Goal: Task Accomplishment & Management: Use online tool/utility

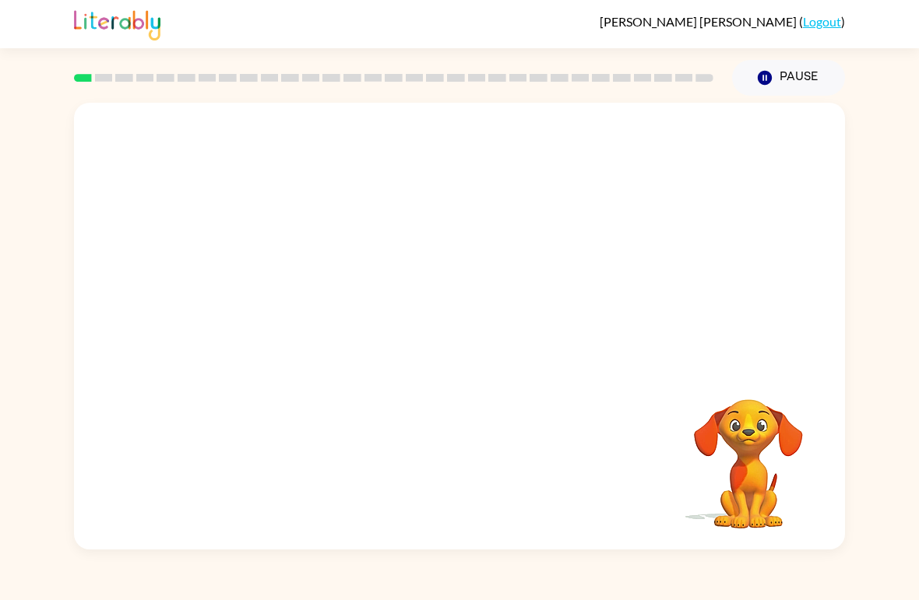
click at [789, 75] on button "Pause Pause" at bounding box center [788, 78] width 113 height 36
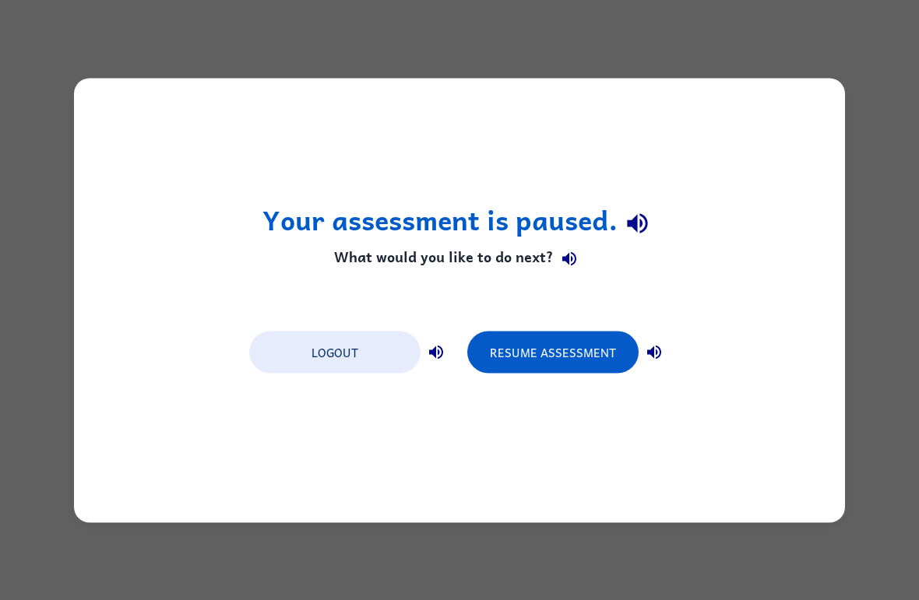
click at [559, 343] on button "Resume Assessment" at bounding box center [552, 352] width 171 height 42
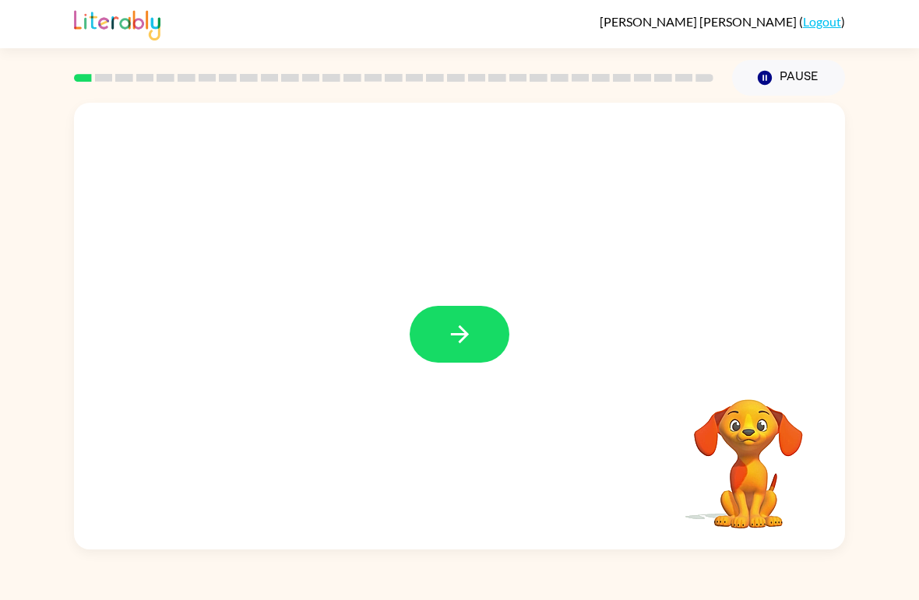
click at [462, 349] on button "button" at bounding box center [460, 334] width 100 height 57
click at [725, 453] on video "Your browser must support playing .mp4 files to use Literably. Please try using…" at bounding box center [749, 453] width 156 height 156
click at [730, 509] on video "Your browser must support playing .mp4 files to use Literably. Please try using…" at bounding box center [749, 453] width 156 height 156
click at [627, 413] on div "Your browser must support playing .mp4 files to use Literably. Please try using…" at bounding box center [459, 326] width 771 height 447
click at [811, 67] on button "Pause Pause" at bounding box center [788, 78] width 113 height 36
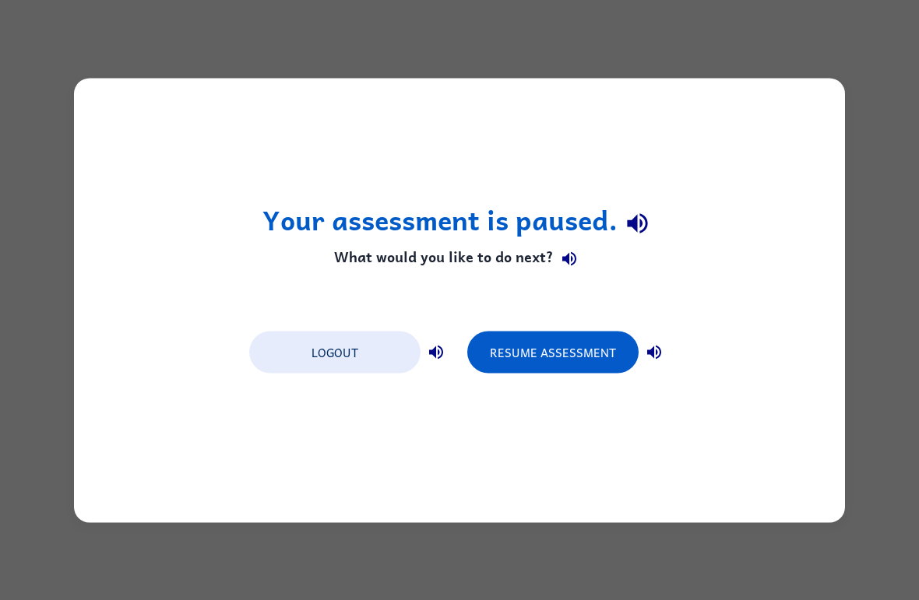
click at [601, 357] on button "Resume Assessment" at bounding box center [552, 352] width 171 height 42
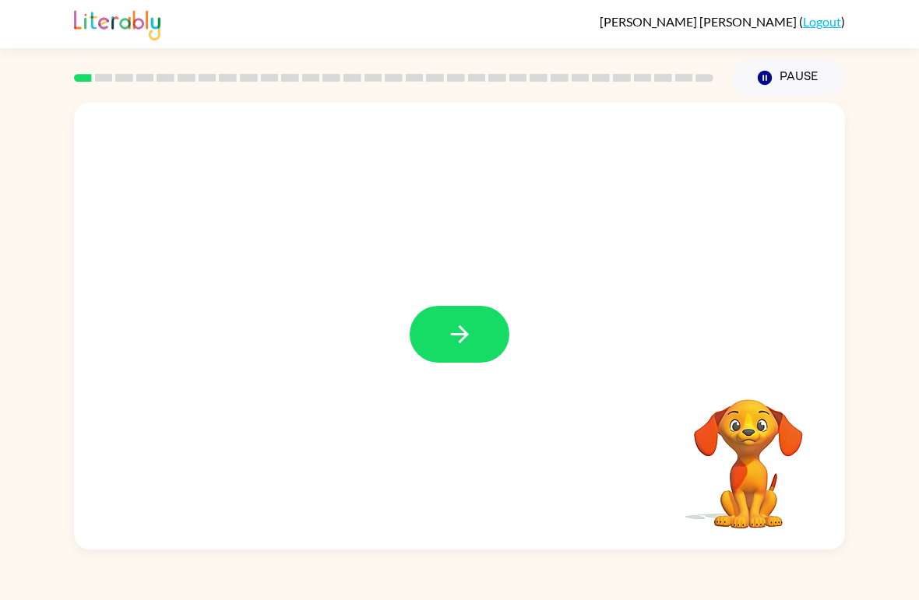
click at [473, 321] on button "button" at bounding box center [460, 334] width 100 height 57
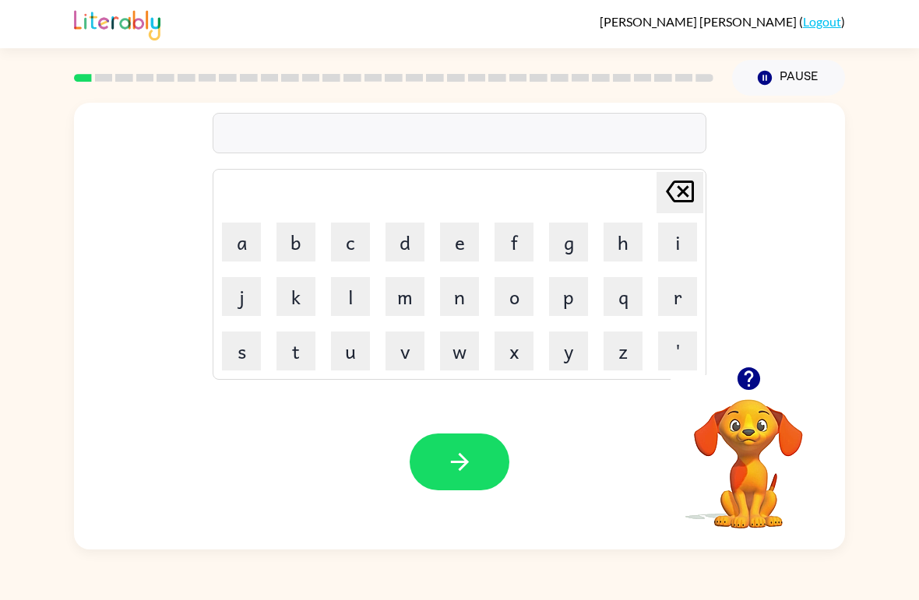
click at [231, 354] on button "s" at bounding box center [241, 351] width 39 height 39
click at [362, 354] on button "u" at bounding box center [350, 351] width 39 height 39
click at [246, 346] on button "s" at bounding box center [241, 351] width 39 height 39
click at [607, 253] on button "h" at bounding box center [623, 242] width 39 height 39
click at [452, 473] on icon "button" at bounding box center [459, 462] width 27 height 27
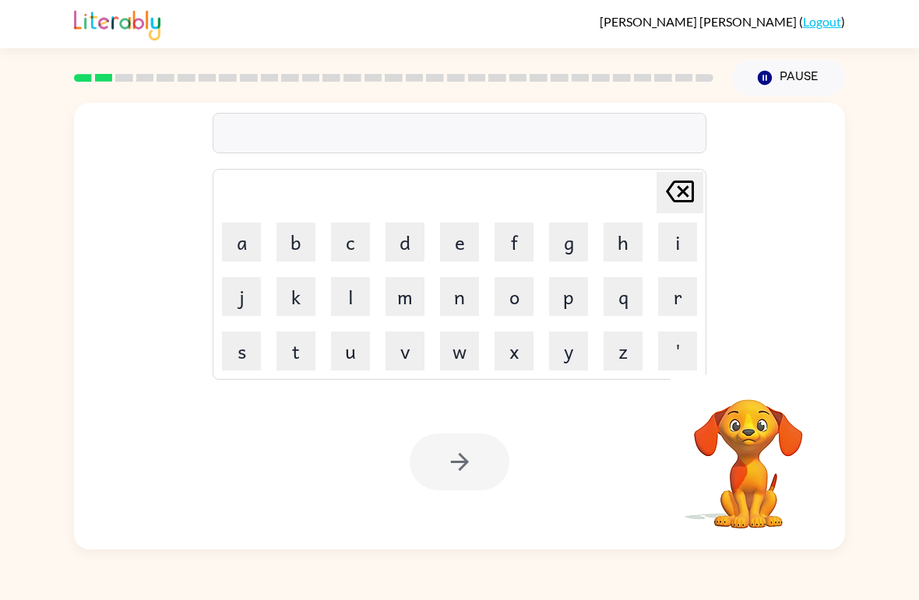
click at [585, 294] on button "p" at bounding box center [568, 296] width 39 height 39
click at [678, 249] on button "i" at bounding box center [677, 242] width 39 height 39
click at [691, 198] on icon "Delete Delete last character input" at bounding box center [679, 191] width 37 height 37
click at [674, 195] on icon "Delete Delete last character input" at bounding box center [679, 191] width 37 height 37
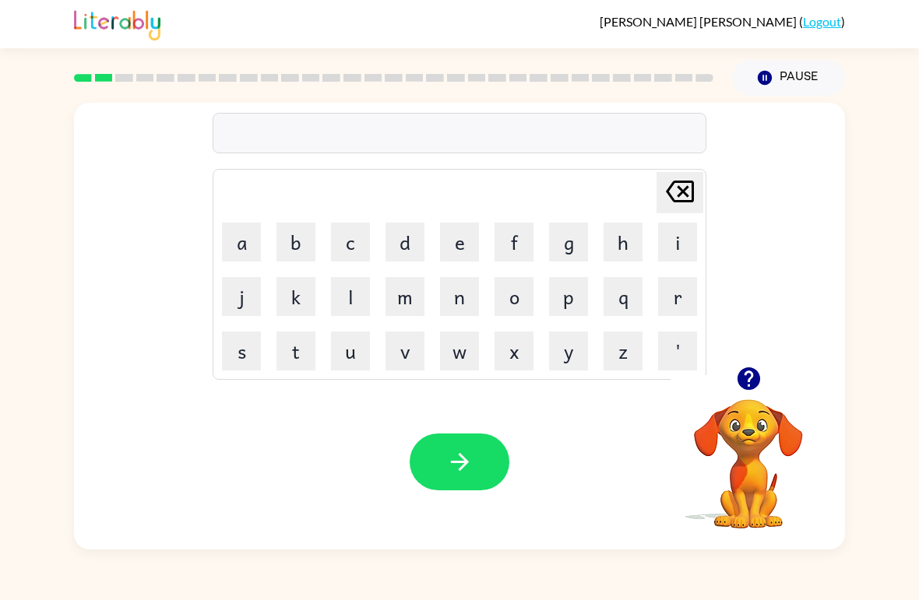
click at [241, 248] on button "a" at bounding box center [241, 242] width 39 height 39
click at [570, 301] on button "p" at bounding box center [568, 296] width 39 height 39
click at [668, 252] on button "i" at bounding box center [677, 242] width 39 height 39
click at [680, 308] on button "r" at bounding box center [677, 296] width 39 height 39
click at [459, 250] on button "e" at bounding box center [459, 242] width 39 height 39
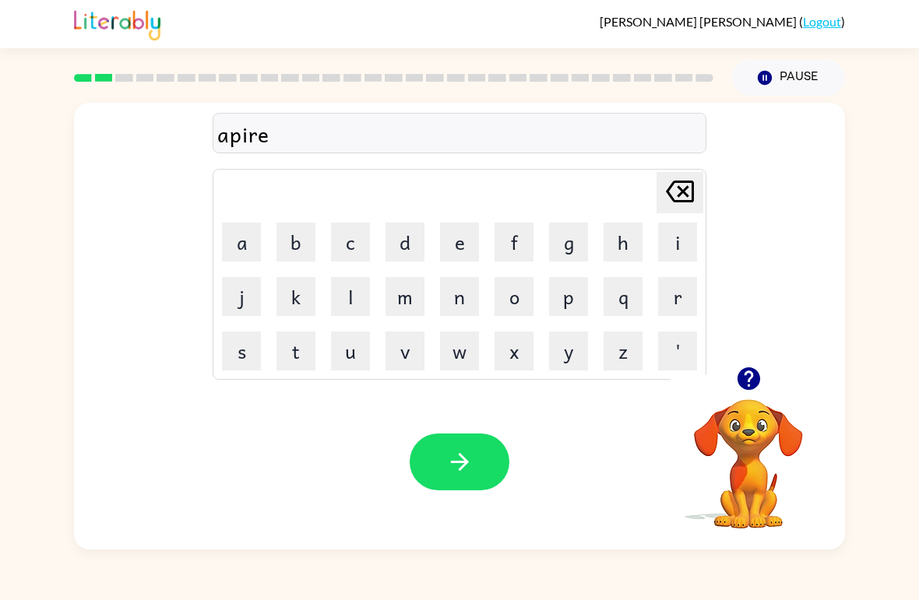
click at [461, 312] on button "n" at bounding box center [459, 296] width 39 height 39
click at [362, 244] on button "c" at bounding box center [350, 242] width 39 height 39
click at [461, 253] on button "e" at bounding box center [459, 242] width 39 height 39
click at [237, 333] on button "s" at bounding box center [241, 351] width 39 height 39
click at [479, 468] on button "button" at bounding box center [460, 462] width 100 height 57
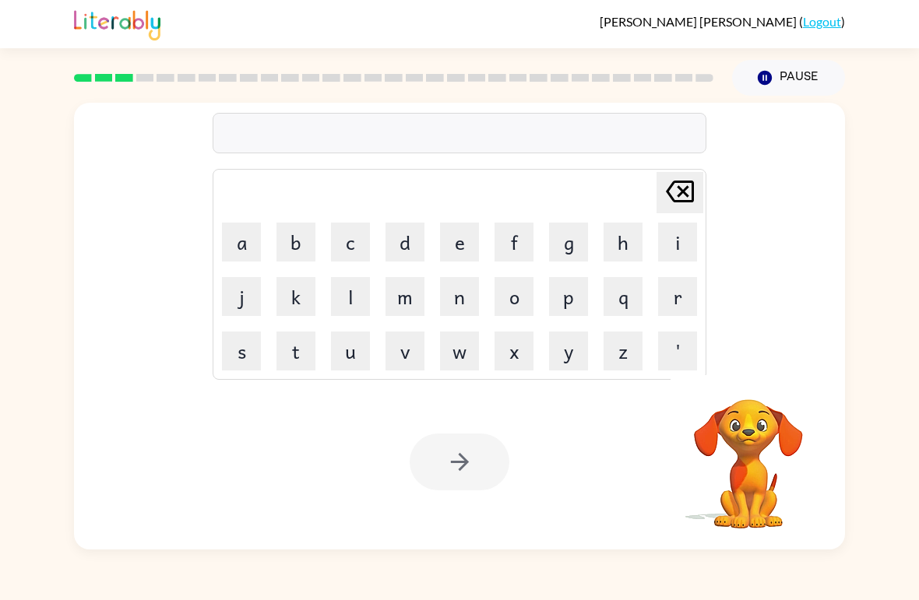
click at [676, 294] on button "r" at bounding box center [677, 296] width 39 height 39
click at [676, 255] on button "i" at bounding box center [677, 242] width 39 height 39
click at [252, 311] on button "j" at bounding box center [241, 296] width 39 height 39
click at [691, 198] on icon "Delete Delete last character input" at bounding box center [679, 191] width 37 height 37
click at [233, 250] on button "a" at bounding box center [241, 242] width 39 height 39
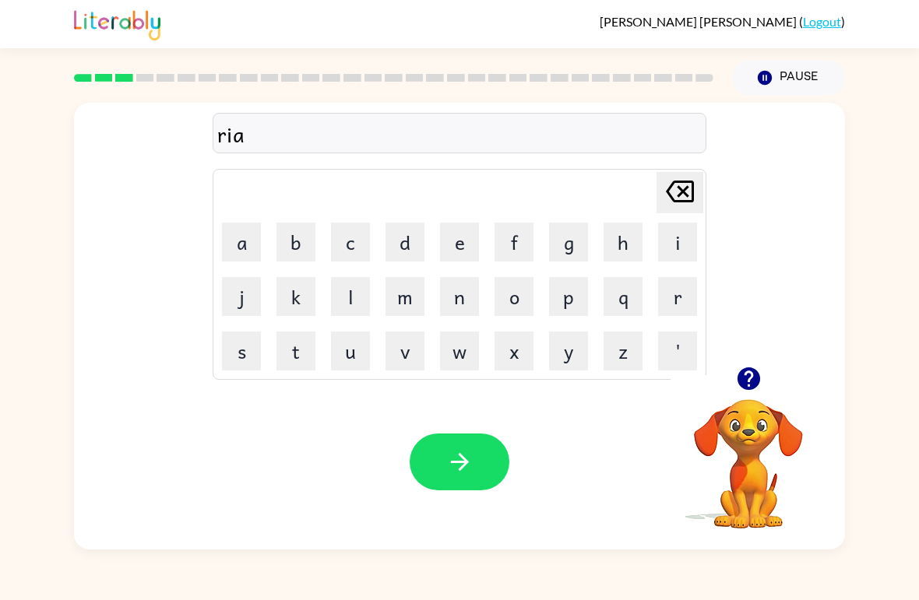
click at [369, 313] on button "l" at bounding box center [350, 296] width 39 height 39
click at [678, 253] on button "i" at bounding box center [677, 242] width 39 height 39
click at [414, 241] on button "d" at bounding box center [404, 242] width 39 height 39
click at [681, 258] on button "i" at bounding box center [677, 242] width 39 height 39
click at [673, 185] on icon at bounding box center [680, 192] width 28 height 22
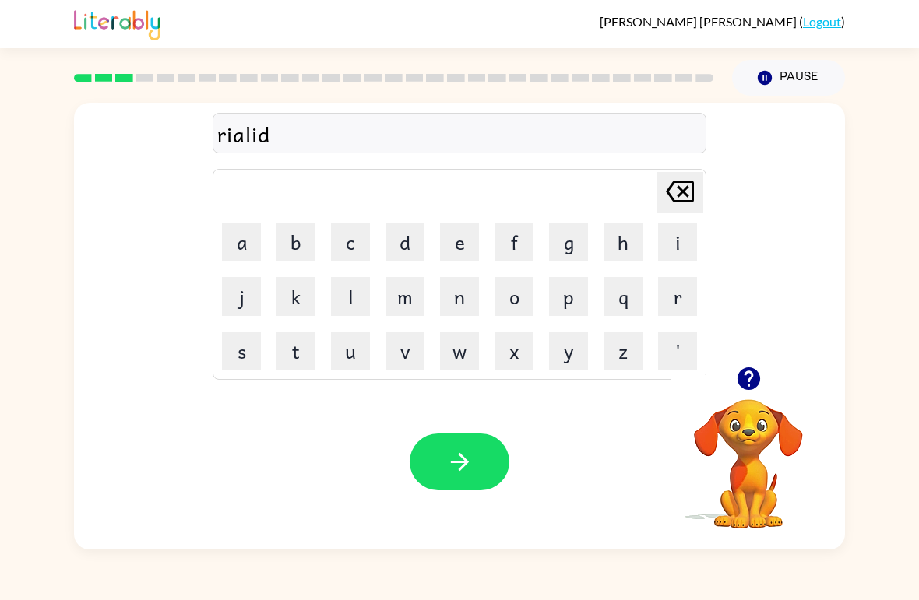
click at [673, 185] on icon at bounding box center [680, 192] width 28 height 22
click at [688, 186] on icon "Delete Delete last character input" at bounding box center [679, 191] width 37 height 37
click at [687, 186] on icon "Delete Delete last character input" at bounding box center [679, 191] width 37 height 37
click at [672, 187] on icon at bounding box center [680, 192] width 28 height 22
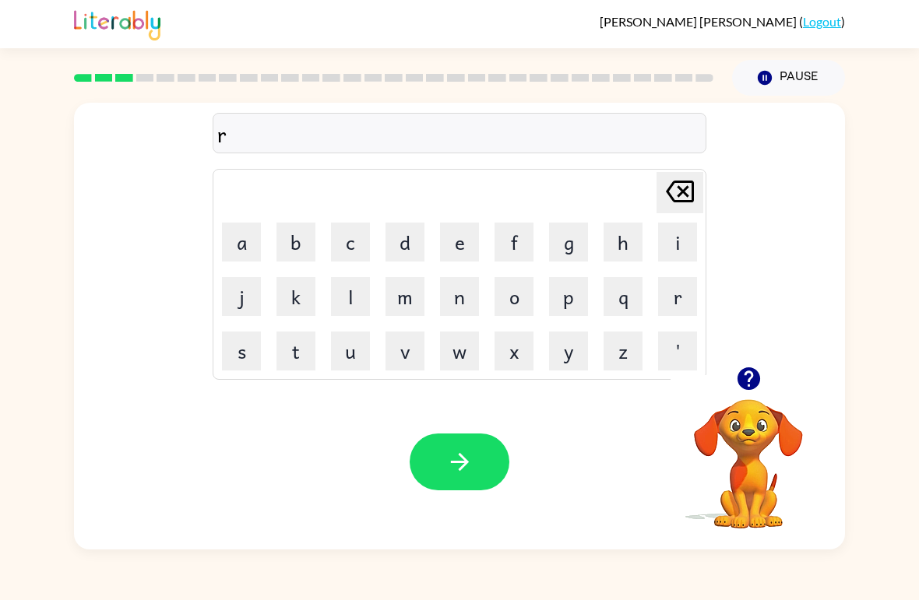
click at [671, 188] on icon at bounding box center [680, 192] width 28 height 22
click at [752, 383] on icon "button" at bounding box center [748, 379] width 23 height 23
click at [667, 303] on button "r" at bounding box center [677, 296] width 39 height 39
click at [677, 250] on button "i" at bounding box center [677, 242] width 39 height 39
click at [237, 238] on button "a" at bounding box center [241, 242] width 39 height 39
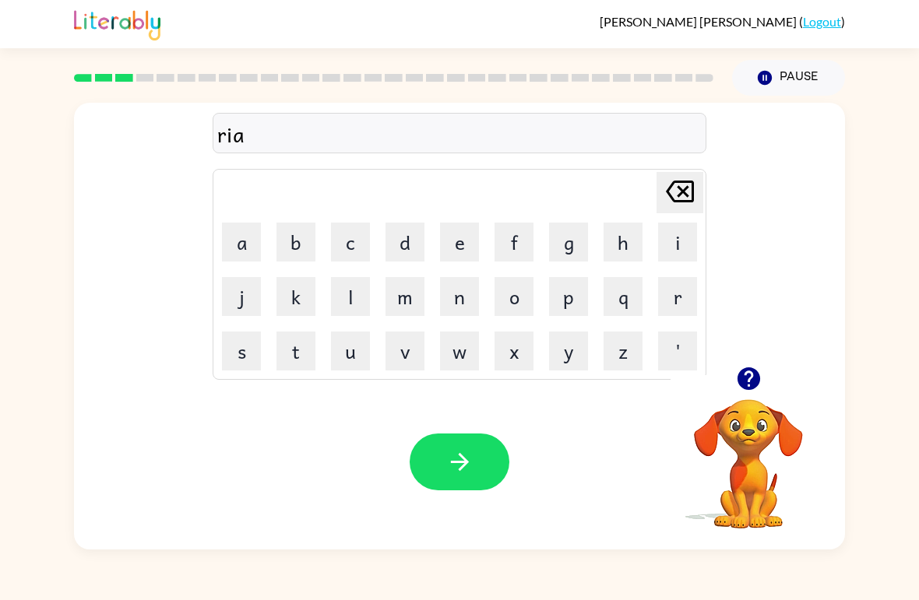
click at [356, 295] on button "l" at bounding box center [350, 296] width 39 height 39
click at [671, 245] on button "i" at bounding box center [677, 242] width 39 height 39
click at [408, 252] on button "d" at bounding box center [404, 242] width 39 height 39
click at [465, 241] on button "e" at bounding box center [459, 242] width 39 height 39
click at [479, 470] on button "button" at bounding box center [460, 462] width 100 height 57
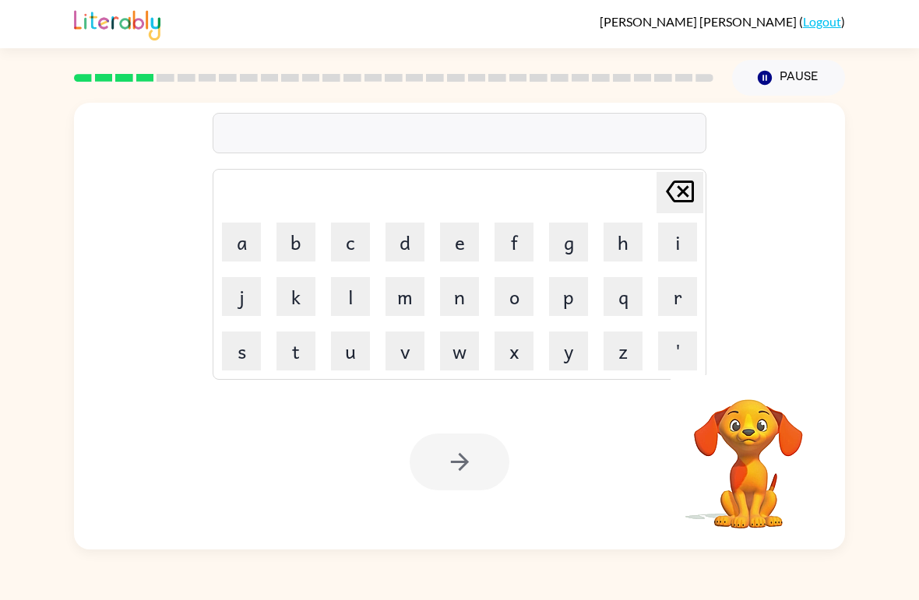
click at [363, 312] on button "l" at bounding box center [350, 296] width 39 height 39
click at [673, 251] on button "i" at bounding box center [677, 242] width 39 height 39
click at [748, 386] on icon "button" at bounding box center [748, 378] width 27 height 27
click at [677, 192] on icon "Delete Delete last character input" at bounding box center [679, 191] width 37 height 37
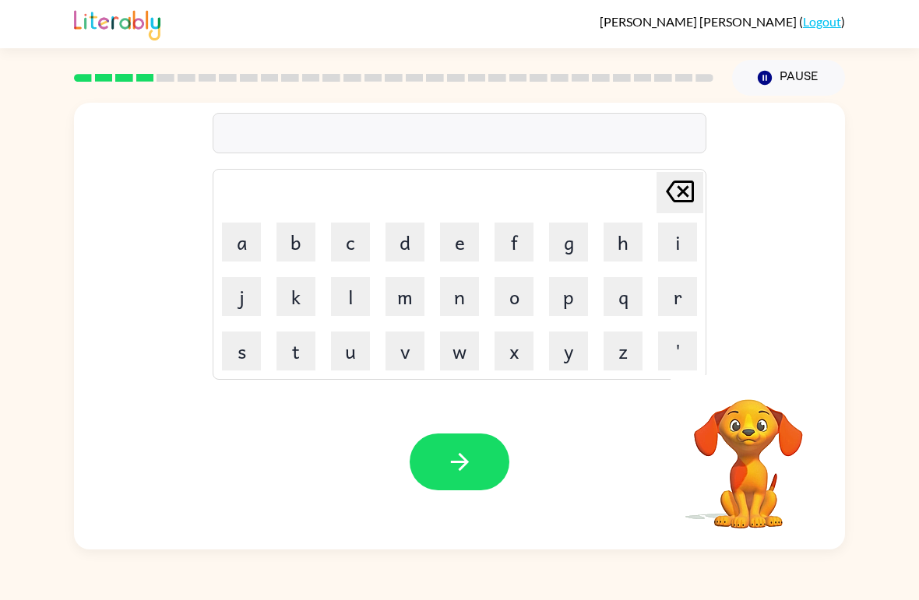
click at [462, 258] on button "e" at bounding box center [459, 242] width 39 height 39
click at [348, 301] on button "l" at bounding box center [350, 296] width 39 height 39
click at [670, 252] on button "i" at bounding box center [677, 242] width 39 height 39
click at [404, 309] on button "m" at bounding box center [404, 296] width 39 height 39
click at [671, 248] on button "i" at bounding box center [677, 242] width 39 height 39
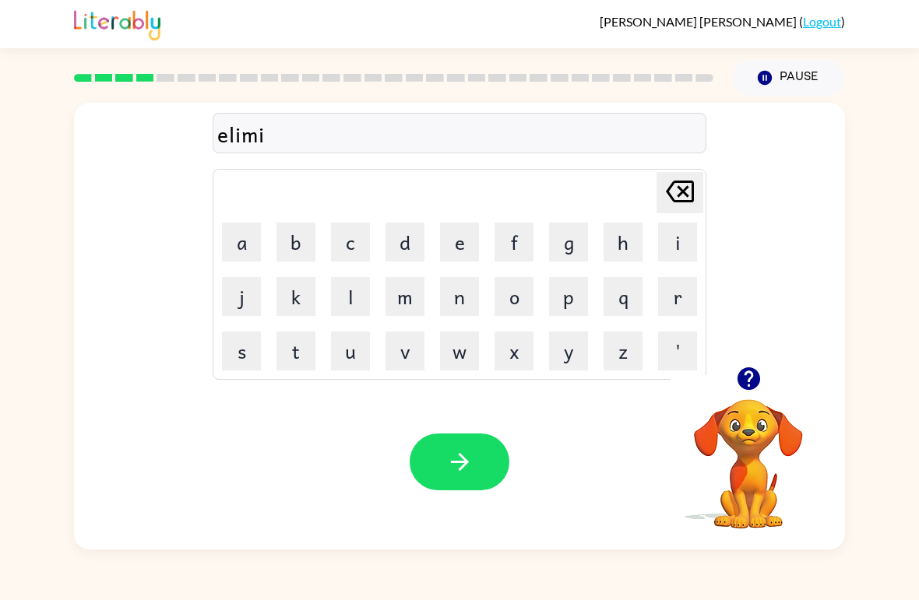
click at [473, 302] on button "n" at bounding box center [459, 296] width 39 height 39
click at [460, 239] on button "e" at bounding box center [459, 242] width 39 height 39
click at [660, 208] on button "Delete Delete last character input" at bounding box center [680, 192] width 47 height 41
click at [814, 387] on div at bounding box center [749, 379] width 156 height 40
click at [752, 394] on button "button" at bounding box center [749, 379] width 40 height 40
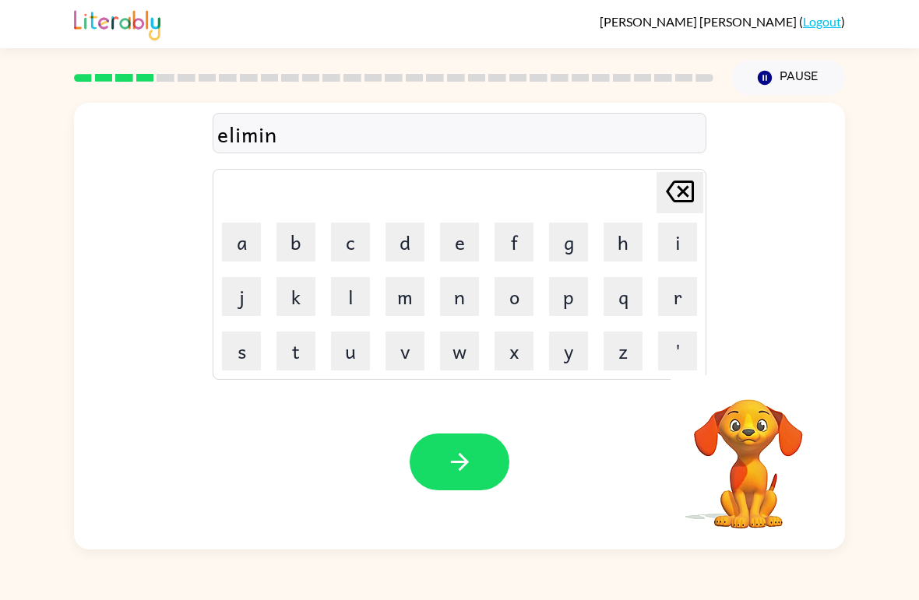
click at [460, 261] on button "e" at bounding box center [459, 242] width 39 height 39
click at [294, 369] on button "t" at bounding box center [295, 351] width 39 height 39
click at [461, 479] on button "button" at bounding box center [460, 462] width 100 height 57
click at [411, 260] on button "d" at bounding box center [404, 242] width 39 height 39
click at [521, 302] on button "o" at bounding box center [514, 296] width 39 height 39
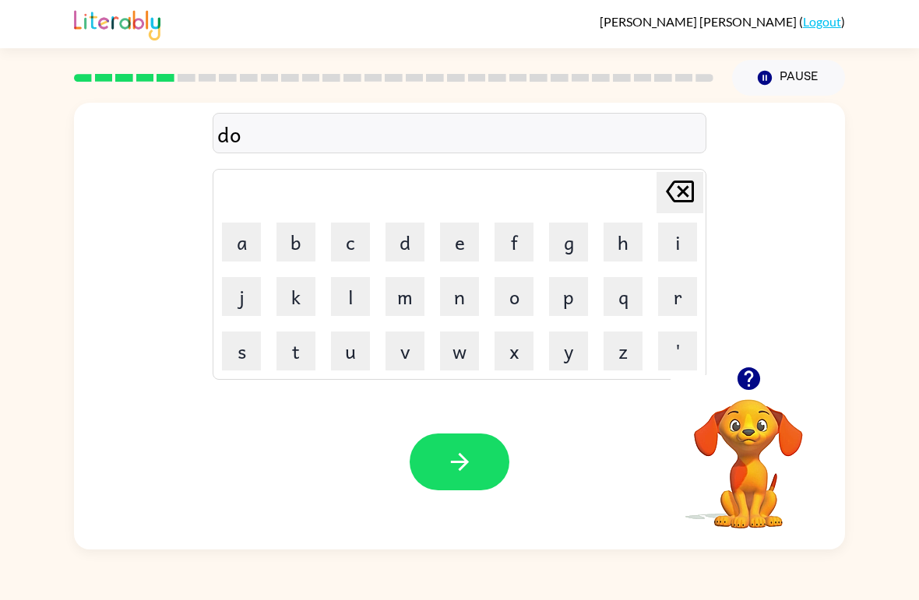
click at [579, 308] on button "p" at bounding box center [568, 296] width 39 height 39
click at [343, 293] on button "l" at bounding box center [350, 296] width 39 height 39
click at [673, 203] on icon "Delete Delete last character input" at bounding box center [679, 191] width 37 height 37
click at [672, 203] on icon "Delete Delete last character input" at bounding box center [679, 191] width 37 height 37
click at [668, 197] on icon "Delete Delete last character input" at bounding box center [679, 191] width 37 height 37
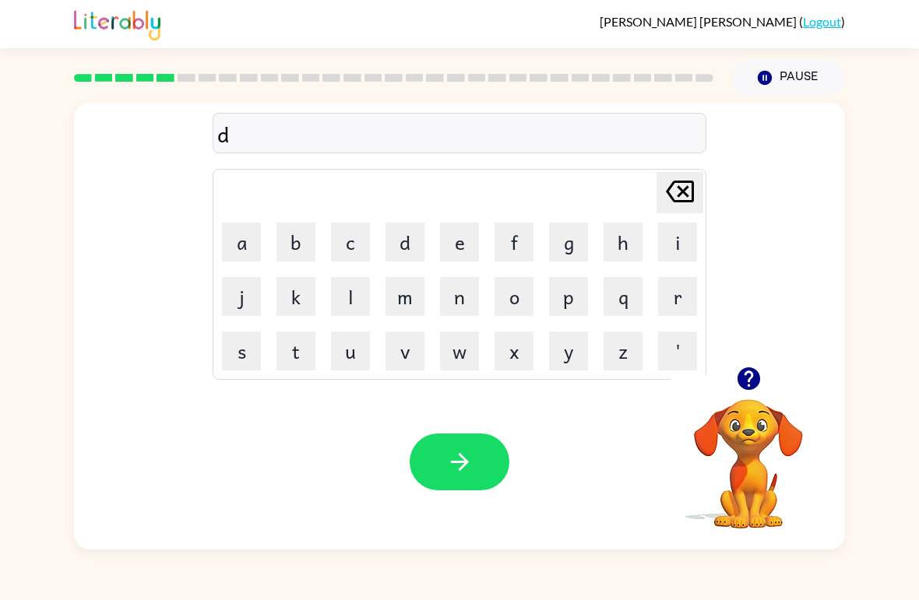
click at [667, 196] on icon "Delete Delete last character input" at bounding box center [679, 191] width 37 height 37
click at [401, 242] on button "d" at bounding box center [404, 242] width 39 height 39
click at [572, 303] on button "p" at bounding box center [568, 296] width 39 height 39
click at [335, 292] on button "l" at bounding box center [350, 296] width 39 height 39
click at [675, 248] on button "i" at bounding box center [677, 242] width 39 height 39
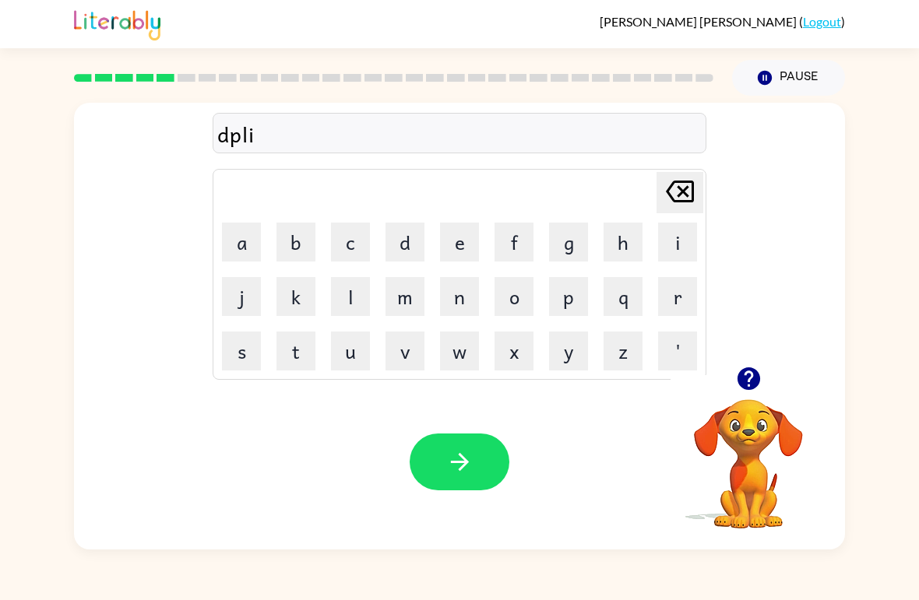
click at [340, 248] on button "c" at bounding box center [350, 242] width 39 height 39
click at [239, 243] on button "a" at bounding box center [241, 242] width 39 height 39
click at [669, 199] on icon "Delete Delete last character input" at bounding box center [679, 191] width 37 height 37
click at [668, 199] on icon "Delete Delete last character input" at bounding box center [679, 191] width 37 height 37
click at [669, 199] on icon "Delete Delete last character input" at bounding box center [679, 191] width 37 height 37
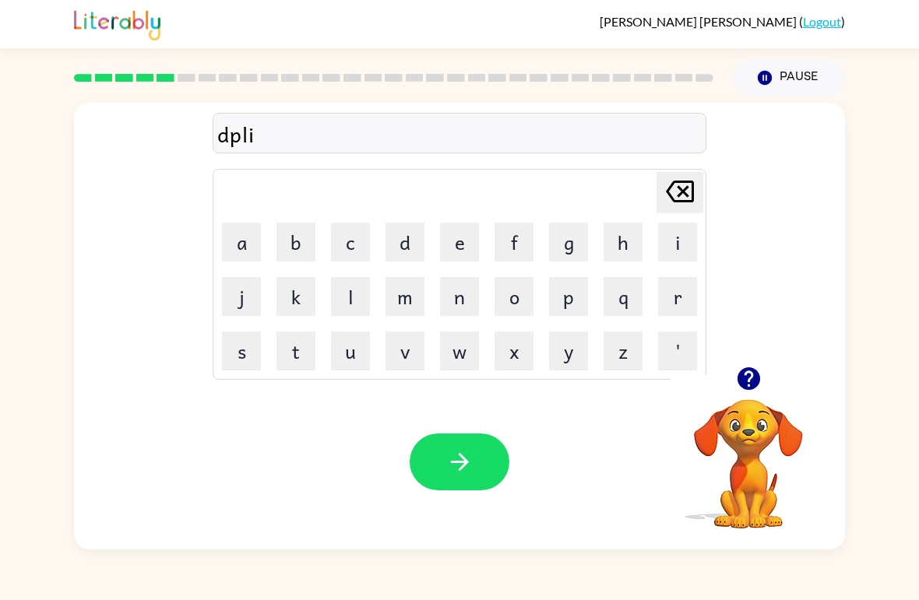
click at [669, 199] on icon "Delete Delete last character input" at bounding box center [679, 191] width 37 height 37
click at [670, 192] on icon "Delete Delete last character input" at bounding box center [679, 191] width 37 height 37
click at [669, 191] on icon at bounding box center [680, 192] width 28 height 22
click at [419, 231] on button "d" at bounding box center [404, 242] width 39 height 39
click at [357, 352] on button "u" at bounding box center [350, 351] width 39 height 39
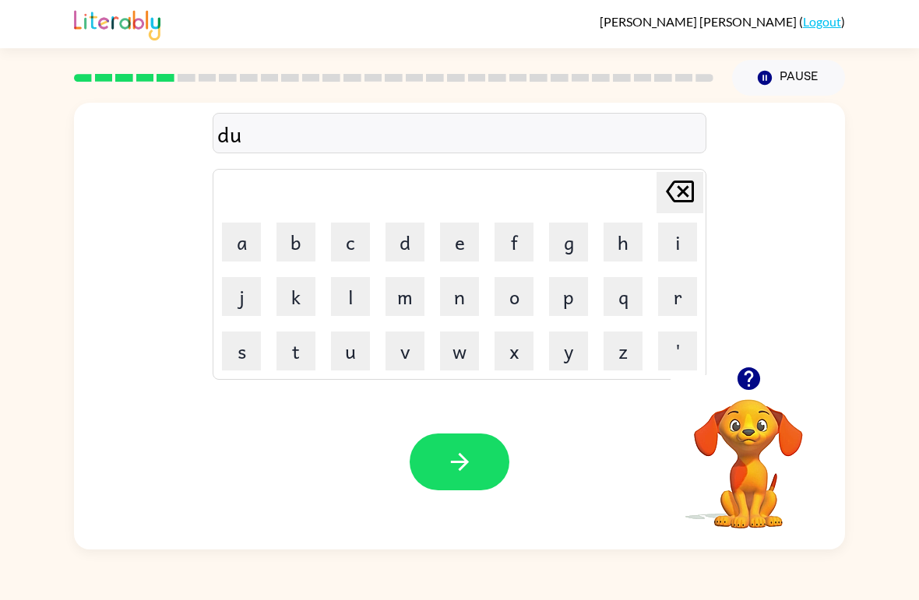
click at [572, 300] on button "p" at bounding box center [568, 296] width 39 height 39
click at [347, 283] on button "l" at bounding box center [350, 296] width 39 height 39
click at [671, 243] on button "i" at bounding box center [677, 242] width 39 height 39
click at [349, 247] on button "c" at bounding box center [350, 242] width 39 height 39
click at [252, 256] on button "a" at bounding box center [241, 242] width 39 height 39
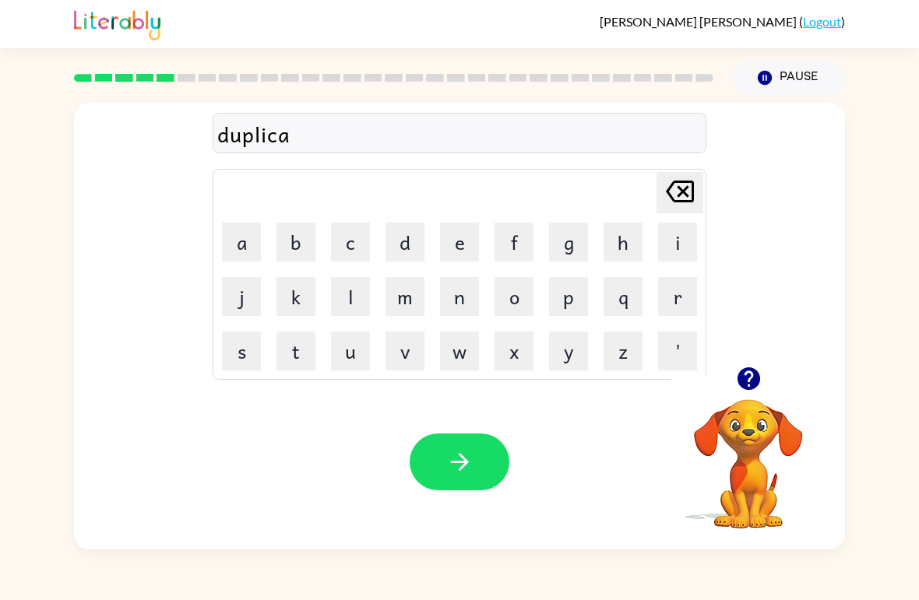
click at [757, 382] on icon "button" at bounding box center [748, 379] width 23 height 23
click at [290, 354] on button "t" at bounding box center [295, 351] width 39 height 39
click at [459, 242] on button "e" at bounding box center [459, 242] width 39 height 39
click at [476, 479] on button "button" at bounding box center [460, 462] width 100 height 57
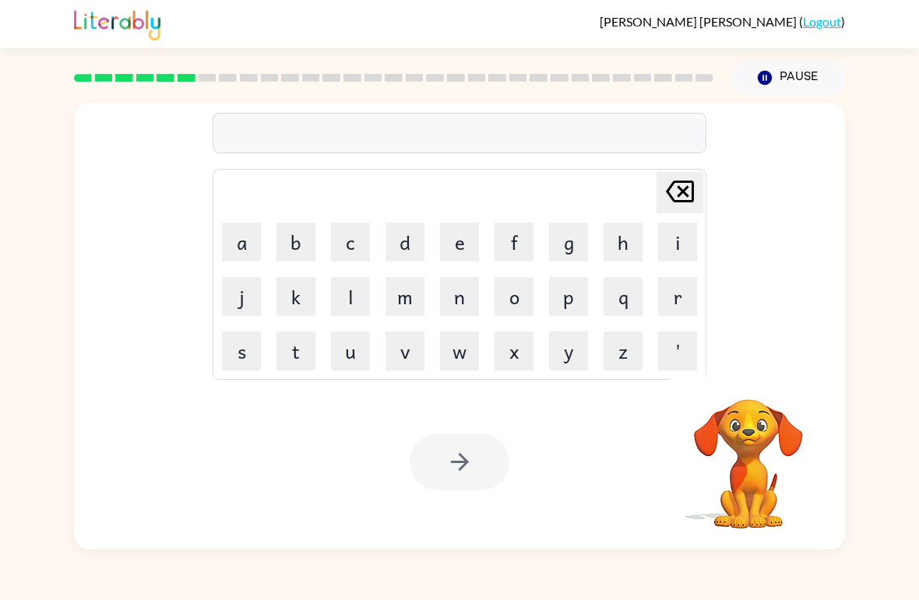
click at [403, 367] on button "v" at bounding box center [404, 351] width 39 height 39
click at [238, 231] on button "a" at bounding box center [241, 242] width 39 height 39
click at [331, 229] on button "c" at bounding box center [350, 242] width 39 height 39
click at [245, 244] on button "a" at bounding box center [241, 242] width 39 height 39
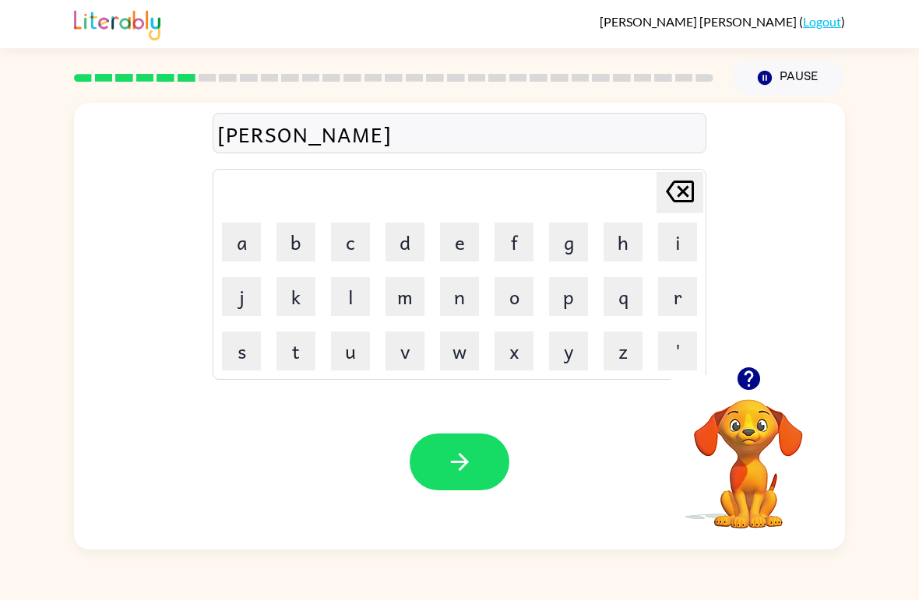
click at [303, 333] on button "t" at bounding box center [295, 351] width 39 height 39
click at [674, 252] on button "i" at bounding box center [677, 242] width 39 height 39
click at [522, 302] on button "o" at bounding box center [514, 296] width 39 height 39
click at [459, 308] on button "n" at bounding box center [459, 296] width 39 height 39
click at [477, 470] on button "button" at bounding box center [460, 462] width 100 height 57
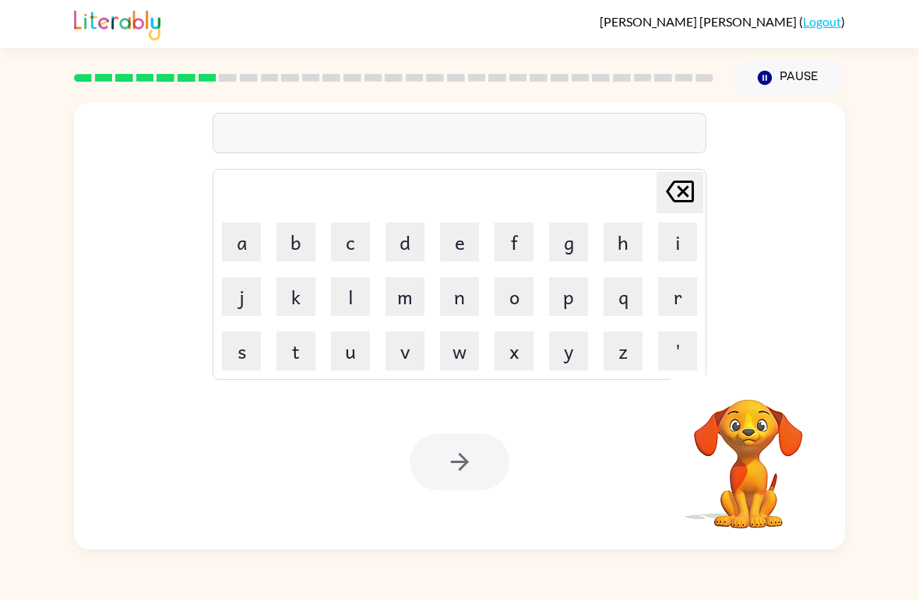
click at [574, 297] on button "p" at bounding box center [568, 296] width 39 height 39
click at [345, 352] on button "u" at bounding box center [350, 351] width 39 height 39
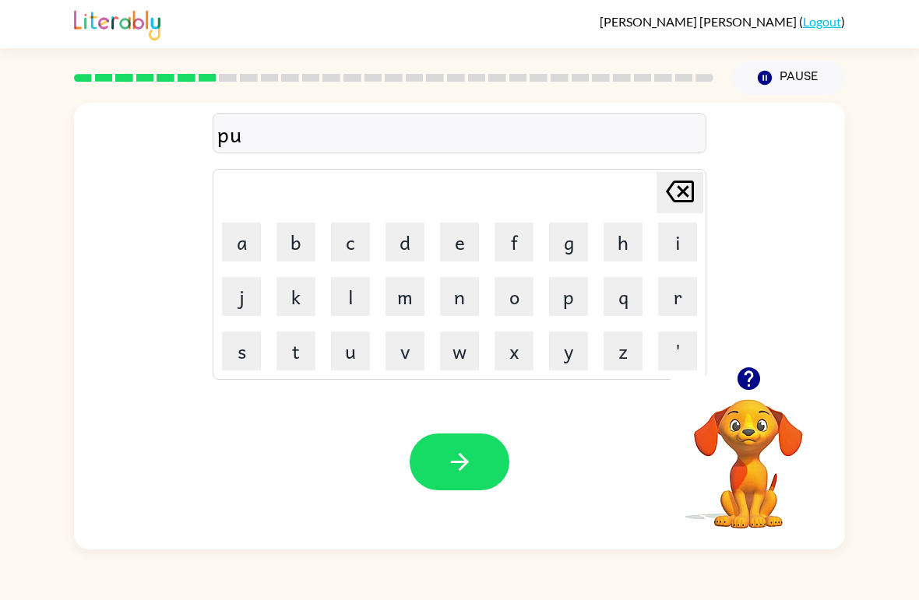
click at [409, 244] on button "d" at bounding box center [404, 242] width 39 height 39
click at [408, 244] on button "d" at bounding box center [404, 242] width 39 height 39
click at [357, 302] on button "l" at bounding box center [350, 296] width 39 height 39
click at [297, 255] on button "b" at bounding box center [295, 242] width 39 height 39
click at [671, 208] on icon "Delete Delete last character input" at bounding box center [679, 191] width 37 height 37
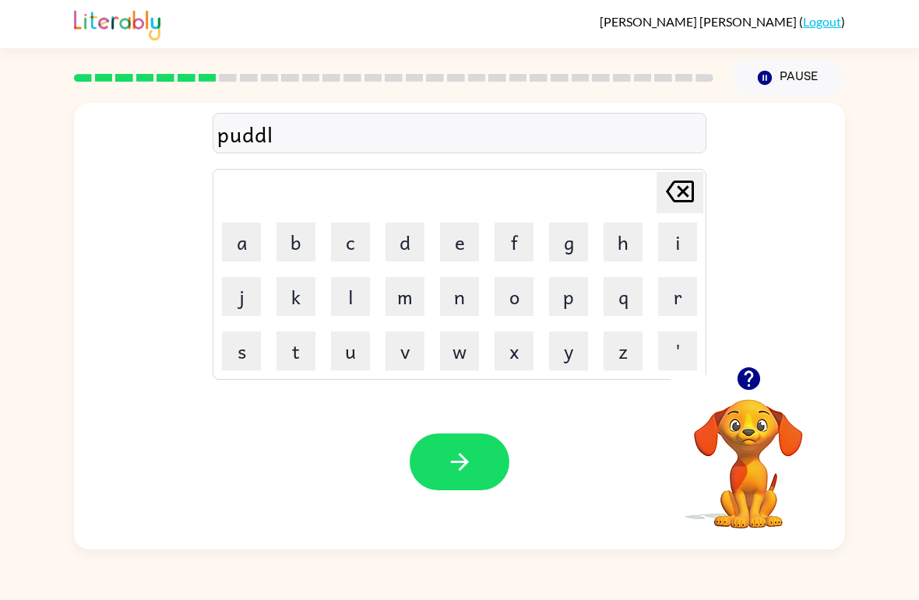
click at [440, 260] on button "e" at bounding box center [459, 242] width 39 height 39
click at [475, 463] on button "button" at bounding box center [460, 462] width 100 height 57
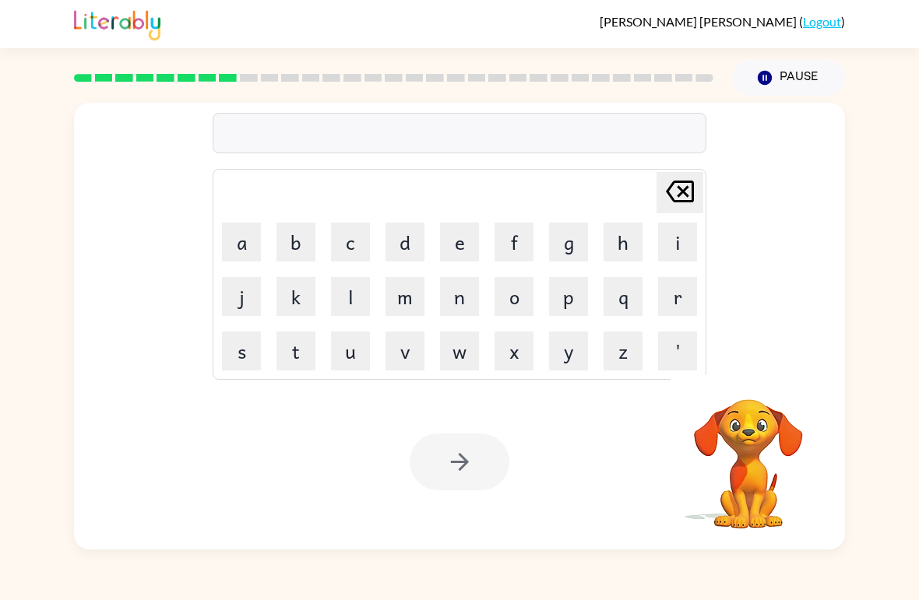
click at [572, 292] on button "p" at bounding box center [568, 296] width 39 height 39
click at [238, 293] on button "j" at bounding box center [241, 296] width 39 height 39
click at [678, 197] on icon at bounding box center [680, 192] width 28 height 22
click at [228, 239] on button "a" at bounding box center [241, 242] width 39 height 39
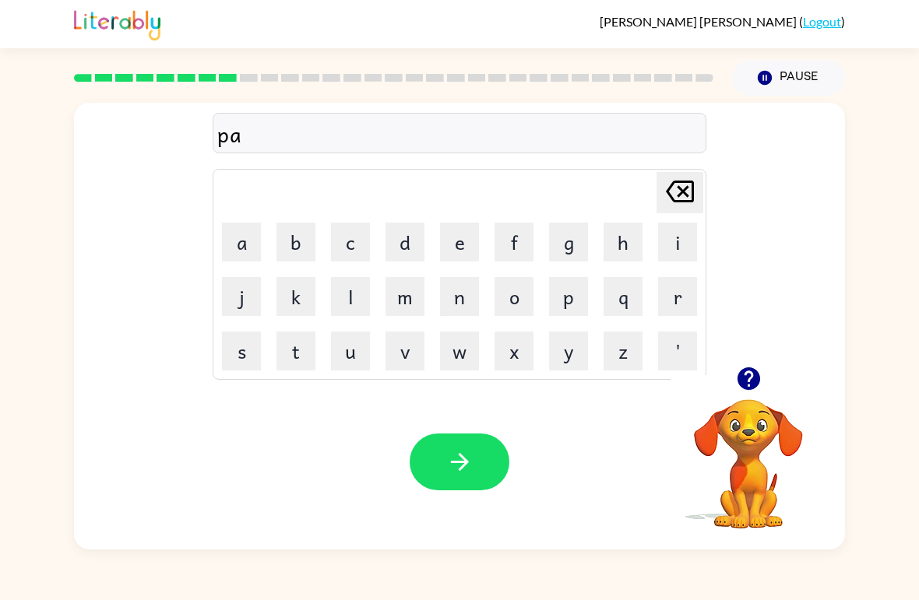
click at [662, 290] on button "r" at bounding box center [677, 296] width 39 height 39
click at [661, 249] on button "i" at bounding box center [677, 242] width 39 height 39
click at [347, 246] on button "c" at bounding box center [350, 242] width 39 height 39
click at [236, 241] on button "a" at bounding box center [241, 242] width 39 height 39
click at [356, 302] on button "l" at bounding box center [350, 296] width 39 height 39
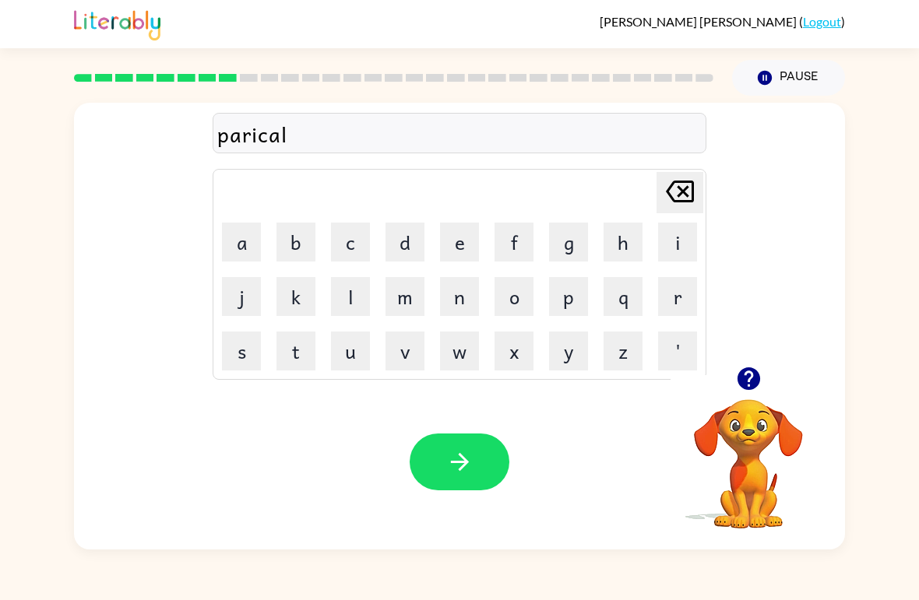
click at [483, 478] on button "button" at bounding box center [460, 462] width 100 height 57
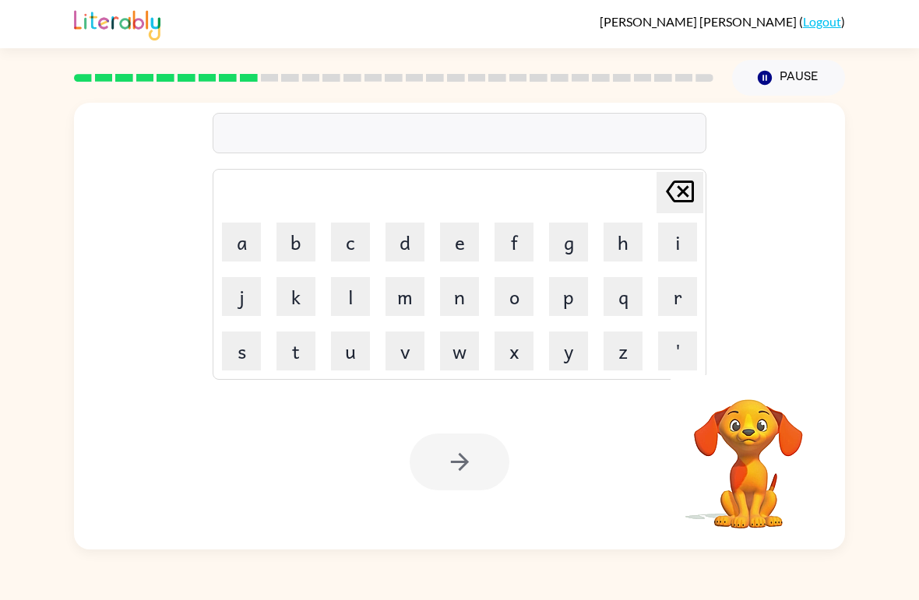
click at [516, 237] on button "f" at bounding box center [514, 242] width 39 height 39
click at [670, 200] on icon "Delete Delete last character input" at bounding box center [679, 191] width 37 height 37
click at [671, 308] on button "r" at bounding box center [677, 296] width 39 height 39
click at [670, 243] on button "i" at bounding box center [677, 242] width 39 height 39
click at [343, 248] on button "c" at bounding box center [350, 242] width 39 height 39
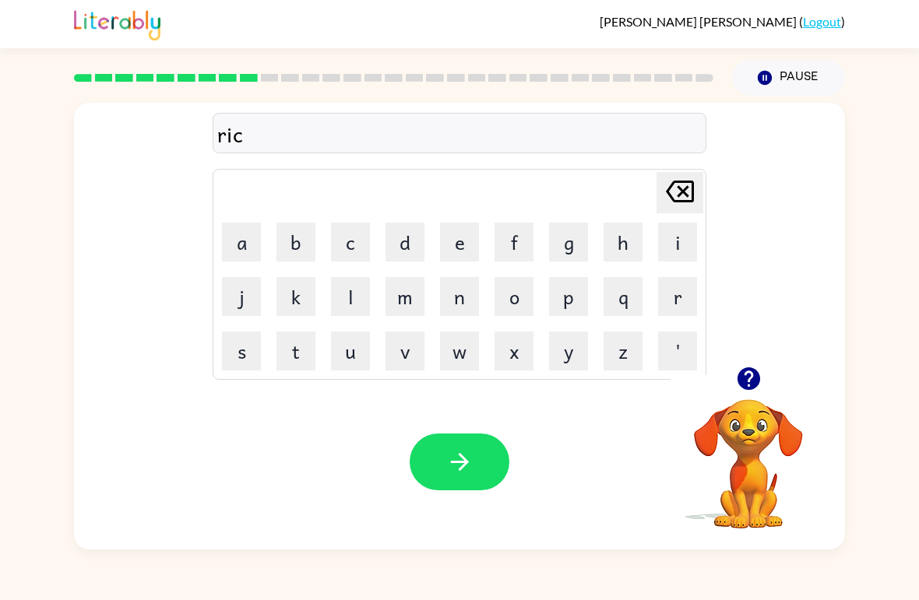
click at [226, 249] on button "a" at bounding box center [241, 242] width 39 height 39
click at [762, 383] on button "button" at bounding box center [749, 379] width 40 height 40
click at [569, 301] on button "p" at bounding box center [568, 296] width 39 height 39
click at [738, 377] on icon "button" at bounding box center [748, 379] width 23 height 23
click at [361, 245] on button "c" at bounding box center [350, 242] width 39 height 39
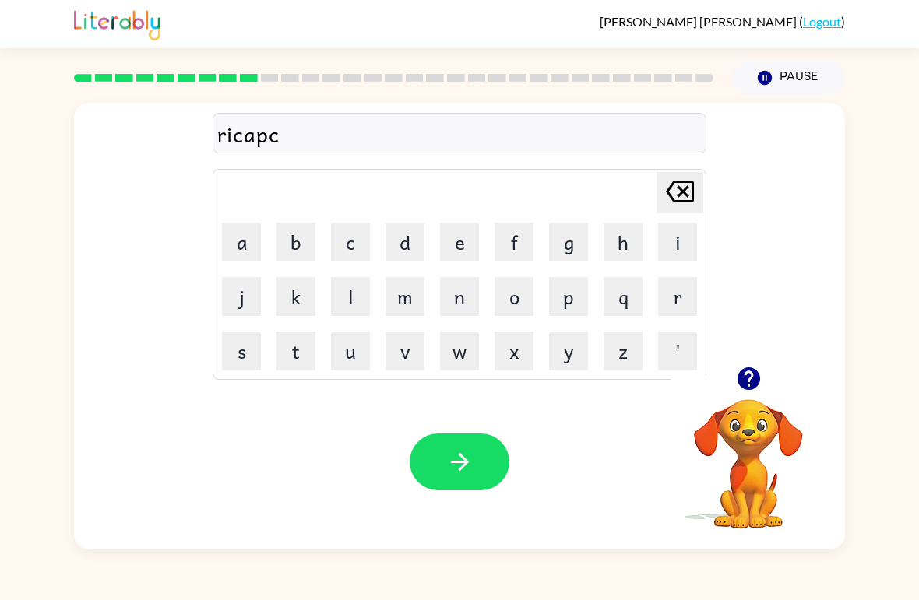
click at [621, 253] on button "h" at bounding box center [623, 242] width 39 height 39
click at [358, 353] on button "u" at bounding box center [350, 351] width 39 height 39
click at [673, 284] on button "r" at bounding box center [677, 296] width 39 height 39
click at [465, 461] on icon "button" at bounding box center [459, 462] width 18 height 18
click at [567, 305] on button "p" at bounding box center [568, 296] width 39 height 39
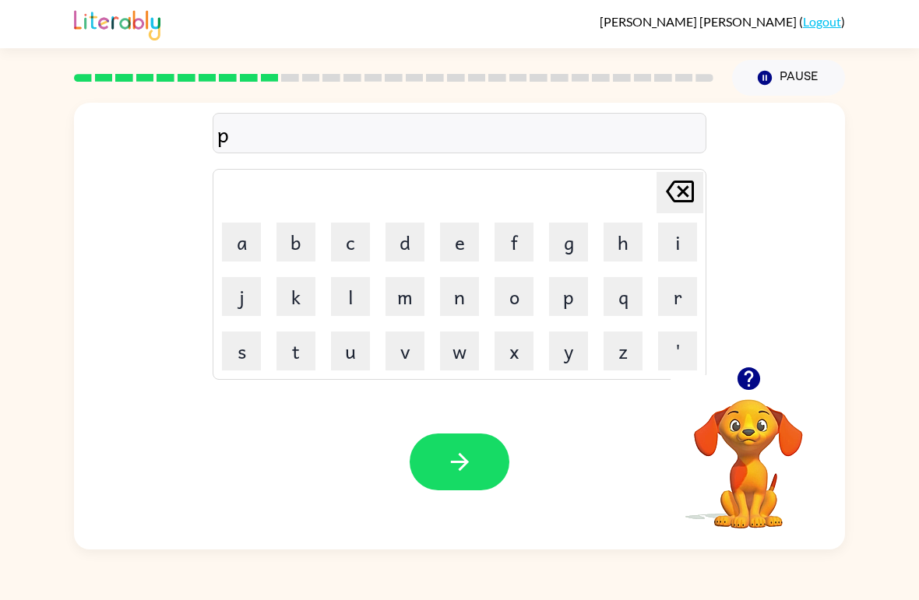
click at [671, 305] on button "r" at bounding box center [677, 296] width 39 height 39
click at [666, 250] on button "i" at bounding box center [677, 242] width 39 height 39
click at [615, 248] on button "h" at bounding box center [623, 242] width 39 height 39
click at [341, 242] on button "c" at bounding box center [350, 242] width 39 height 39
click at [679, 189] on icon at bounding box center [680, 192] width 28 height 22
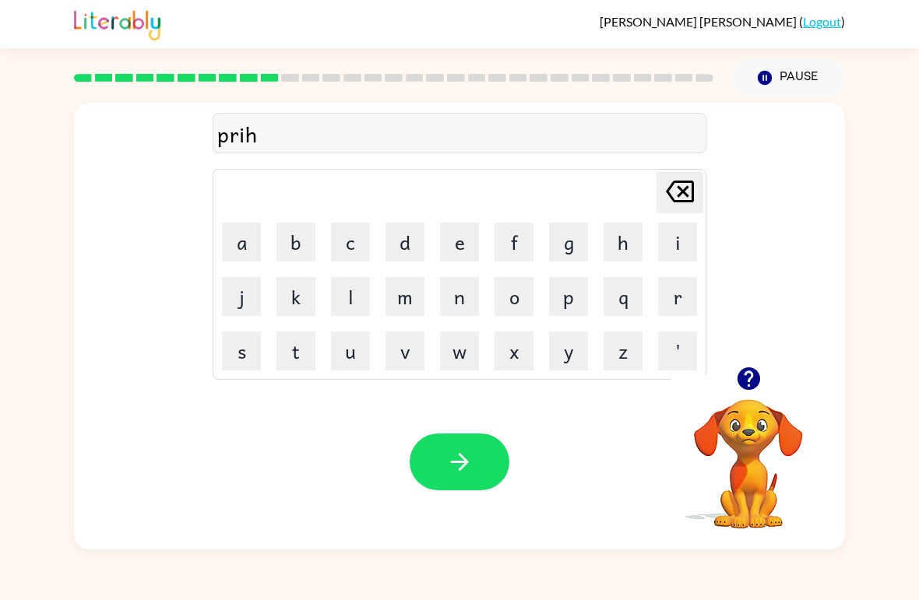
click at [679, 189] on icon at bounding box center [680, 192] width 28 height 22
click at [240, 363] on button "s" at bounding box center [241, 351] width 39 height 39
click at [621, 252] on button "h" at bounding box center [623, 242] width 39 height 39
click at [348, 250] on button "c" at bounding box center [350, 242] width 39 height 39
click at [342, 347] on button "u" at bounding box center [350, 351] width 39 height 39
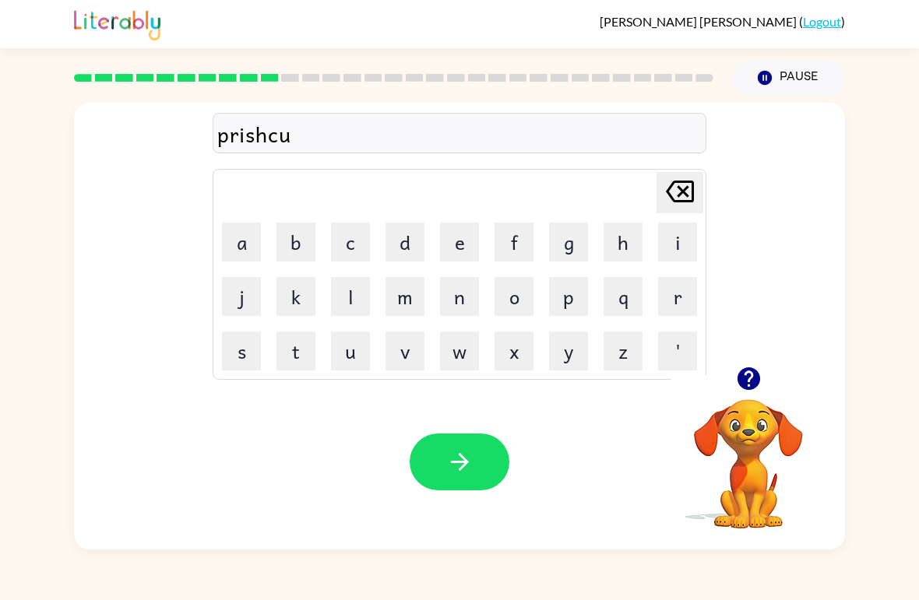
click at [850, 389] on div "prishcu Delete Delete last character input a b c d e f g h i j k l m n o p q r …" at bounding box center [459, 323] width 919 height 454
click at [674, 193] on icon "Delete Delete last character input" at bounding box center [679, 191] width 37 height 37
click at [679, 191] on icon "Delete Delete last character input" at bounding box center [679, 191] width 37 height 37
click at [343, 245] on button "c" at bounding box center [350, 242] width 39 height 39
click at [523, 305] on button "o" at bounding box center [514, 296] width 39 height 39
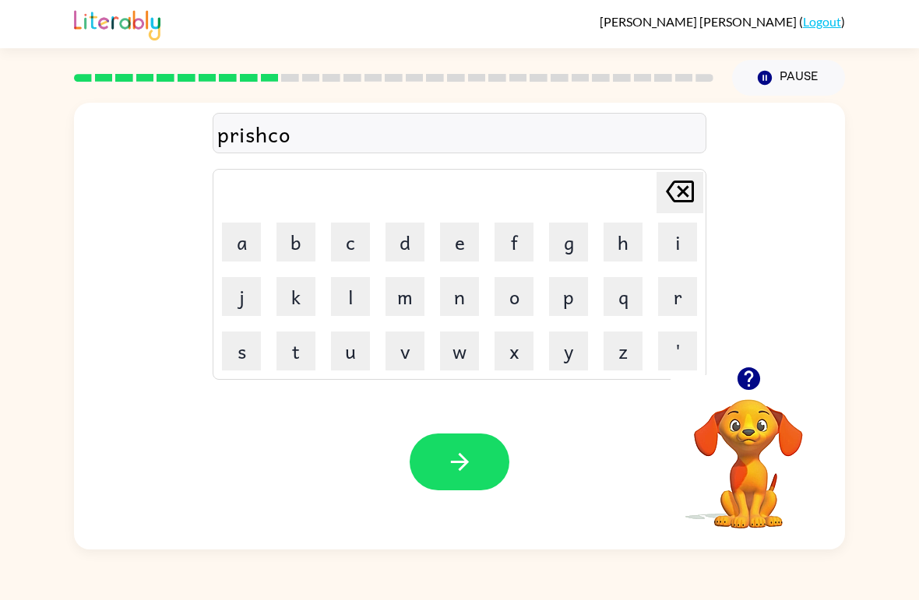
click at [523, 305] on button "o" at bounding box center [514, 296] width 39 height 39
click at [335, 306] on button "l" at bounding box center [350, 296] width 39 height 39
click at [680, 199] on icon "Delete Delete last character input" at bounding box center [679, 191] width 37 height 37
click at [481, 467] on button "button" at bounding box center [460, 462] width 100 height 57
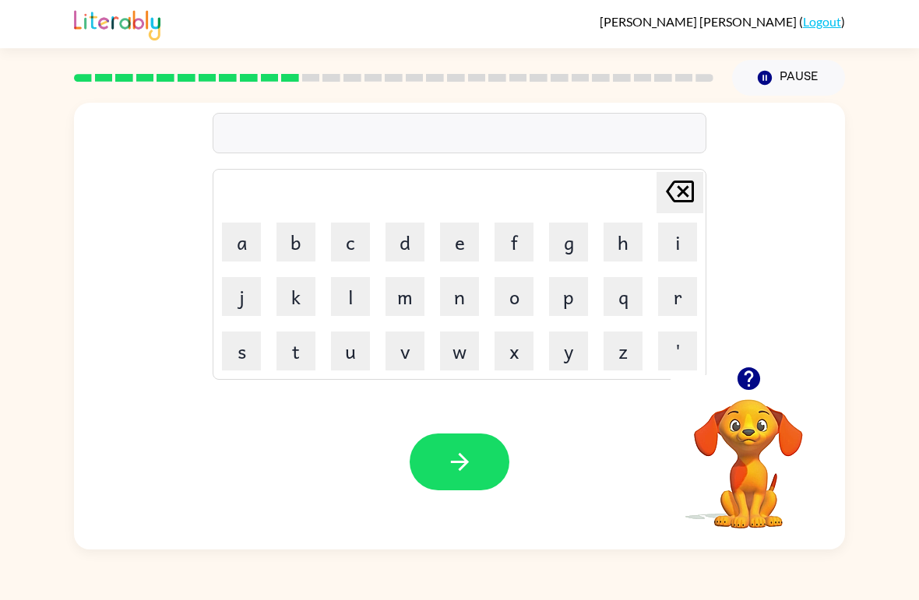
click at [357, 253] on button "c" at bounding box center [350, 242] width 39 height 39
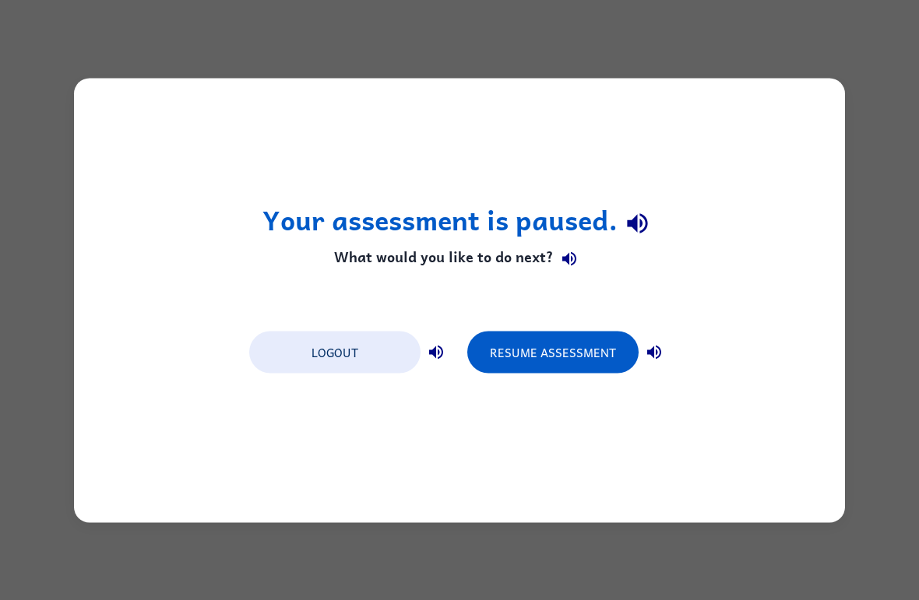
click at [910, 114] on div "Your assessment is paused. What would you like to do next? Logout Resume Assess…" at bounding box center [459, 300] width 919 height 600
click at [861, 214] on div "Your assessment is paused. What would you like to do next? Logout Resume Assess…" at bounding box center [459, 300] width 919 height 600
click at [861, 213] on div "Your assessment is paused. What would you like to do next? Logout Resume Assess…" at bounding box center [459, 300] width 919 height 600
click at [287, 364] on button "Logout" at bounding box center [334, 352] width 171 height 42
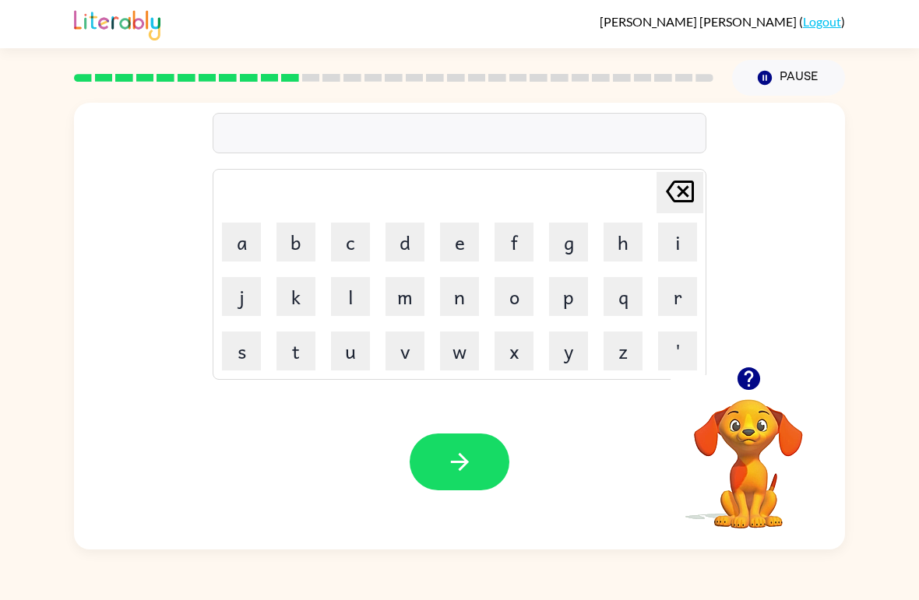
click at [363, 255] on button "c" at bounding box center [350, 242] width 39 height 39
click at [669, 298] on button "r" at bounding box center [677, 296] width 39 height 39
click at [249, 248] on button "a" at bounding box center [241, 242] width 39 height 39
click at [405, 355] on button "v" at bounding box center [404, 351] width 39 height 39
click at [456, 249] on button "e" at bounding box center [459, 242] width 39 height 39
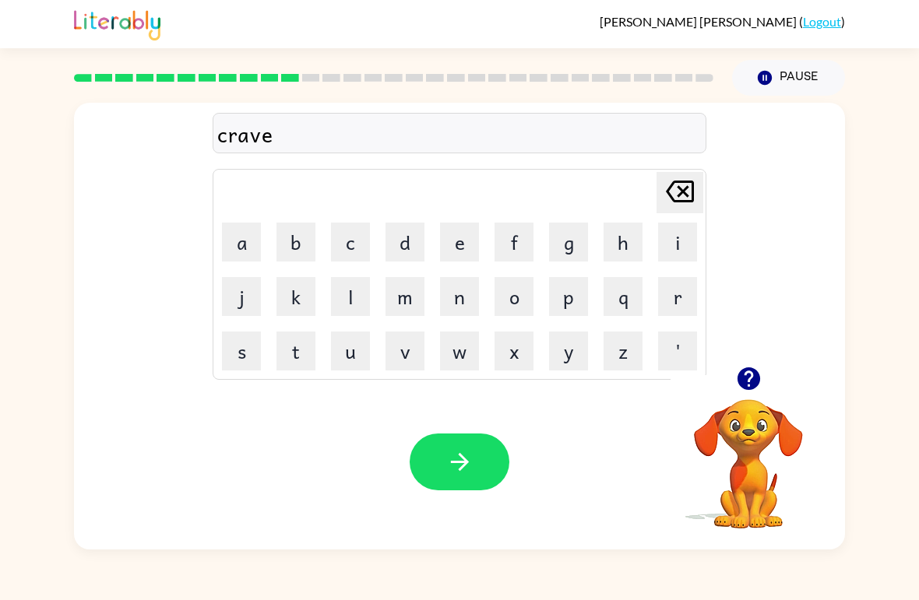
click at [462, 457] on icon "button" at bounding box center [459, 462] width 18 height 18
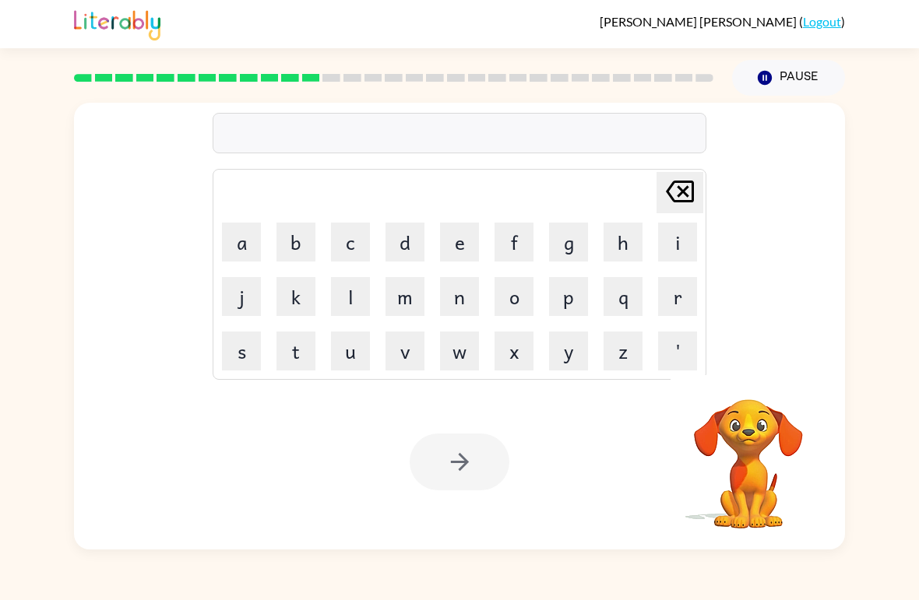
click at [395, 248] on button "d" at bounding box center [404, 242] width 39 height 39
click at [675, 245] on button "i" at bounding box center [677, 242] width 39 height 39
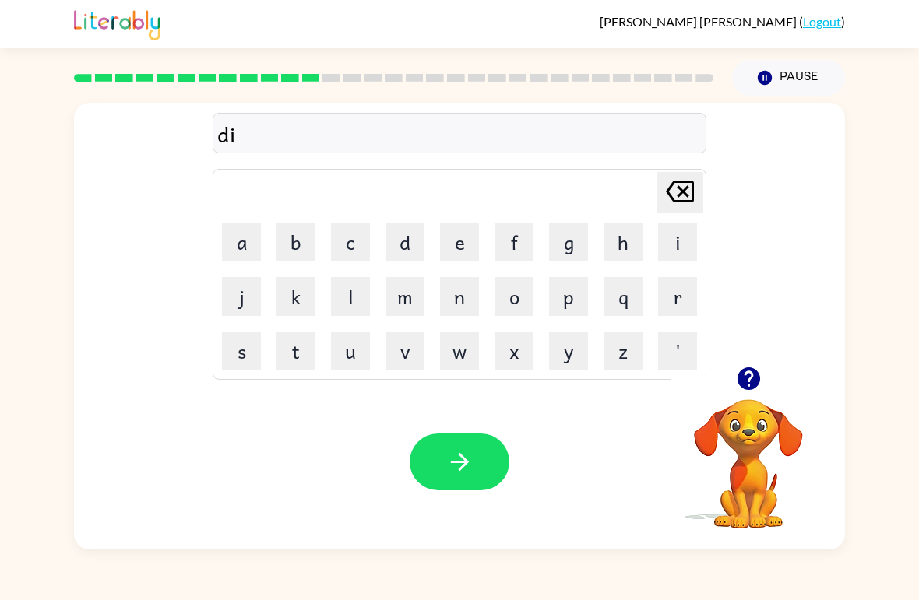
click at [348, 247] on button "c" at bounding box center [350, 242] width 39 height 39
click at [309, 348] on button "t" at bounding box center [295, 351] width 39 height 39
click at [456, 257] on button "e" at bounding box center [459, 242] width 39 height 39
click at [662, 241] on button "i" at bounding box center [677, 242] width 39 height 39
click at [301, 343] on button "t" at bounding box center [295, 351] width 39 height 39
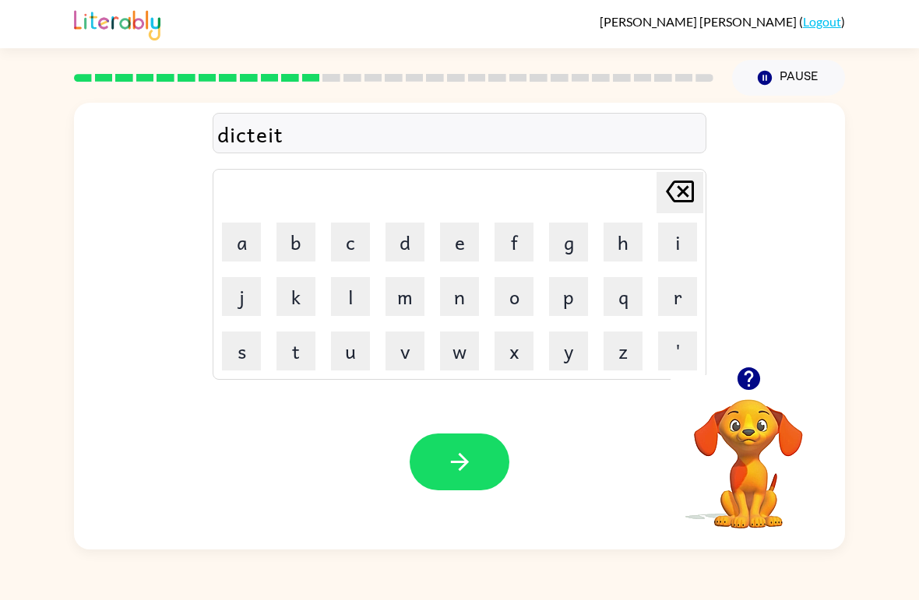
click at [681, 194] on icon at bounding box center [680, 192] width 28 height 22
click at [681, 193] on icon at bounding box center [680, 192] width 28 height 22
click at [679, 196] on icon at bounding box center [680, 192] width 28 height 22
click at [678, 195] on icon at bounding box center [680, 192] width 28 height 22
click at [689, 194] on icon "Delete Delete last character input" at bounding box center [679, 191] width 37 height 37
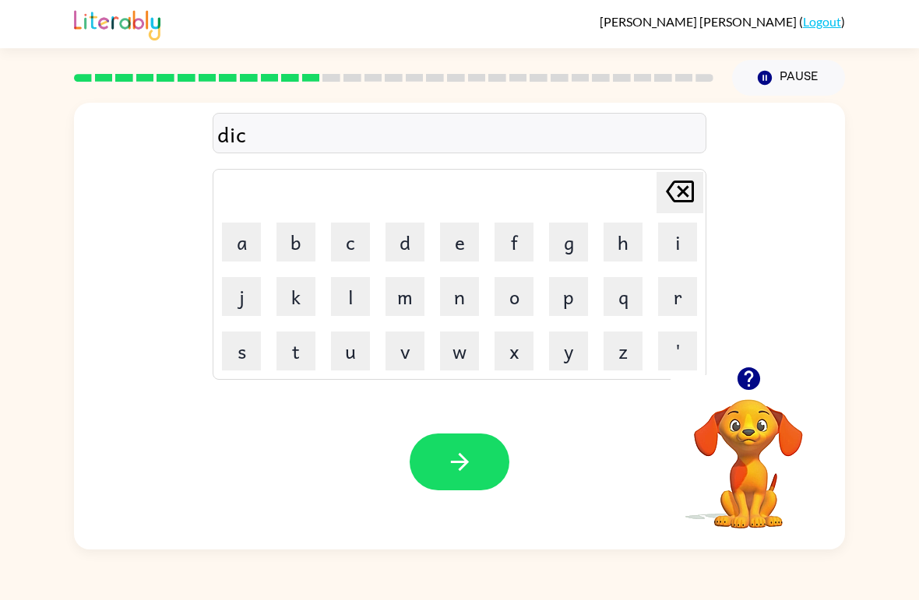
click at [689, 193] on icon "Delete Delete last character input" at bounding box center [679, 191] width 37 height 37
click at [697, 188] on icon "Delete Delete last character input" at bounding box center [679, 191] width 37 height 37
click at [312, 250] on button "b" at bounding box center [295, 242] width 39 height 39
click at [698, 184] on icon "Delete Delete last character input" at bounding box center [679, 191] width 37 height 37
click at [417, 244] on button "d" at bounding box center [404, 242] width 39 height 39
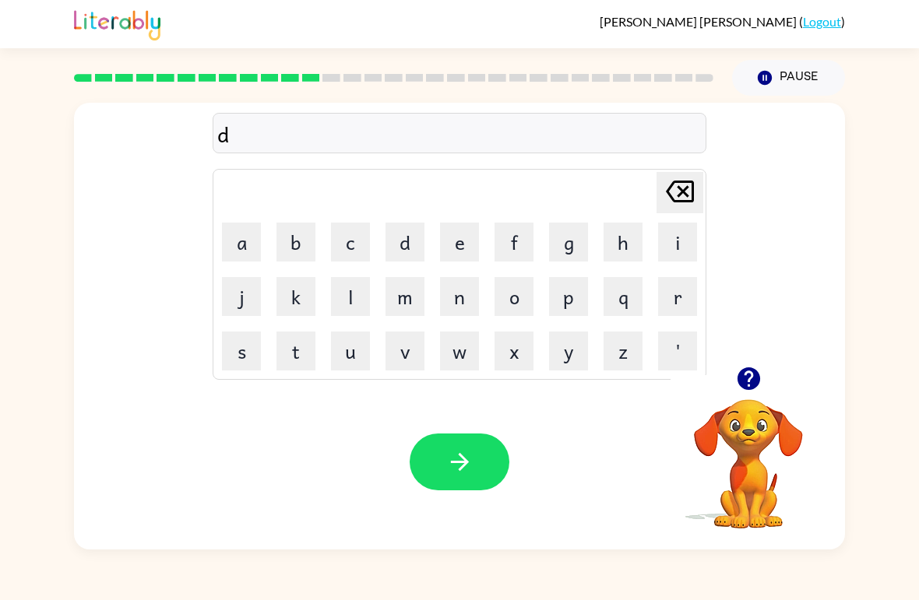
click at [667, 238] on button "i" at bounding box center [677, 242] width 39 height 39
click at [333, 248] on button "c" at bounding box center [350, 242] width 39 height 39
click at [301, 366] on button "t" at bounding box center [295, 351] width 39 height 39
click at [247, 248] on button "a" at bounding box center [241, 242] width 39 height 39
click at [655, 260] on td "i" at bounding box center [677, 242] width 53 height 53
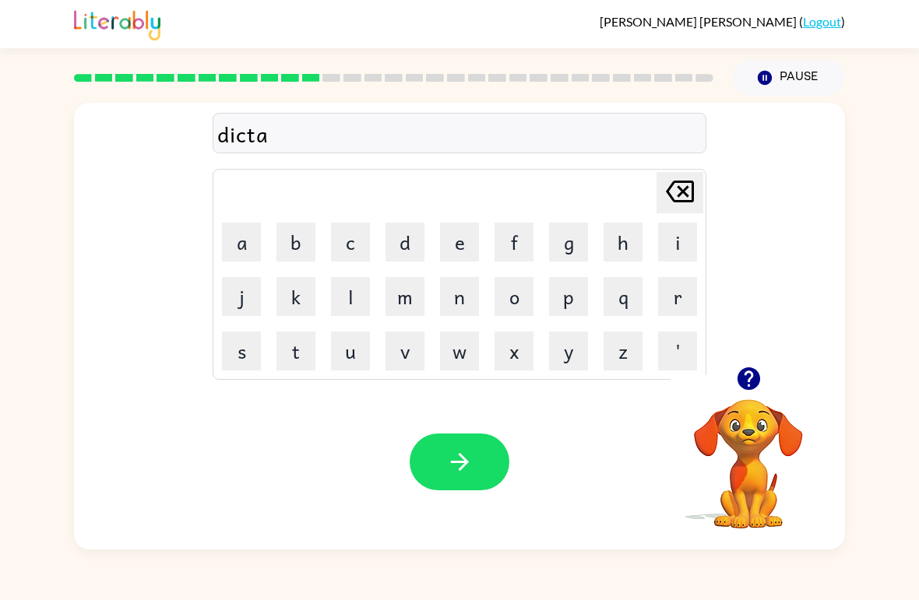
click at [303, 332] on button "t" at bounding box center [295, 351] width 39 height 39
click at [465, 242] on button "e" at bounding box center [459, 242] width 39 height 39
click at [463, 458] on icon "button" at bounding box center [459, 462] width 18 height 18
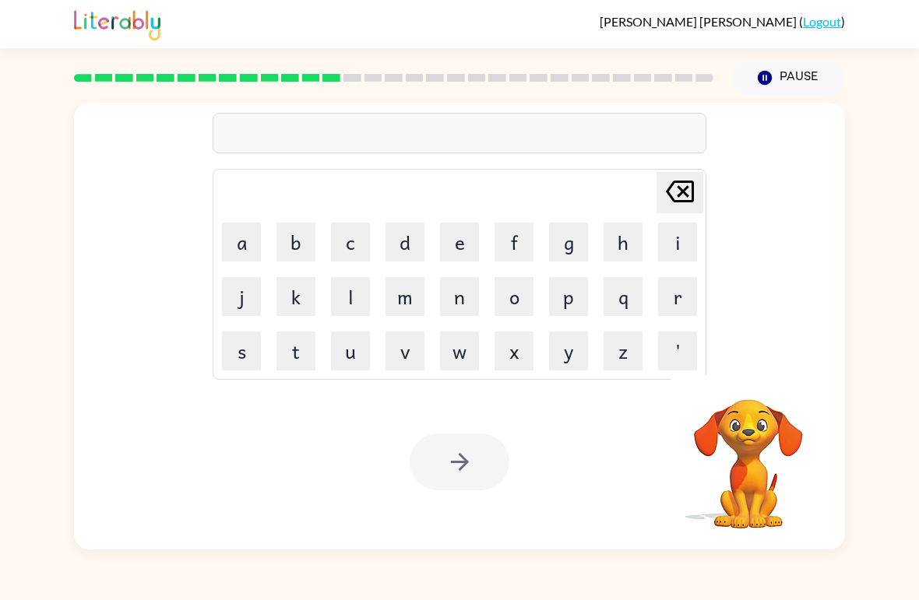
click at [563, 310] on button "p" at bounding box center [568, 296] width 39 height 39
click at [254, 244] on button "a" at bounding box center [241, 242] width 39 height 39
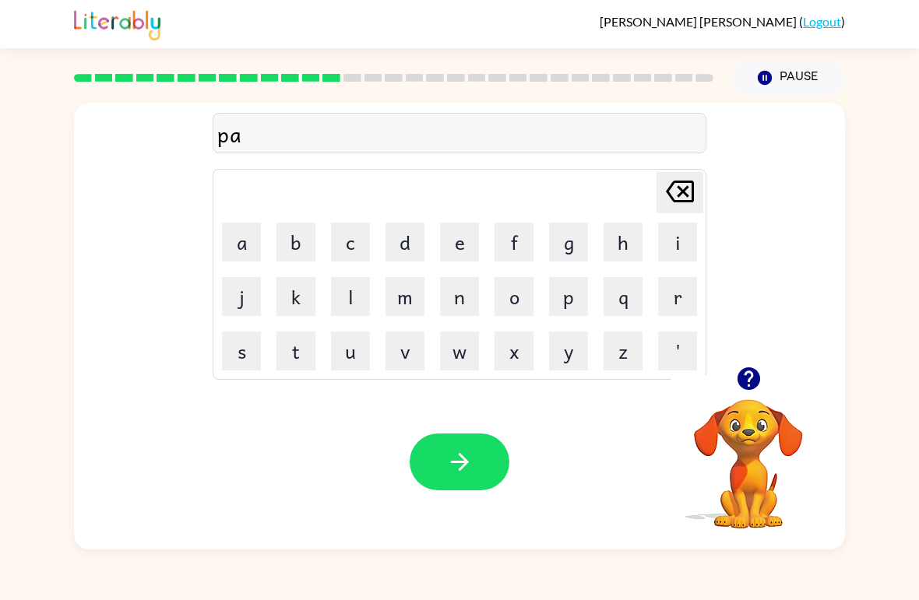
click at [672, 249] on button "i" at bounding box center [677, 242] width 39 height 39
click at [396, 307] on button "m" at bounding box center [404, 296] width 39 height 39
click at [463, 242] on button "e" at bounding box center [459, 242] width 39 height 39
click at [465, 307] on button "n" at bounding box center [459, 296] width 39 height 39
click at [294, 364] on button "t" at bounding box center [295, 351] width 39 height 39
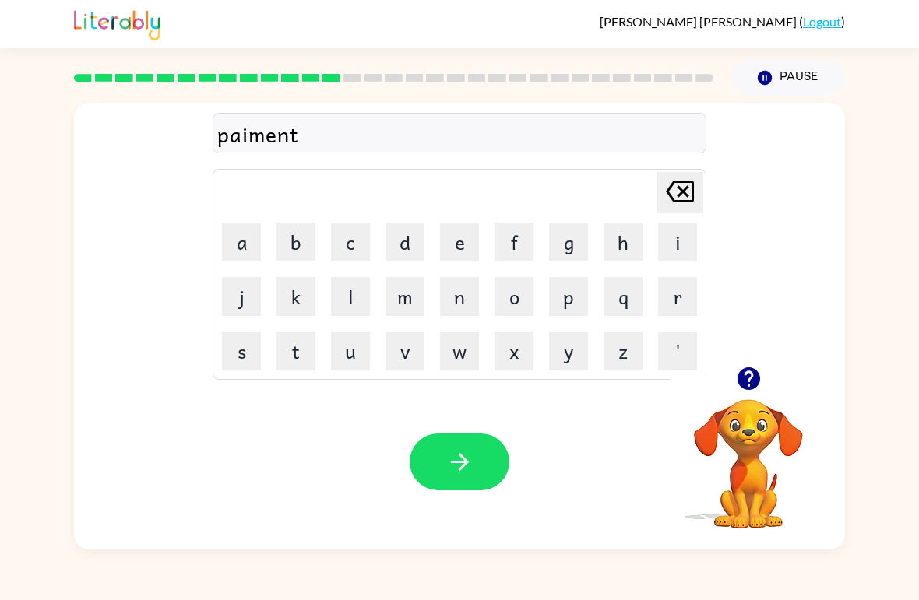
click at [473, 457] on button "button" at bounding box center [460, 462] width 100 height 57
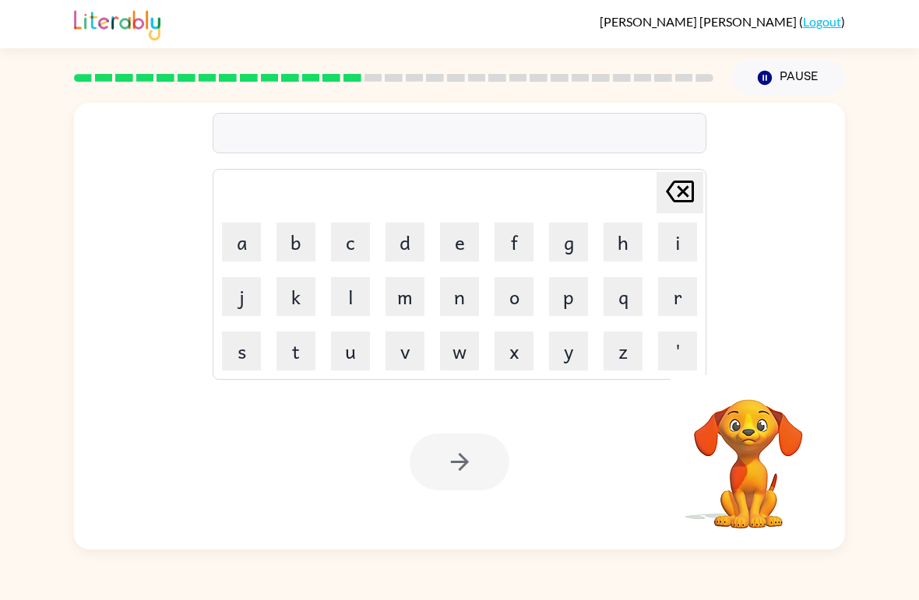
click at [411, 293] on button "m" at bounding box center [404, 296] width 39 height 39
click at [232, 250] on button "a" at bounding box center [241, 242] width 39 height 39
click at [667, 252] on button "i" at bounding box center [677, 242] width 39 height 39
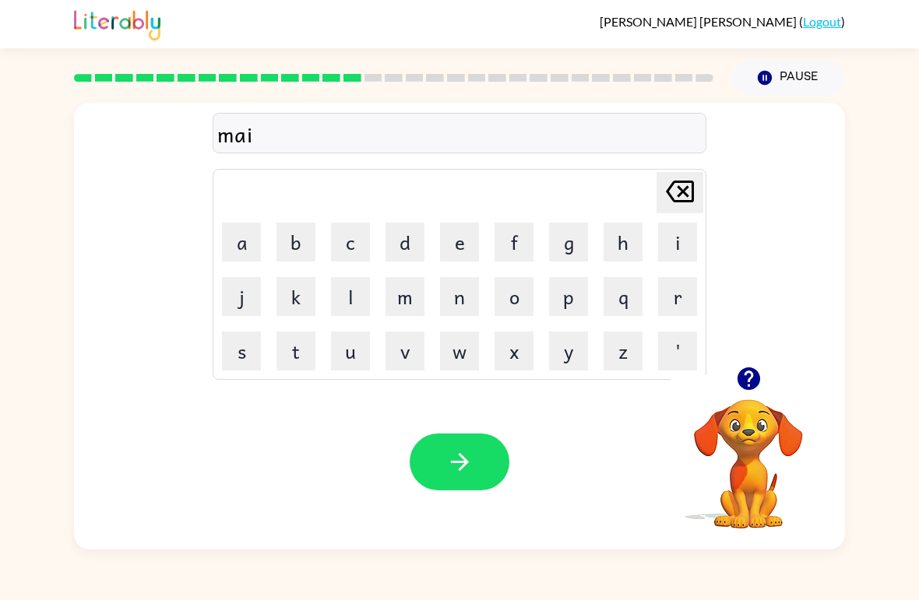
click at [573, 245] on button "g" at bounding box center [568, 242] width 39 height 39
click at [354, 355] on button "u" at bounding box center [350, 351] width 39 height 39
click at [664, 300] on button "r" at bounding box center [677, 296] width 39 height 39
click at [448, 259] on button "e" at bounding box center [459, 242] width 39 height 39
click at [473, 455] on button "button" at bounding box center [460, 462] width 100 height 57
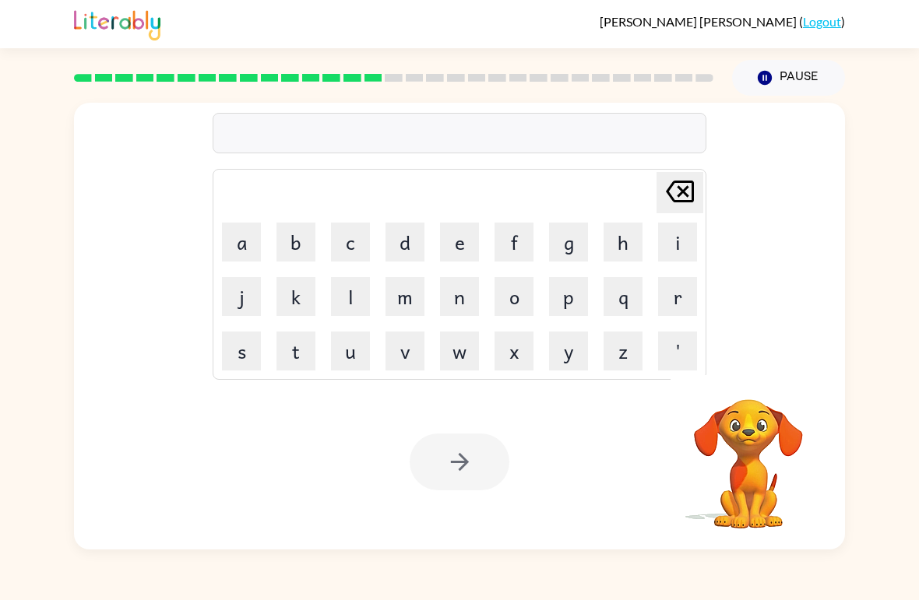
click at [233, 348] on button "s" at bounding box center [241, 351] width 39 height 39
click at [247, 303] on button "j" at bounding box center [241, 296] width 39 height 39
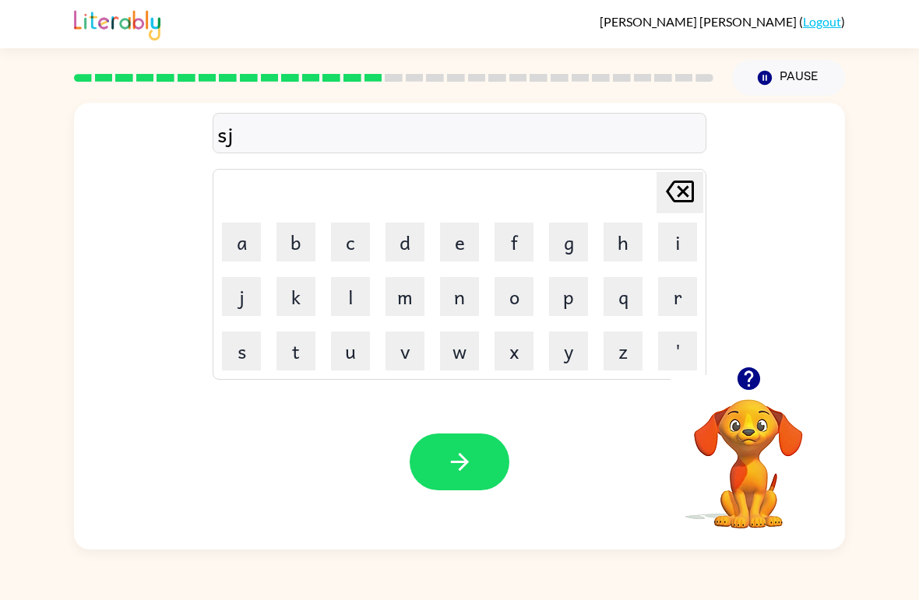
click at [687, 208] on icon "Delete Delete last character input" at bounding box center [679, 191] width 37 height 37
click at [576, 291] on button "p" at bounding box center [568, 296] width 39 height 39
click at [248, 250] on button "a" at bounding box center [241, 242] width 39 height 39
click at [680, 296] on button "r" at bounding box center [677, 296] width 39 height 39
click at [367, 244] on button "c" at bounding box center [350, 242] width 39 height 39
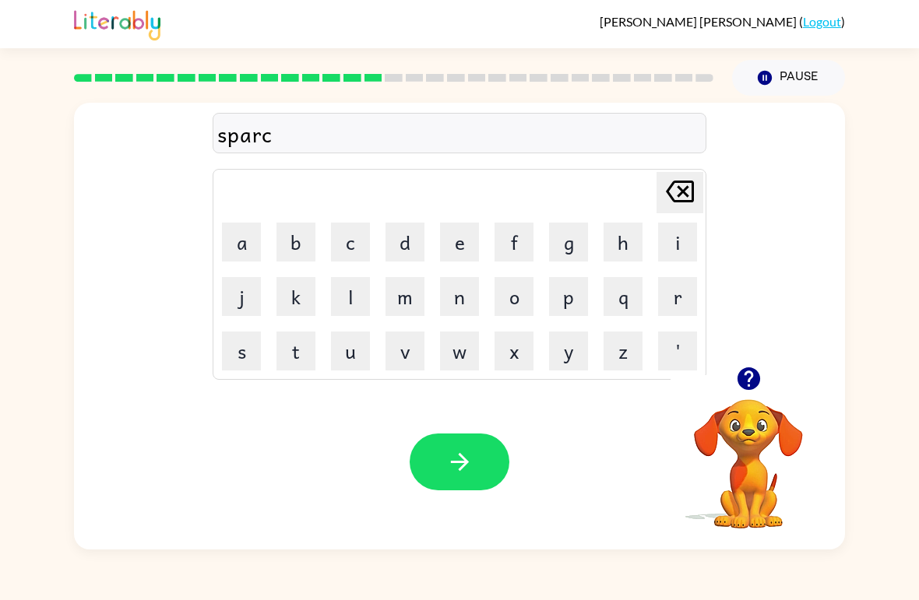
click at [679, 201] on icon at bounding box center [680, 192] width 28 height 22
click at [349, 241] on button "c" at bounding box center [350, 242] width 39 height 39
click at [292, 295] on button "k" at bounding box center [295, 296] width 39 height 39
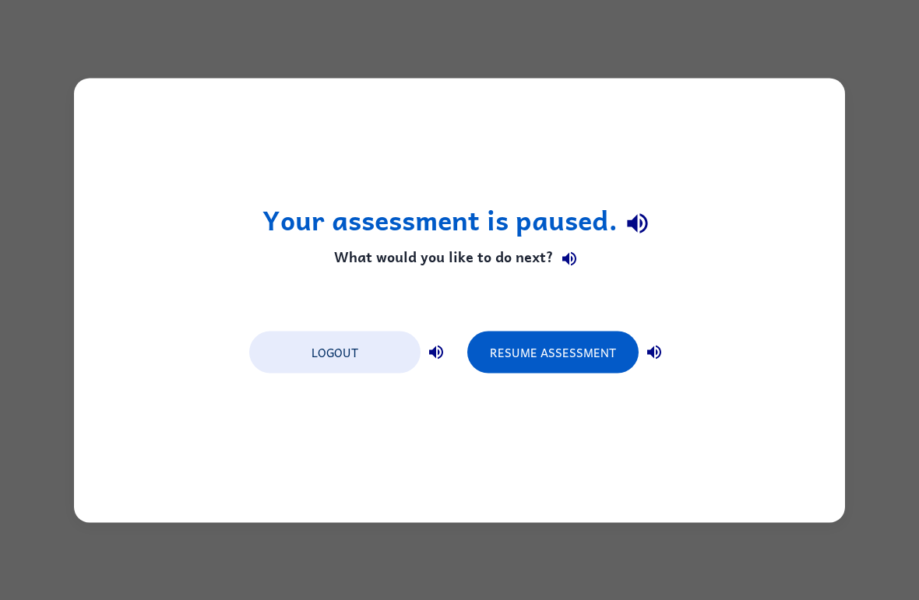
click at [551, 355] on button "Resume Assessment" at bounding box center [552, 352] width 171 height 42
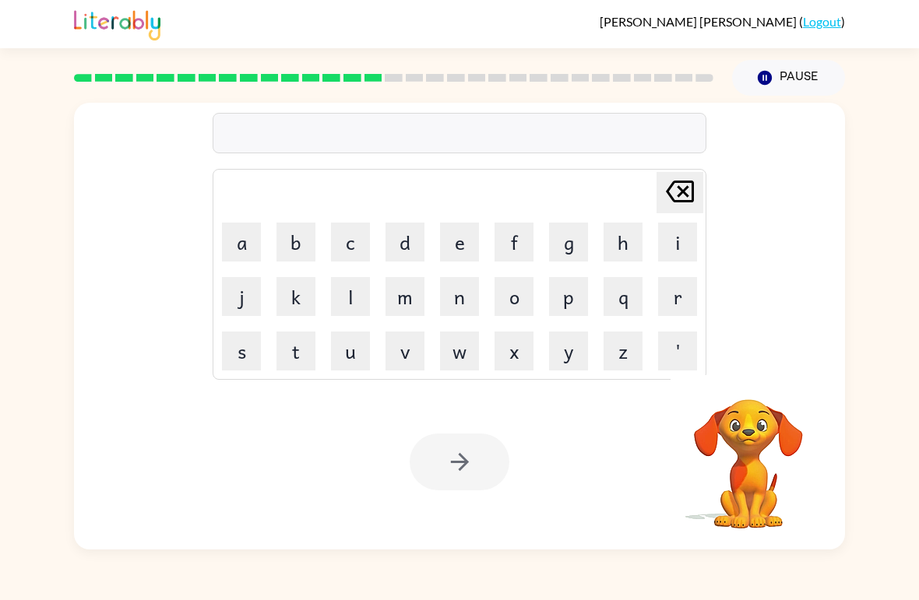
click at [435, 138] on div at bounding box center [460, 133] width 494 height 40
click at [754, 423] on video "Your browser must support playing .mp4 files to use Literably. Please try using…" at bounding box center [749, 453] width 156 height 156
click at [758, 473] on video "Your browser must support playing .mp4 files to use Literably. Please try using…" at bounding box center [749, 453] width 156 height 156
click at [762, 442] on video "Your browser must support playing .mp4 files to use Literably. Please try using…" at bounding box center [749, 453] width 156 height 156
click at [439, 153] on div at bounding box center [460, 133] width 494 height 40
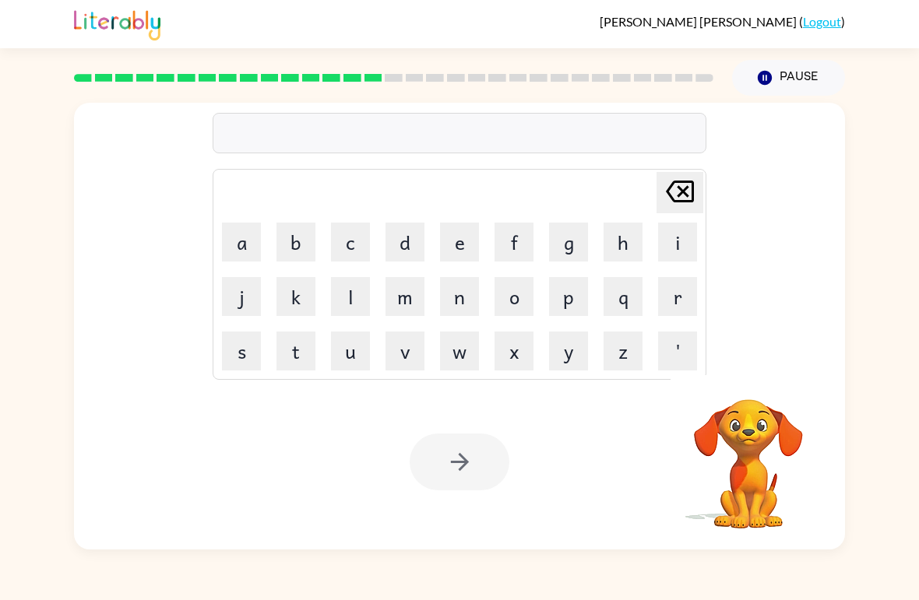
click at [439, 153] on div at bounding box center [460, 133] width 494 height 40
click at [497, 142] on div at bounding box center [460, 133] width 494 height 40
click at [536, 157] on div "Delete Delete last character input a b c d e f g h i j k l m n o p q r s t u v …" at bounding box center [460, 235] width 494 height 290
click at [625, 143] on div at bounding box center [460, 133] width 494 height 40
click at [666, 131] on div at bounding box center [460, 133] width 494 height 40
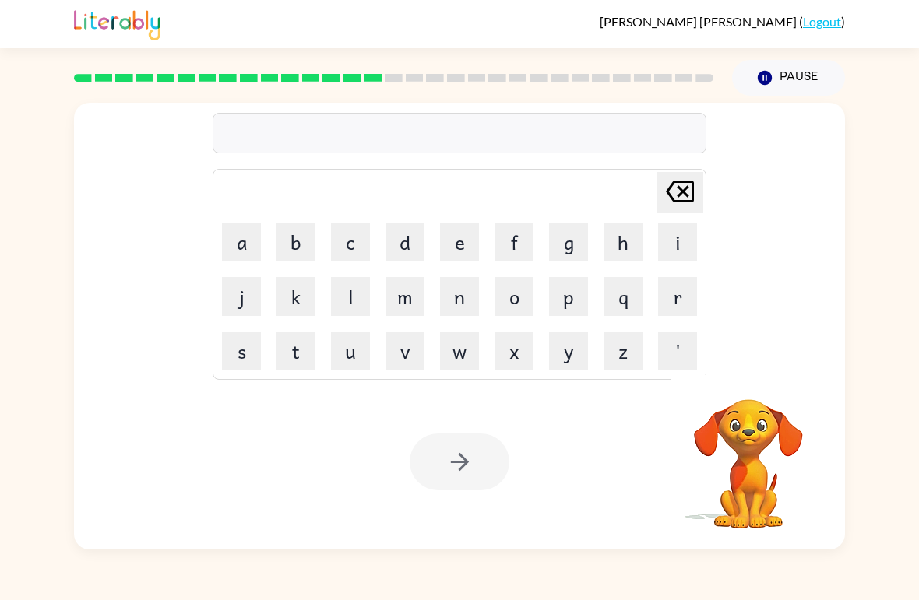
click at [665, 130] on div at bounding box center [460, 133] width 494 height 40
click at [241, 144] on div at bounding box center [460, 133] width 494 height 40
click at [230, 134] on div at bounding box center [460, 133] width 494 height 40
click at [242, 350] on button "s" at bounding box center [241, 351] width 39 height 39
click at [565, 310] on button "p" at bounding box center [568, 296] width 39 height 39
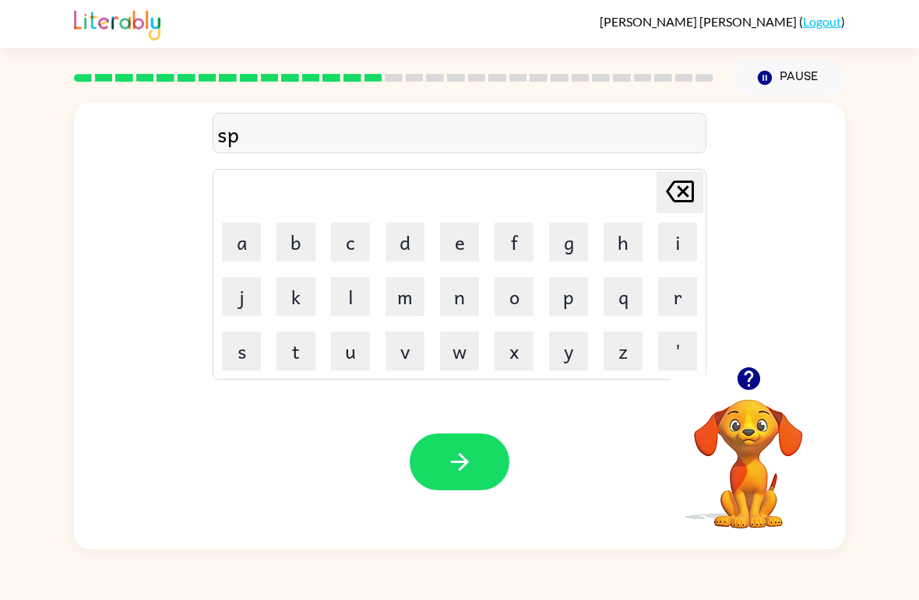
click at [238, 234] on button "a" at bounding box center [241, 242] width 39 height 39
click at [664, 313] on button "r" at bounding box center [677, 296] width 39 height 39
click at [296, 300] on button "k" at bounding box center [295, 296] width 39 height 39
click at [471, 467] on icon "button" at bounding box center [459, 462] width 27 height 27
click at [571, 308] on button "p" at bounding box center [568, 296] width 39 height 39
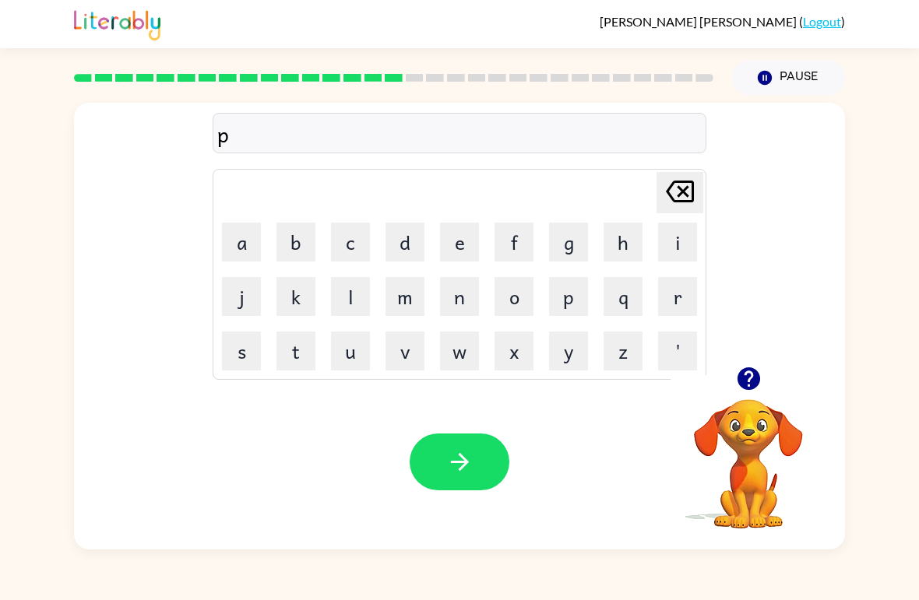
click at [231, 241] on button "a" at bounding box center [241, 242] width 39 height 39
click at [350, 290] on button "l" at bounding box center [350, 296] width 39 height 39
click at [464, 477] on button "button" at bounding box center [460, 462] width 100 height 57
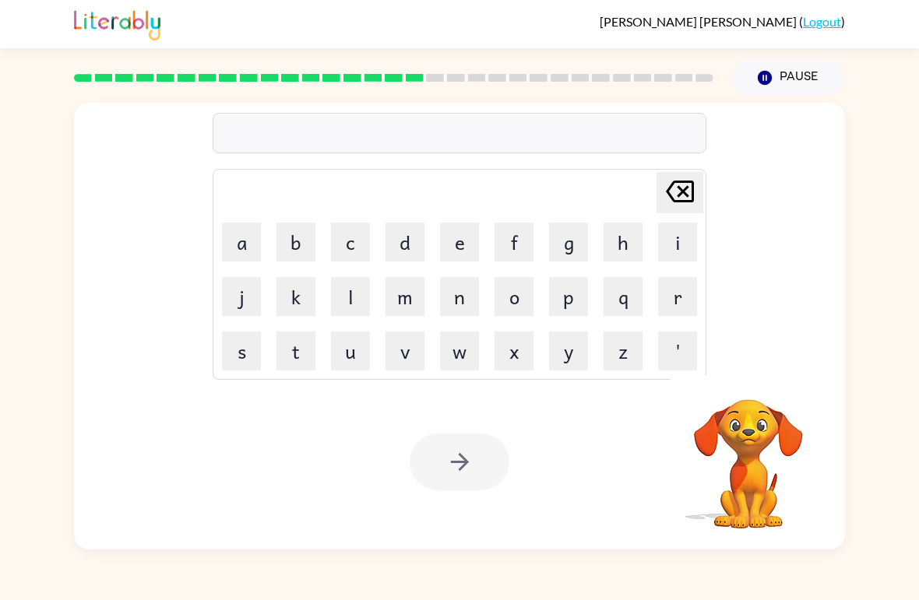
click at [456, 352] on button "w" at bounding box center [459, 351] width 39 height 39
click at [621, 259] on button "h" at bounding box center [623, 242] width 39 height 39
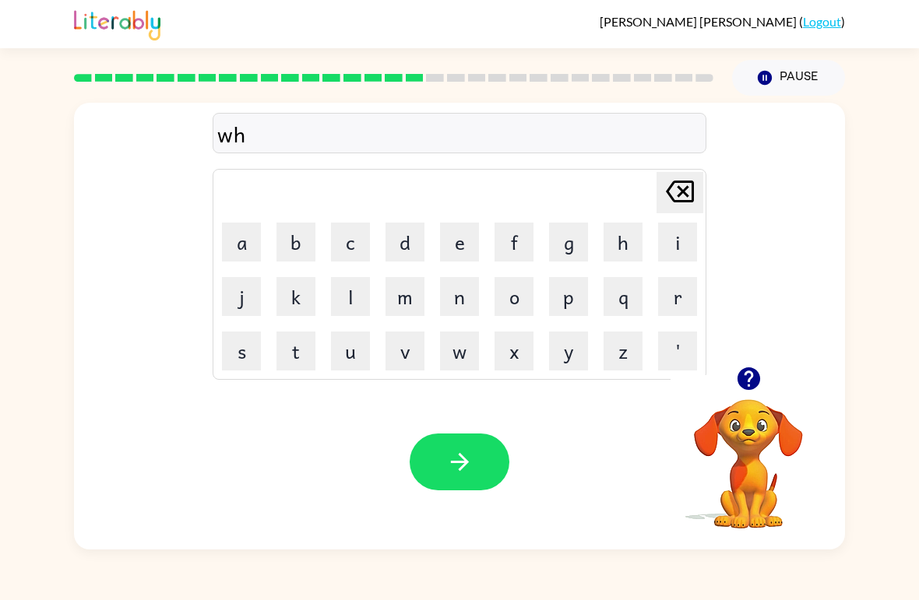
click at [676, 188] on icon "Delete Delete last character input" at bounding box center [679, 191] width 37 height 37
click at [260, 368] on button "s" at bounding box center [241, 351] width 39 height 39
click at [581, 297] on button "p" at bounding box center [568, 296] width 39 height 39
click at [669, 245] on button "i" at bounding box center [677, 242] width 39 height 39
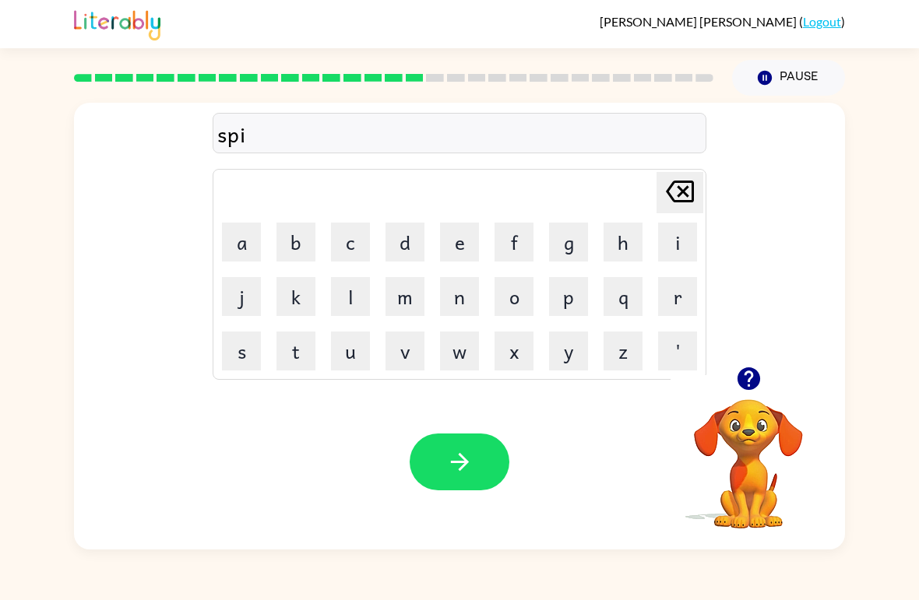
click at [472, 306] on button "n" at bounding box center [459, 296] width 39 height 39
click at [671, 247] on button "i" at bounding box center [677, 242] width 39 height 39
click at [451, 314] on button "n" at bounding box center [459, 296] width 39 height 39
click at [576, 246] on button "g" at bounding box center [568, 242] width 39 height 39
click at [470, 471] on icon "button" at bounding box center [459, 462] width 27 height 27
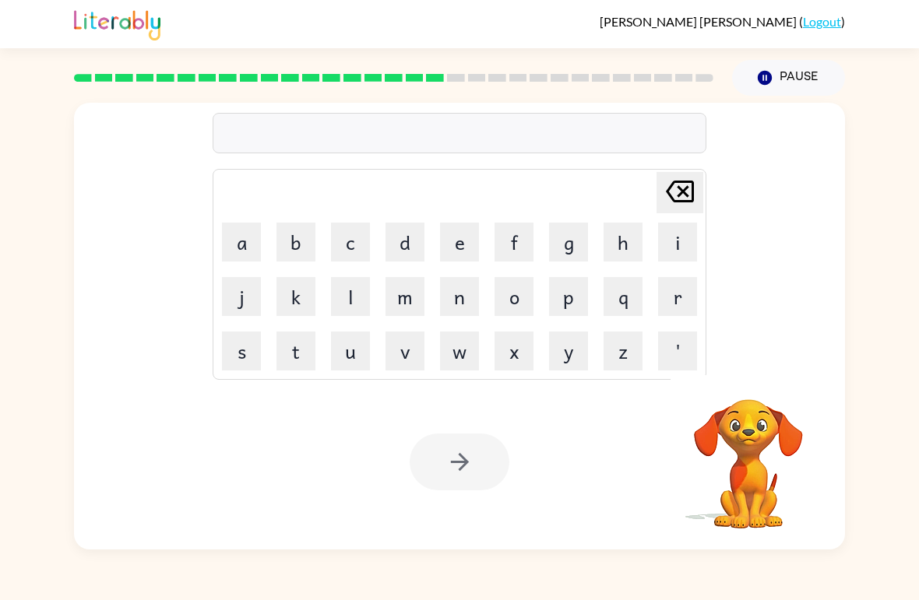
click at [748, 425] on video "Your browser must support playing .mp4 files to use Literably. Please try using…" at bounding box center [749, 453] width 156 height 156
click at [751, 456] on video "Your browser must support playing .mp4 files to use Literably. Please try using…" at bounding box center [749, 453] width 156 height 156
click at [764, 455] on video "Your browser must support playing .mp4 files to use Literably. Please try using…" at bounding box center [749, 453] width 156 height 156
click at [763, 455] on video "Your browser must support playing .mp4 files to use Literably. Please try using…" at bounding box center [749, 453] width 156 height 156
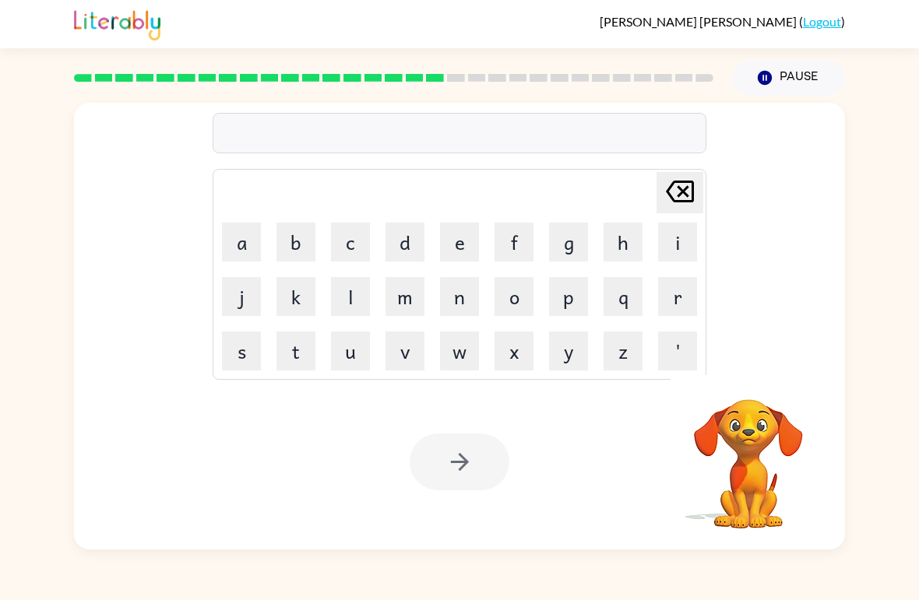
click at [769, 418] on video "Your browser must support playing .mp4 files to use Literably. Please try using…" at bounding box center [749, 453] width 156 height 156
click at [743, 463] on video "Your browser must support playing .mp4 files to use Literably. Please try using…" at bounding box center [749, 453] width 156 height 156
click at [737, 456] on video "Your browser must support playing .mp4 files to use Literably. Please try using…" at bounding box center [749, 453] width 156 height 156
click at [736, 456] on video "Your browser must support playing .mp4 files to use Literably. Please try using…" at bounding box center [749, 453] width 156 height 156
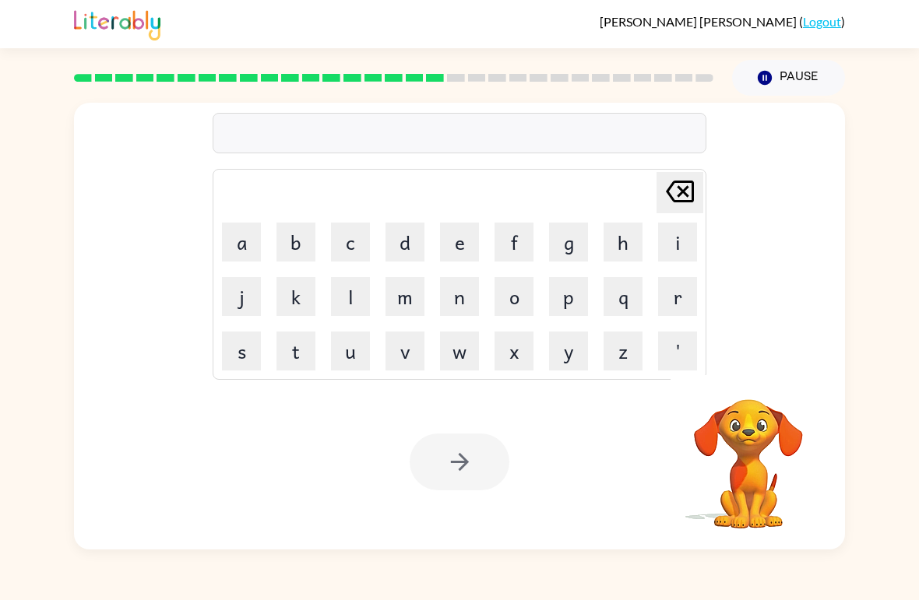
click at [741, 469] on video "Your browser must support playing .mp4 files to use Literably. Please try using…" at bounding box center [749, 453] width 156 height 156
click at [740, 469] on video "Your browser must support playing .mp4 files to use Literably. Please try using…" at bounding box center [749, 453] width 156 height 156
click at [733, 470] on video "Your browser must support playing .mp4 files to use Literably. Please try using…" at bounding box center [749, 453] width 156 height 156
click at [727, 484] on video "Your browser must support playing .mp4 files to use Literably. Please try using…" at bounding box center [749, 453] width 156 height 156
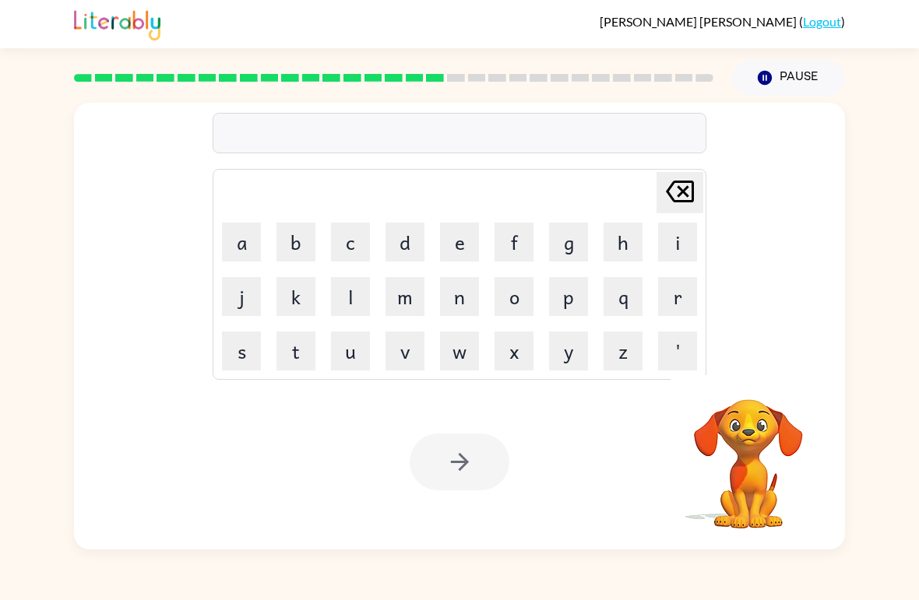
click at [739, 470] on video "Your browser must support playing .mp4 files to use Literably. Please try using…" at bounding box center [749, 453] width 156 height 156
click at [738, 469] on video "Your browser must support playing .mp4 files to use Literably. Please try using…" at bounding box center [749, 453] width 156 height 156
click at [774, 412] on video "Your browser must support playing .mp4 files to use Literably. Please try using…" at bounding box center [749, 453] width 156 height 156
click at [745, 448] on video "Your browser must support playing .mp4 files to use Literably. Please try using…" at bounding box center [749, 453] width 156 height 156
click at [744, 448] on video "Your browser must support playing .mp4 files to use Literably. Please try using…" at bounding box center [749, 453] width 156 height 156
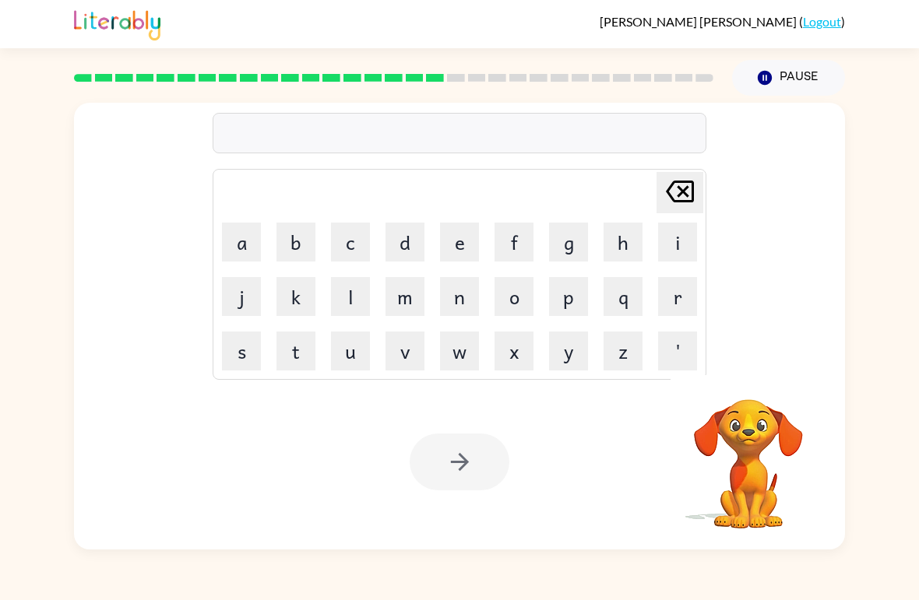
click at [752, 434] on video "Your browser must support playing .mp4 files to use Literably. Please try using…" at bounding box center [749, 453] width 156 height 156
click at [725, 459] on video "Your browser must support playing .mp4 files to use Literably. Please try using…" at bounding box center [749, 453] width 156 height 156
click at [532, 278] on button "o" at bounding box center [514, 296] width 39 height 39
click at [350, 311] on button "l" at bounding box center [350, 296] width 39 height 39
click at [525, 314] on button "o" at bounding box center [514, 296] width 39 height 39
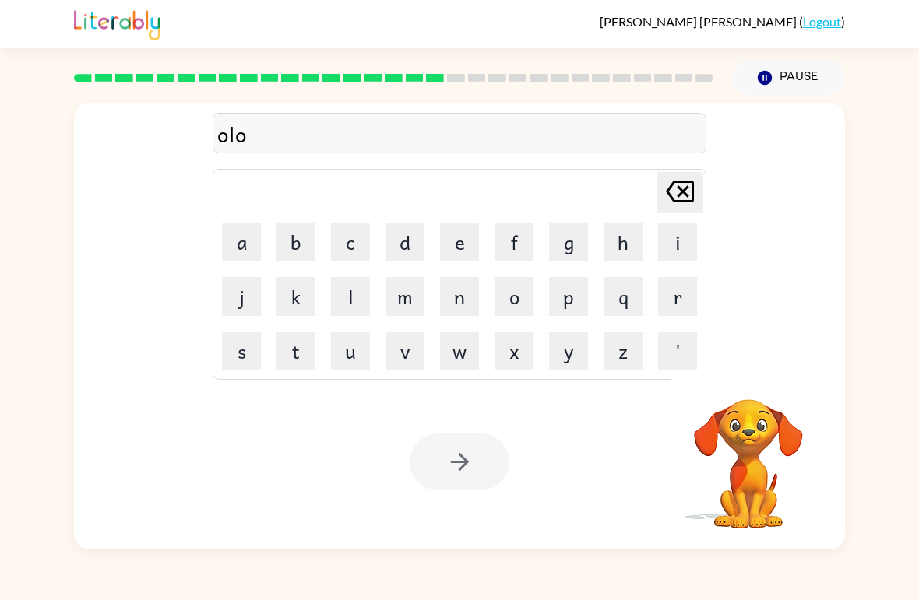
click at [314, 324] on table "Delete Delete last character input a b c d e f g h i j k l m n o p q r s t u v …" at bounding box center [459, 274] width 492 height 209
click at [683, 210] on icon "Delete Delete last character input" at bounding box center [679, 191] width 37 height 37
click at [682, 209] on icon "Delete Delete last character input" at bounding box center [679, 191] width 37 height 37
click at [682, 202] on icon at bounding box center [680, 192] width 28 height 22
click at [681, 202] on icon at bounding box center [680, 192] width 28 height 22
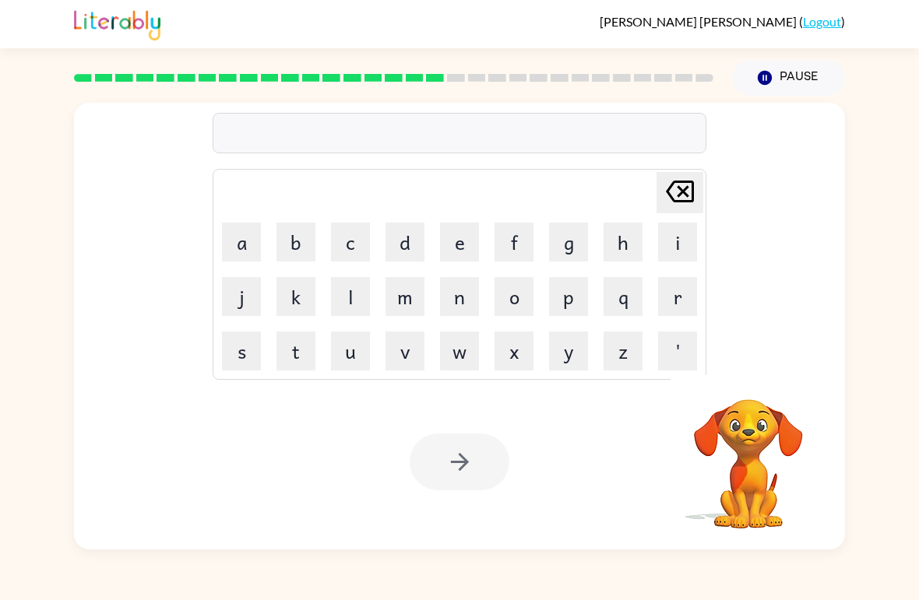
click at [755, 438] on video "Your browser must support playing .mp4 files to use Literably. Please try using…" at bounding box center [749, 453] width 156 height 156
click at [762, 450] on video "Your browser must support playing .mp4 files to use Literably. Please try using…" at bounding box center [749, 453] width 156 height 156
click at [766, 471] on video "Your browser must support playing .mp4 files to use Literably. Please try using…" at bounding box center [749, 453] width 156 height 156
click at [765, 470] on video "Your browser must support playing .mp4 files to use Literably. Please try using…" at bounding box center [749, 453] width 156 height 156
click at [752, 481] on video "Your browser must support playing .mp4 files to use Literably. Please try using…" at bounding box center [749, 453] width 156 height 156
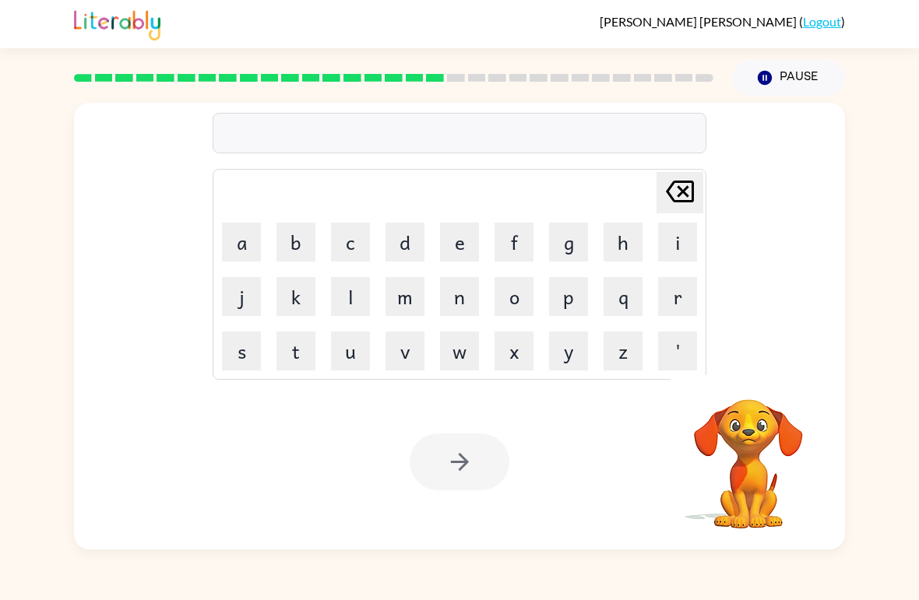
click at [752, 480] on video "Your browser must support playing .mp4 files to use Literably. Please try using…" at bounding box center [749, 453] width 156 height 156
click at [754, 473] on video "Your browser must support playing .mp4 files to use Literably. Please try using…" at bounding box center [749, 453] width 156 height 156
click at [753, 473] on video "Your browser must support playing .mp4 files to use Literably. Please try using…" at bounding box center [749, 453] width 156 height 156
click at [769, 438] on video "Your browser must support playing .mp4 files to use Literably. Please try using…" at bounding box center [749, 453] width 156 height 156
click at [805, 77] on button "Pause Pause" at bounding box center [788, 78] width 113 height 36
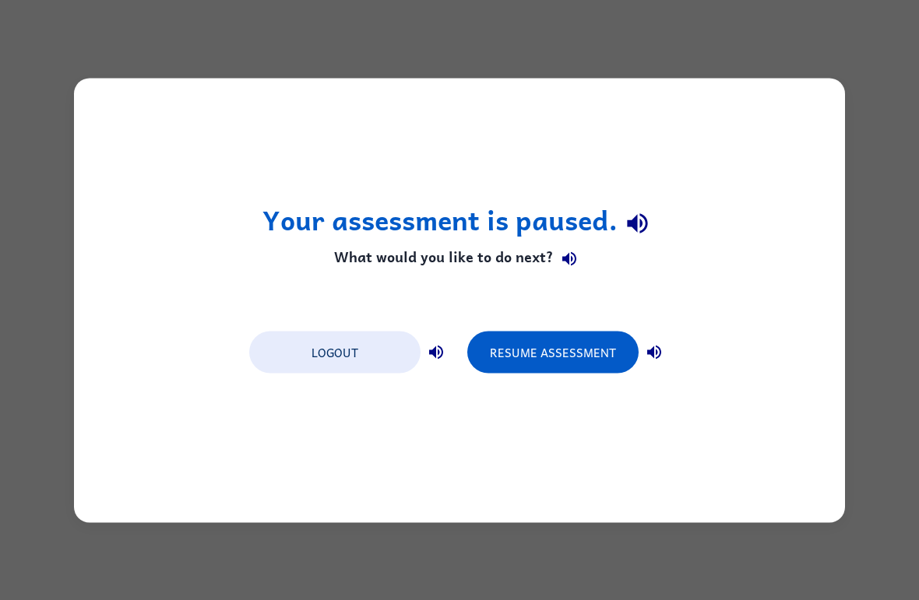
click at [593, 359] on button "Resume Assessment" at bounding box center [552, 352] width 171 height 42
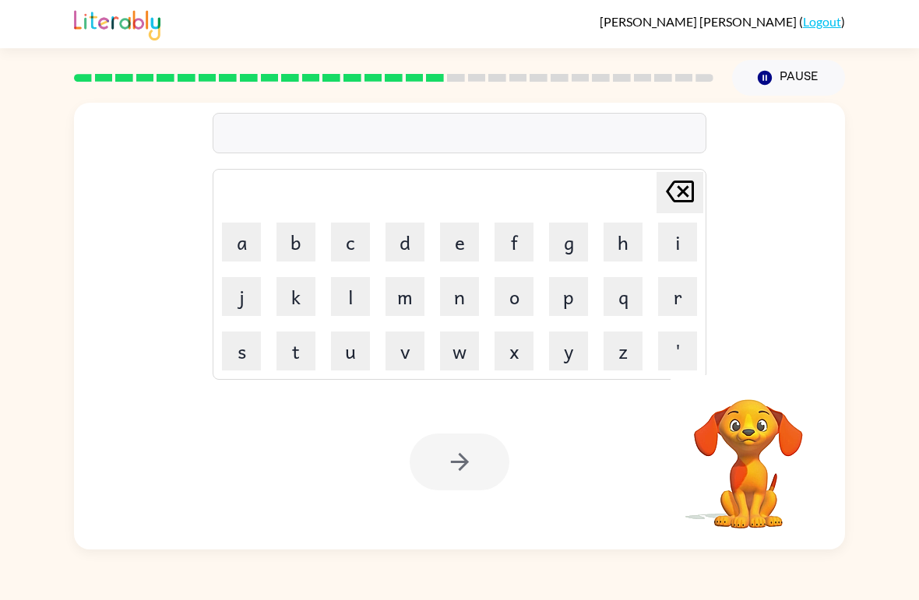
click at [752, 456] on video "Your browser must support playing .mp4 files to use Literably. Please try using…" at bounding box center [749, 453] width 156 height 156
click at [565, 260] on button "g" at bounding box center [568, 242] width 39 height 39
click at [685, 273] on td "r" at bounding box center [677, 296] width 53 height 53
click at [682, 302] on button "r" at bounding box center [677, 296] width 39 height 39
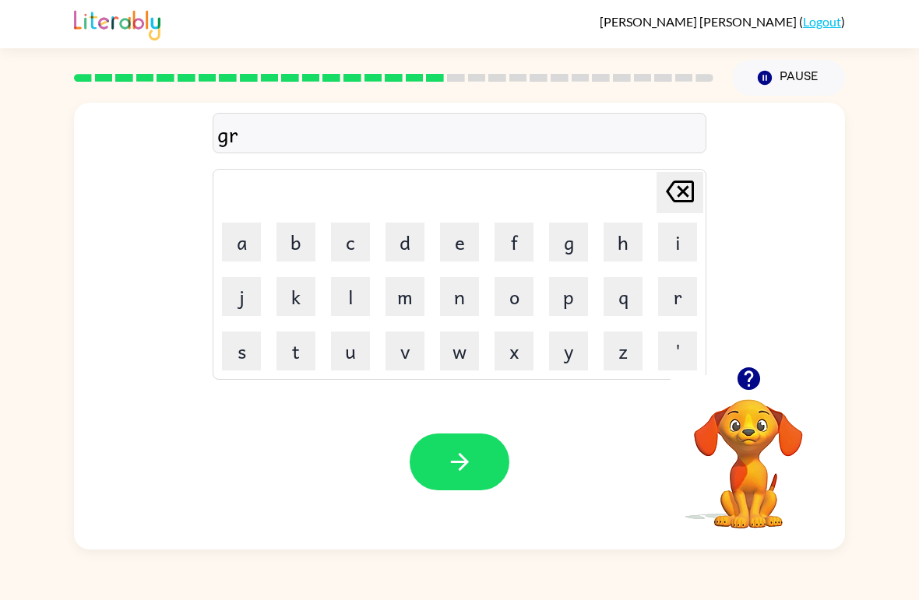
click at [526, 293] on button "o" at bounding box center [514, 296] width 39 height 39
click at [673, 204] on icon "Delete Delete last character input" at bounding box center [679, 191] width 37 height 37
click at [357, 347] on button "u" at bounding box center [350, 351] width 39 height 39
click at [407, 304] on button "m" at bounding box center [404, 296] width 39 height 39
click at [586, 287] on button "p" at bounding box center [568, 296] width 39 height 39
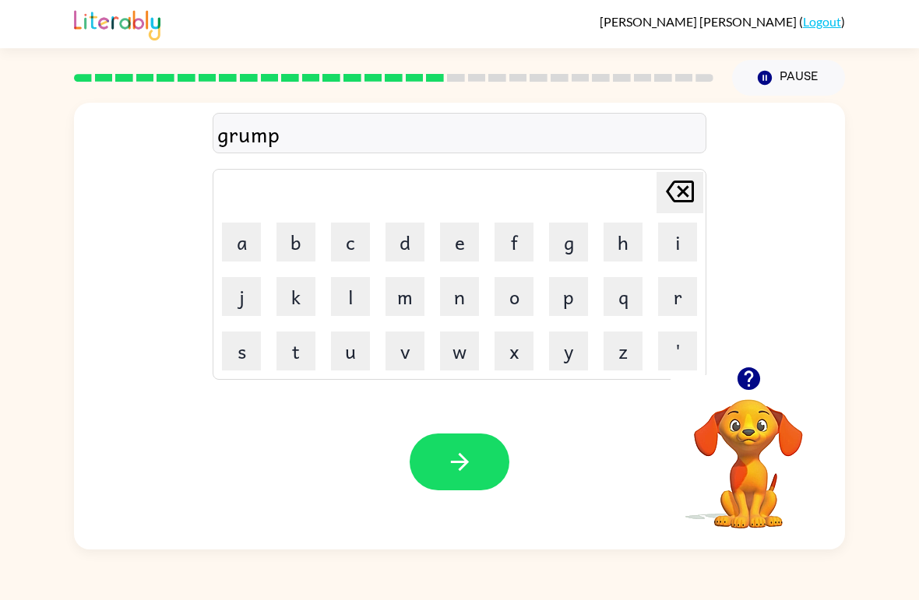
click at [664, 255] on button "i" at bounding box center [677, 242] width 39 height 39
click at [449, 252] on button "e" at bounding box center [459, 242] width 39 height 39
click at [254, 364] on button "s" at bounding box center [241, 351] width 39 height 39
click at [305, 358] on button "t" at bounding box center [295, 351] width 39 height 39
click at [465, 459] on icon "button" at bounding box center [459, 462] width 27 height 27
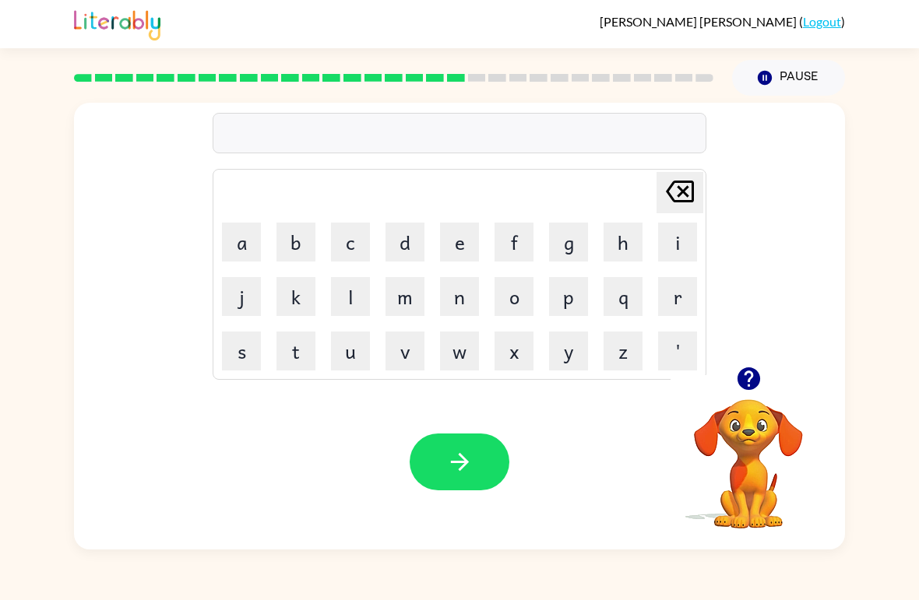
click at [730, 362] on div at bounding box center [749, 379] width 156 height 40
click at [740, 383] on icon "button" at bounding box center [748, 379] width 23 height 23
click at [737, 376] on icon "button" at bounding box center [748, 378] width 27 height 27
click at [680, 249] on button "i" at bounding box center [677, 242] width 39 height 39
click at [462, 309] on button "n" at bounding box center [459, 296] width 39 height 39
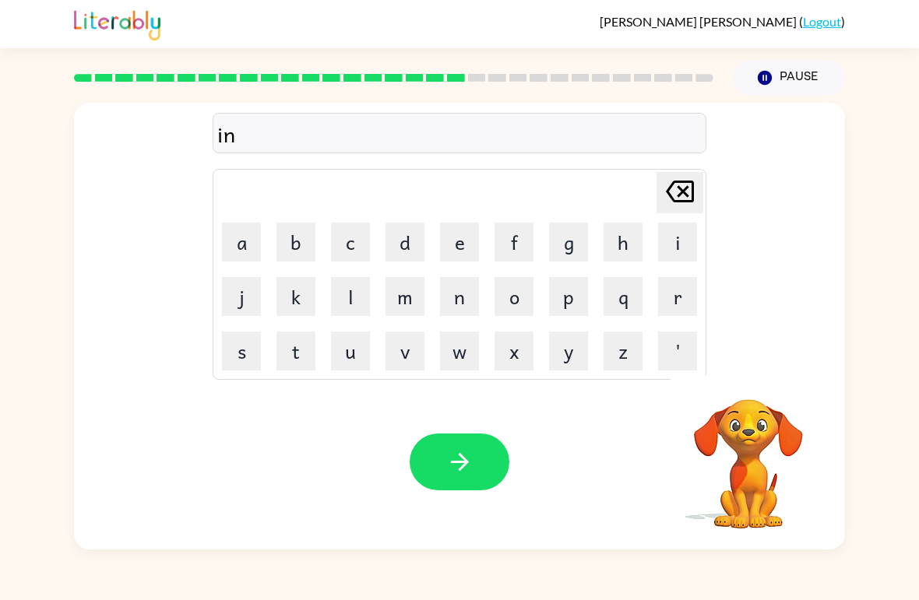
click at [357, 257] on button "c" at bounding box center [350, 242] width 39 height 39
click at [679, 298] on button "r" at bounding box center [677, 296] width 39 height 39
click at [249, 246] on button "a" at bounding box center [241, 242] width 39 height 39
click at [685, 199] on icon "Delete Delete last character input" at bounding box center [679, 191] width 37 height 37
click at [681, 186] on icon "Delete Delete last character input" at bounding box center [679, 191] width 37 height 37
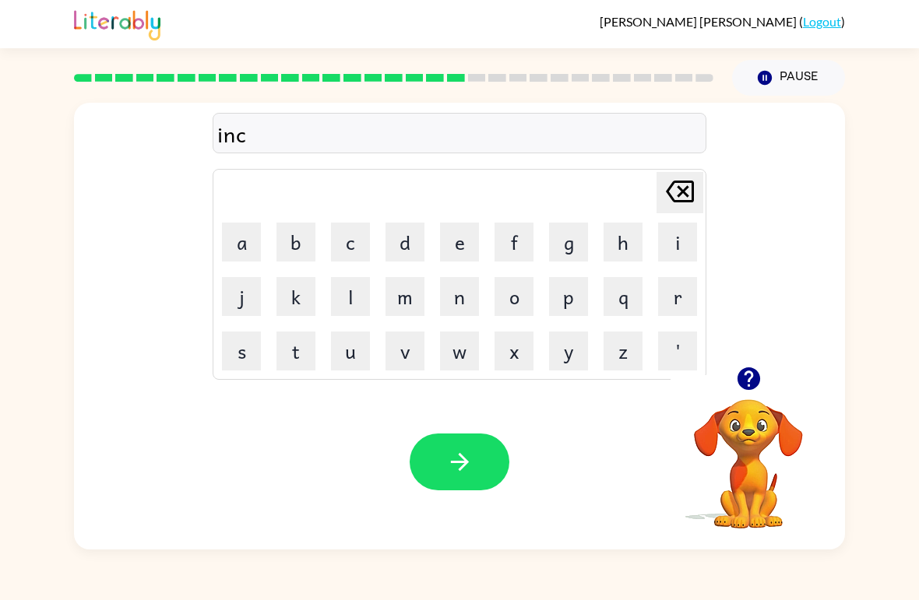
click at [681, 186] on icon "Delete Delete last character input" at bounding box center [679, 191] width 37 height 37
click at [685, 202] on icon at bounding box center [680, 192] width 28 height 22
click at [692, 253] on button "i" at bounding box center [677, 242] width 39 height 39
click at [460, 301] on button "n" at bounding box center [459, 296] width 39 height 39
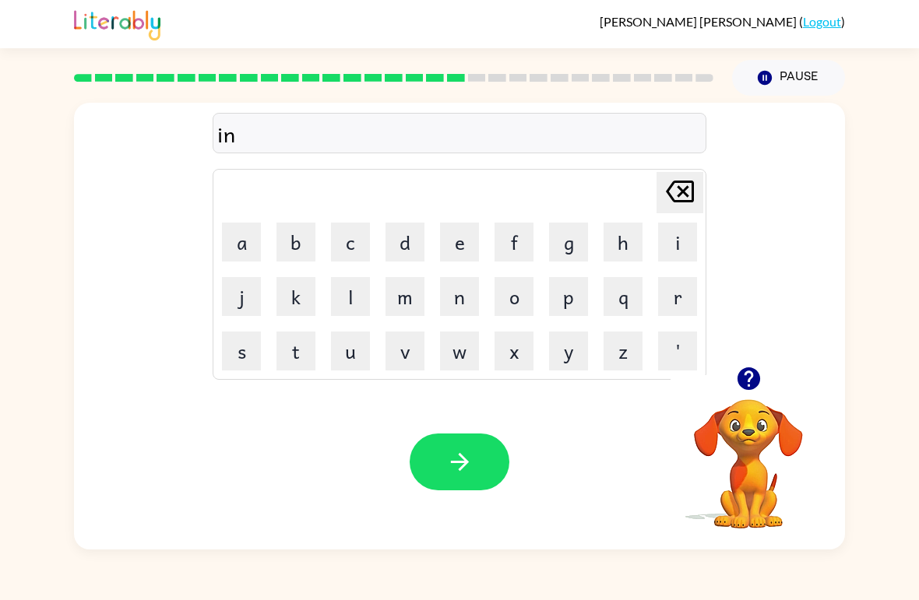
click at [343, 259] on button "c" at bounding box center [350, 242] width 39 height 39
click at [662, 308] on button "r" at bounding box center [677, 296] width 39 height 39
click at [459, 252] on button "e" at bounding box center [459, 242] width 39 height 39
click at [396, 245] on button "d" at bounding box center [404, 242] width 39 height 39
click at [677, 257] on button "i" at bounding box center [677, 242] width 39 height 39
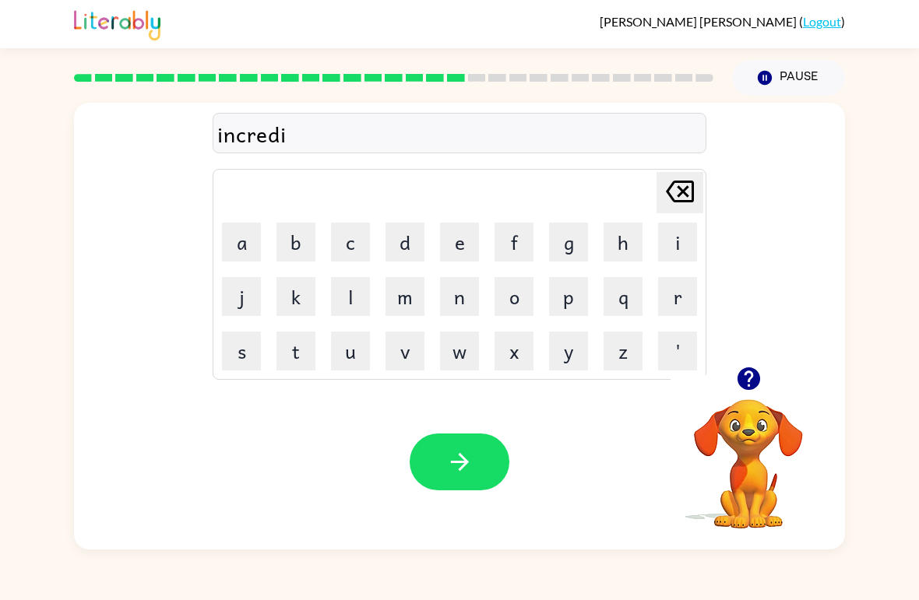
click at [412, 237] on button "d" at bounding box center [404, 242] width 39 height 39
click at [346, 313] on button "l" at bounding box center [350, 296] width 39 height 39
click at [456, 256] on button "e" at bounding box center [459, 242] width 39 height 39
click at [753, 372] on icon "button" at bounding box center [748, 379] width 23 height 23
click at [471, 462] on icon "button" at bounding box center [459, 462] width 27 height 27
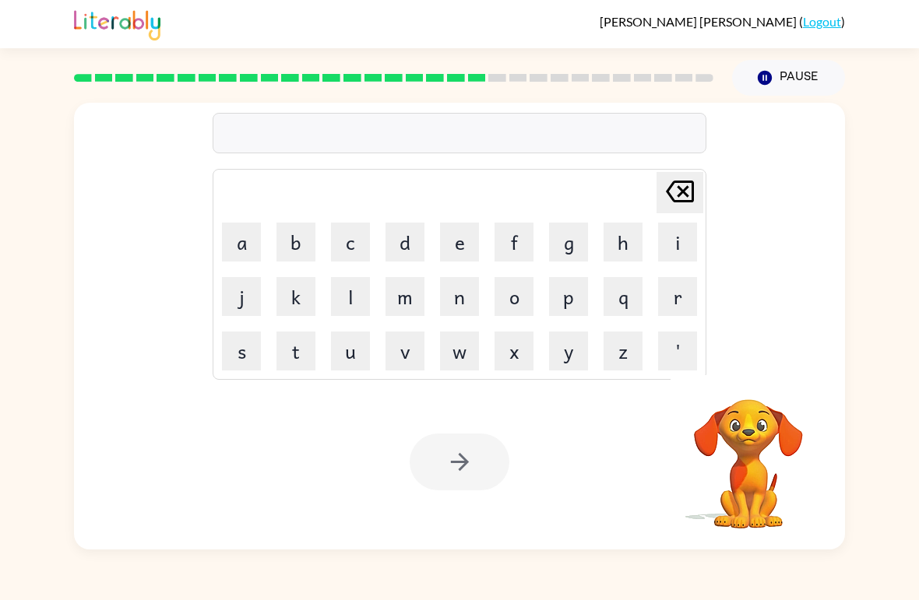
click at [355, 291] on button "l" at bounding box center [350, 296] width 39 height 39
click at [680, 246] on button "i" at bounding box center [677, 242] width 39 height 39
click at [238, 362] on button "s" at bounding box center [241, 351] width 39 height 39
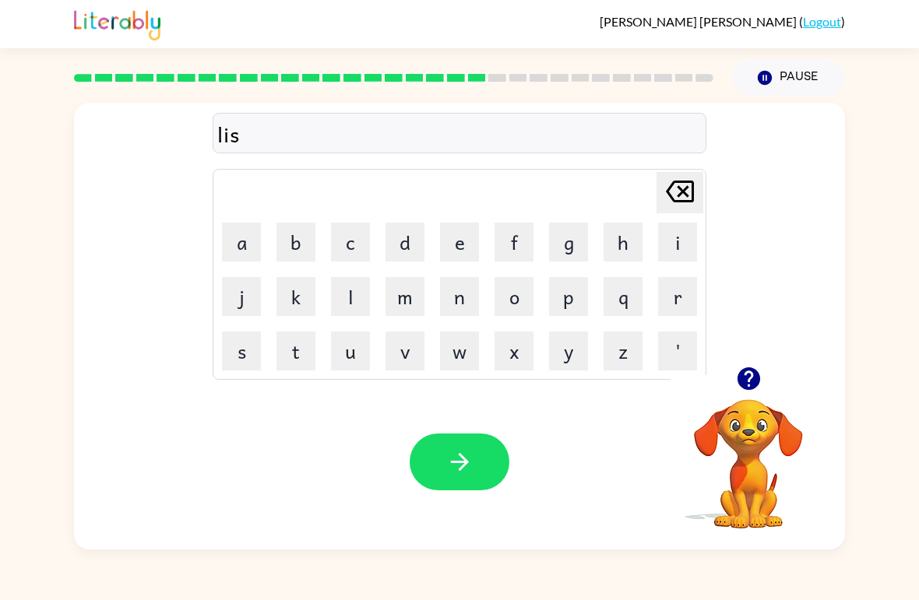
click at [457, 243] on button "e" at bounding box center [459, 242] width 39 height 39
click at [472, 313] on button "n" at bounding box center [459, 296] width 39 height 39
click at [745, 384] on icon "button" at bounding box center [748, 379] width 23 height 23
click at [307, 366] on button "t" at bounding box center [295, 351] width 39 height 39
click at [472, 473] on icon "button" at bounding box center [459, 462] width 27 height 27
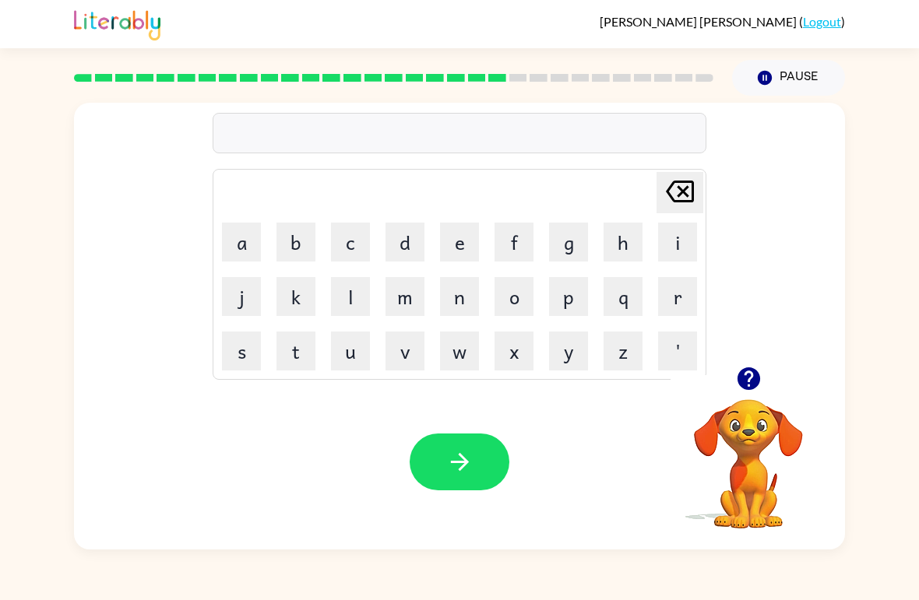
click at [442, 288] on button "n" at bounding box center [459, 296] width 39 height 39
click at [530, 305] on button "o" at bounding box center [514, 296] width 39 height 39
click at [294, 244] on button "b" at bounding box center [295, 242] width 39 height 39
click at [674, 261] on button "i" at bounding box center [677, 242] width 39 height 39
click at [469, 295] on button "n" at bounding box center [459, 296] width 39 height 39
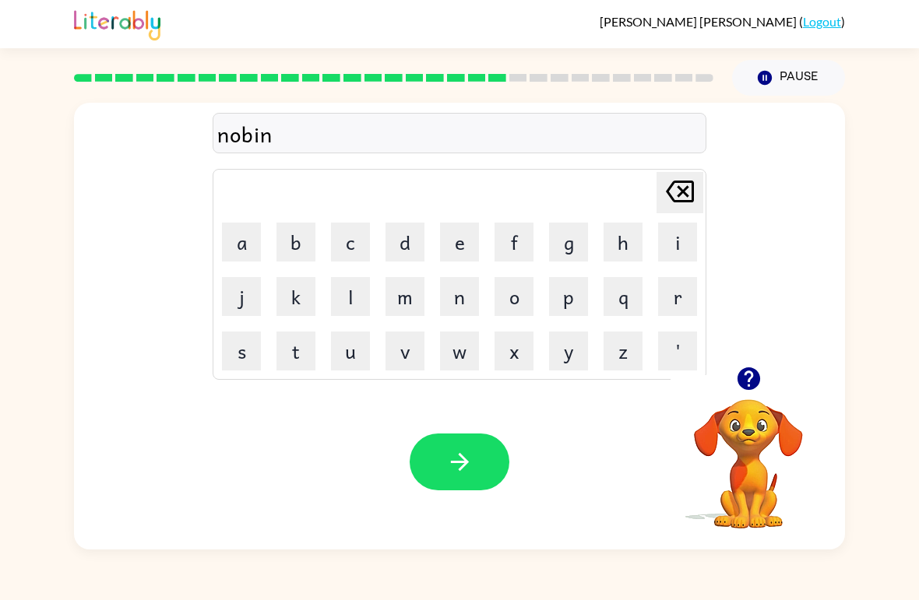
click at [463, 242] on button "e" at bounding box center [459, 242] width 39 height 39
click at [674, 258] on button "i" at bounding box center [677, 242] width 39 height 39
click at [297, 347] on button "t" at bounding box center [295, 351] width 39 height 39
click at [466, 459] on icon "button" at bounding box center [459, 462] width 27 height 27
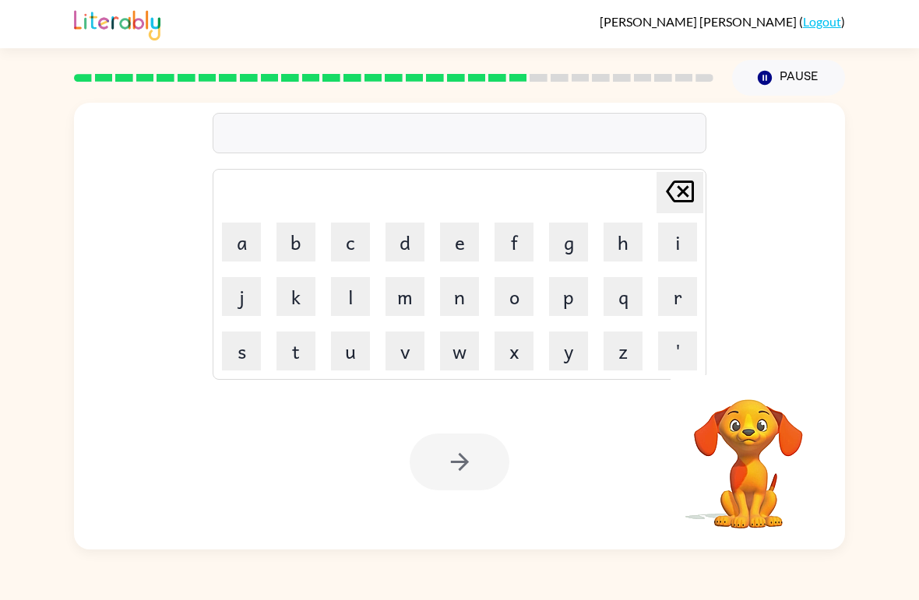
click at [238, 359] on button "s" at bounding box center [241, 351] width 39 height 39
click at [361, 352] on button "u" at bounding box center [350, 351] width 39 height 39
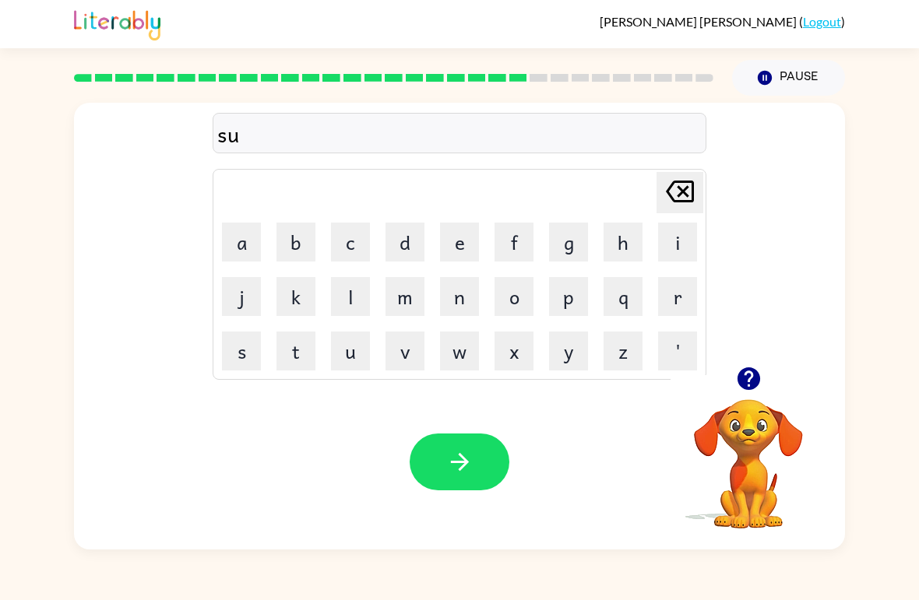
click at [239, 366] on button "s" at bounding box center [241, 351] width 39 height 39
click at [297, 357] on button "t" at bounding box center [295, 351] width 39 height 39
click at [465, 248] on button "e" at bounding box center [459, 242] width 39 height 39
click at [664, 257] on button "i" at bounding box center [677, 242] width 39 height 39
click at [459, 310] on button "n" at bounding box center [459, 296] width 39 height 39
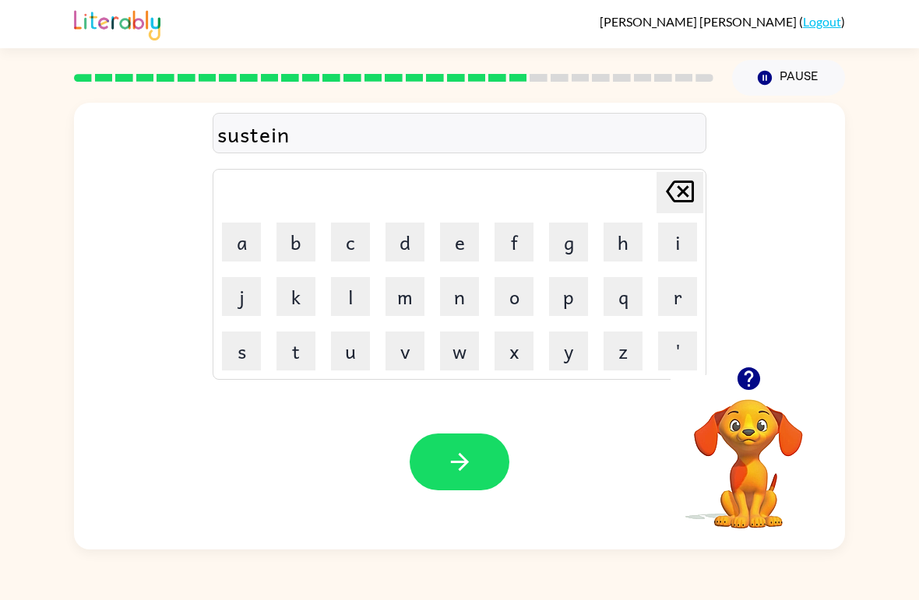
click at [472, 466] on icon "button" at bounding box center [459, 462] width 27 height 27
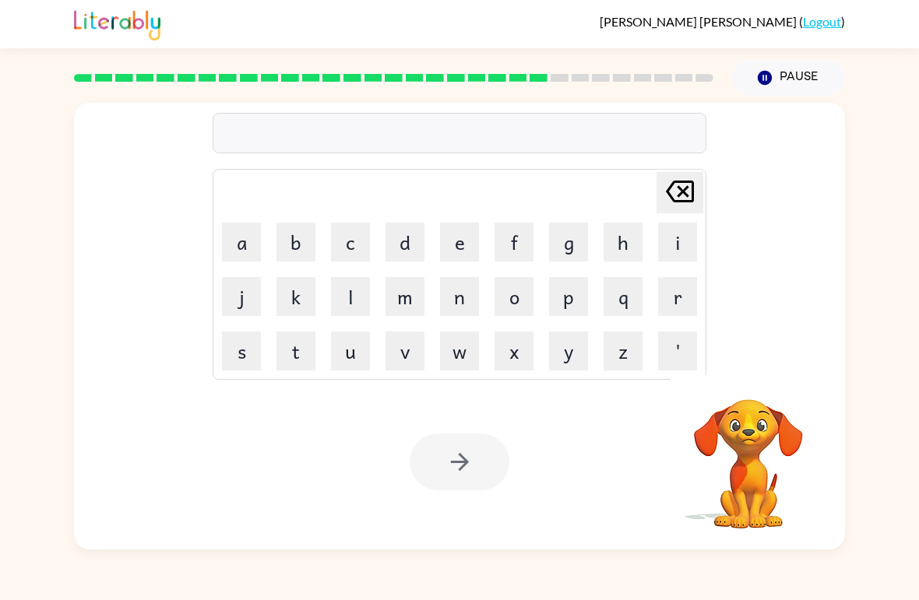
click at [468, 368] on button "w" at bounding box center [459, 351] width 39 height 39
click at [516, 302] on button "o" at bounding box center [514, 296] width 39 height 39
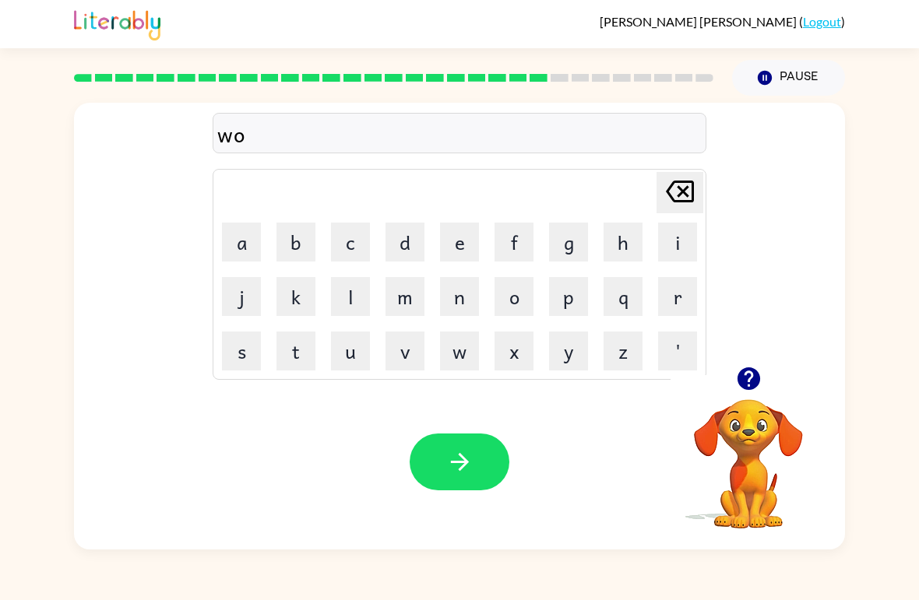
click at [682, 310] on button "r" at bounding box center [677, 296] width 39 height 39
click at [401, 259] on button "d" at bounding box center [404, 242] width 39 height 39
click at [682, 255] on button "i" at bounding box center [677, 242] width 39 height 39
click at [475, 255] on button "e" at bounding box center [459, 242] width 39 height 39
click at [463, 473] on icon "button" at bounding box center [459, 462] width 27 height 27
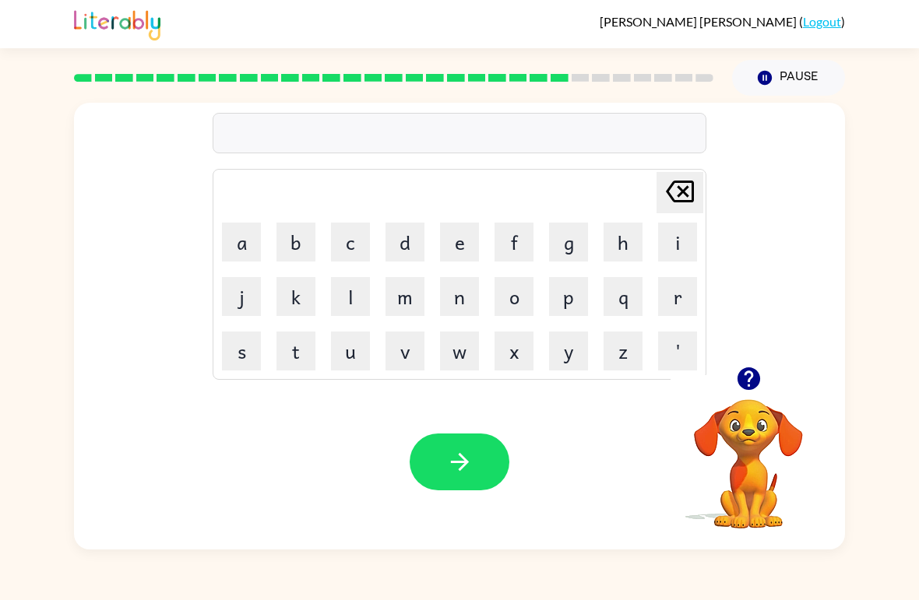
click at [676, 245] on button "i" at bounding box center [677, 242] width 39 height 39
click at [681, 199] on icon "Delete Delete last character input" at bounding box center [679, 191] width 37 height 37
click at [681, 294] on button "r" at bounding box center [677, 296] width 39 height 39
click at [678, 255] on button "i" at bounding box center [677, 242] width 39 height 39
click at [354, 312] on button "l" at bounding box center [350, 296] width 39 height 39
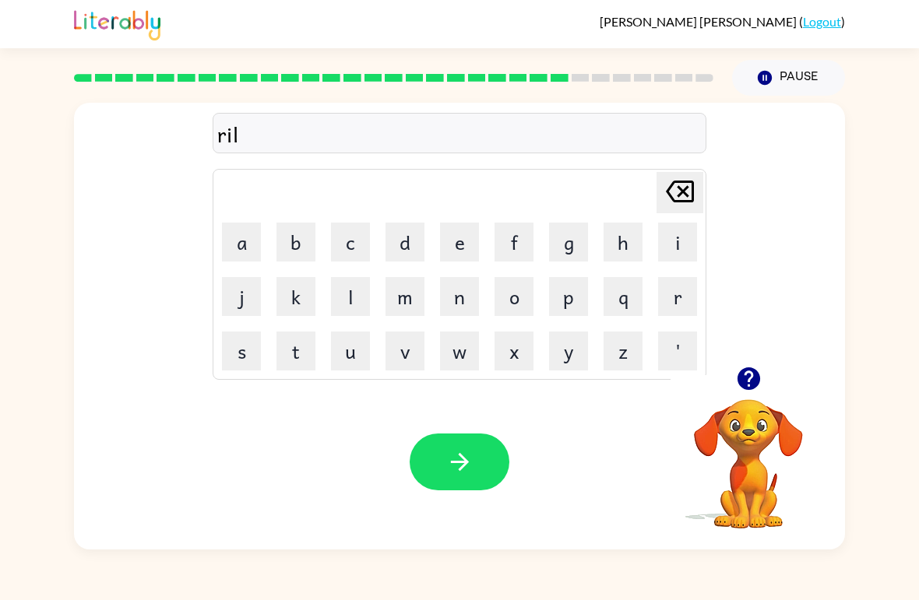
click at [469, 252] on button "e" at bounding box center [459, 242] width 39 height 39
click at [672, 255] on button "i" at bounding box center [677, 242] width 39 height 39
click at [417, 250] on button "d" at bounding box center [404, 242] width 39 height 39
click at [456, 255] on button "e" at bounding box center [459, 242] width 39 height 39
click at [406, 250] on button "d" at bounding box center [404, 242] width 39 height 39
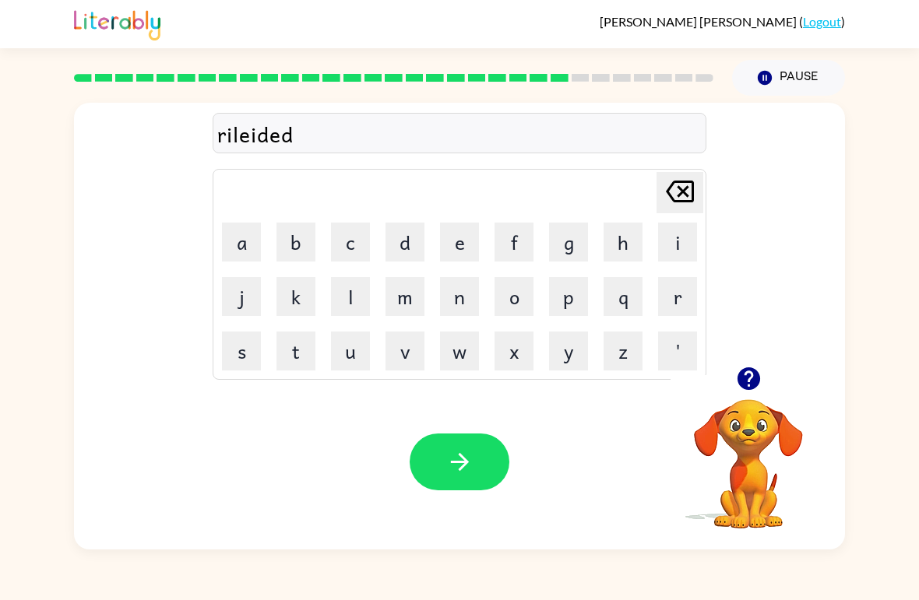
click at [478, 466] on button "button" at bounding box center [460, 462] width 100 height 57
click at [291, 301] on button "k" at bounding box center [295, 296] width 39 height 39
click at [664, 259] on button "i" at bounding box center [677, 242] width 39 height 39
click at [286, 352] on button "t" at bounding box center [295, 351] width 39 height 39
click at [285, 351] on button "t" at bounding box center [295, 351] width 39 height 39
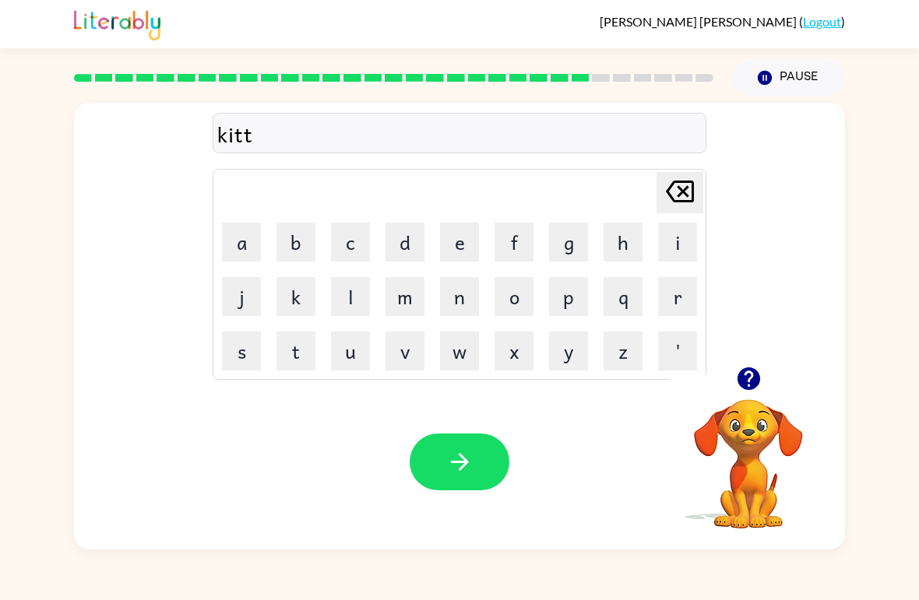
click at [461, 244] on button "e" at bounding box center [459, 242] width 39 height 39
click at [463, 297] on button "n" at bounding box center [459, 296] width 39 height 39
click at [461, 474] on icon "button" at bounding box center [459, 462] width 27 height 27
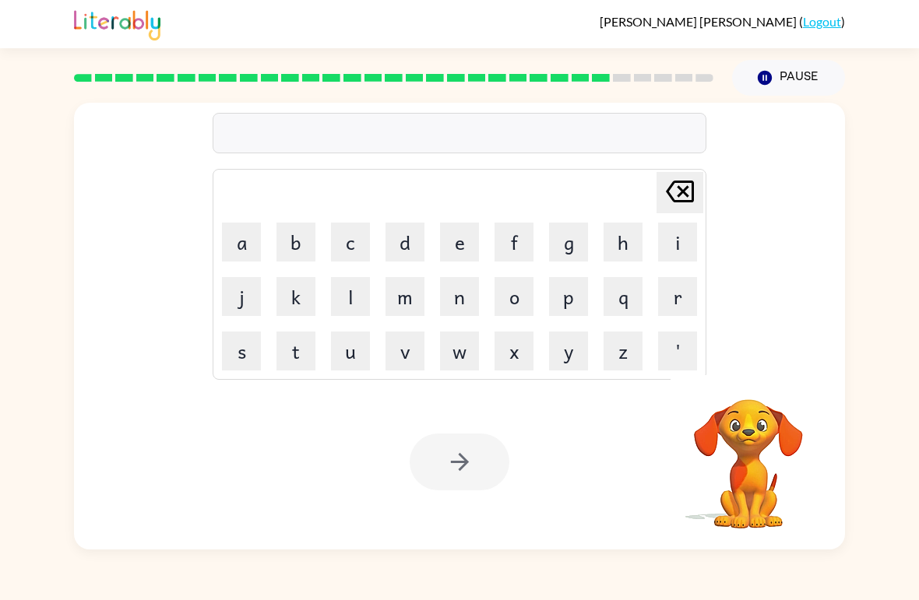
click at [572, 302] on button "p" at bounding box center [568, 296] width 39 height 39
click at [685, 206] on icon "Delete Delete last character input" at bounding box center [679, 191] width 37 height 37
click at [745, 385] on icon "button" at bounding box center [748, 379] width 23 height 23
click at [396, 261] on button "d" at bounding box center [404, 242] width 39 height 39
click at [671, 248] on button "i" at bounding box center [677, 242] width 39 height 39
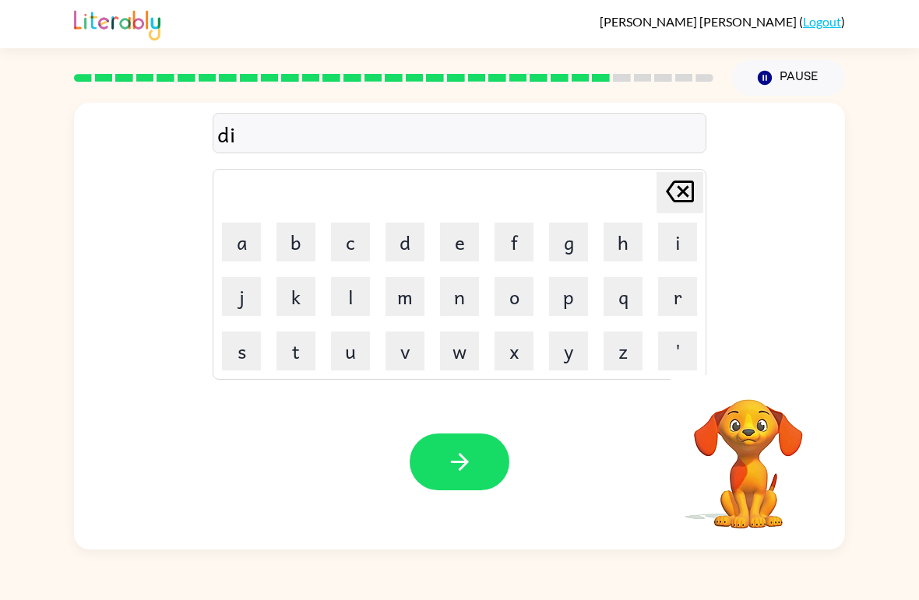
click at [586, 290] on button "p" at bounding box center [568, 296] width 39 height 39
click at [254, 246] on button "a" at bounding box center [241, 242] width 39 height 39
click at [664, 301] on button "r" at bounding box center [677, 296] width 39 height 39
click at [752, 431] on video "Your browser must support playing .mp4 files to use Literably. Please try using…" at bounding box center [749, 453] width 156 height 156
click at [751, 466] on video "Your browser must support playing .mp4 files to use Literably. Please try using…" at bounding box center [749, 453] width 156 height 156
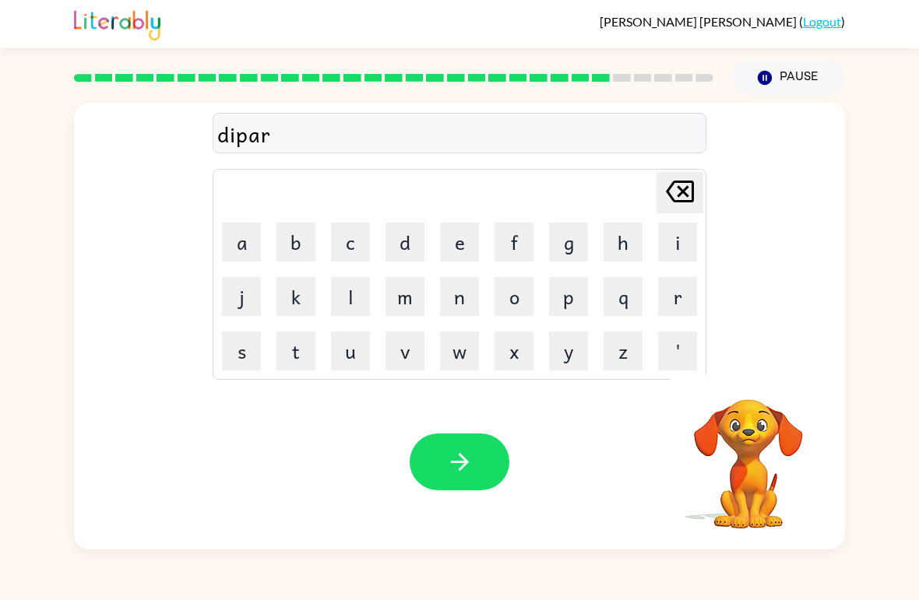
click at [751, 466] on video "Your browser must support playing .mp4 files to use Literably. Please try using…" at bounding box center [749, 453] width 156 height 156
click at [751, 458] on video "Your browser must support playing .mp4 files to use Literably. Please try using…" at bounding box center [749, 453] width 156 height 156
click at [300, 366] on button "t" at bounding box center [295, 351] width 39 height 39
click at [409, 306] on button "m" at bounding box center [404, 296] width 39 height 39
click at [464, 245] on button "e" at bounding box center [459, 242] width 39 height 39
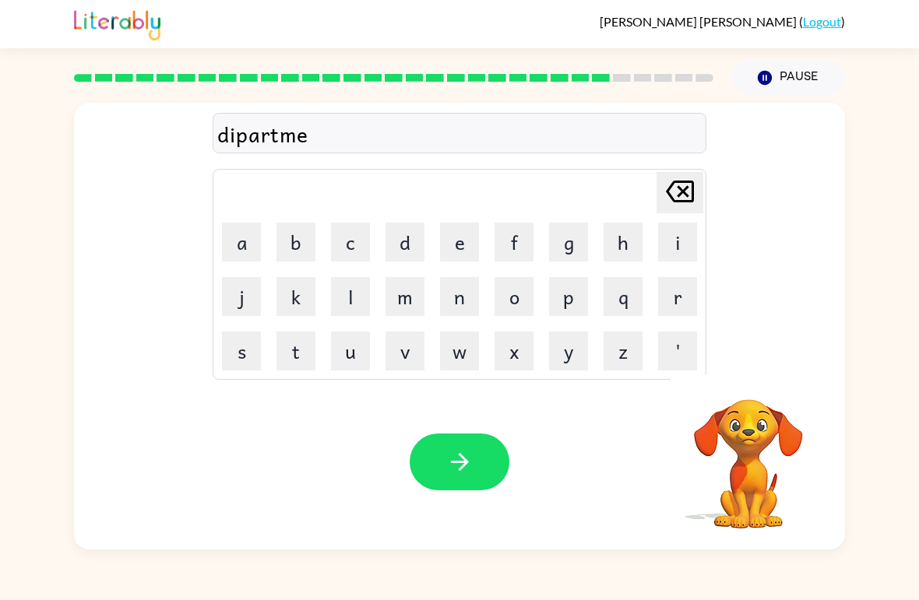
click at [459, 312] on button "n" at bounding box center [459, 296] width 39 height 39
click at [297, 354] on button "t" at bounding box center [295, 351] width 39 height 39
click at [440, 475] on button "button" at bounding box center [460, 462] width 100 height 57
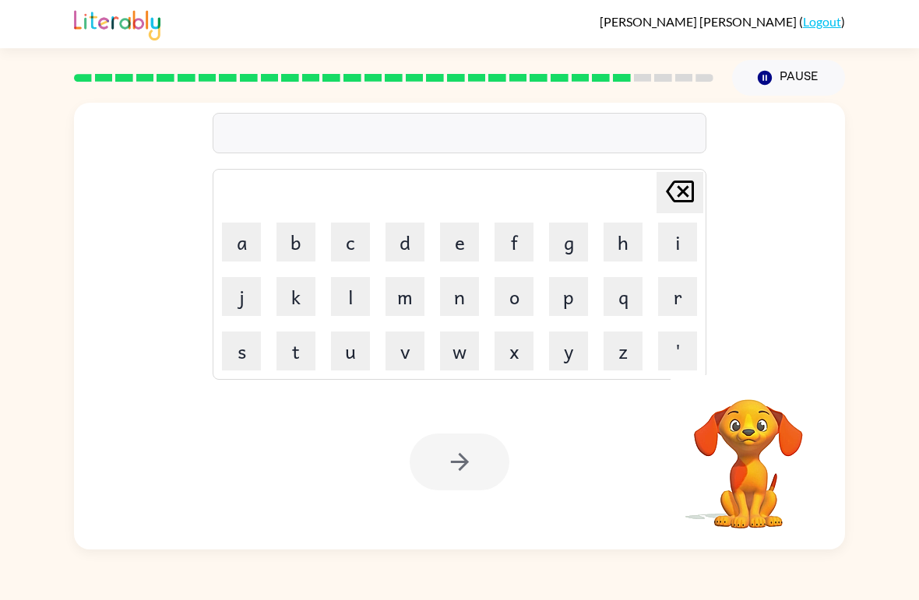
click at [234, 340] on button "s" at bounding box center [241, 351] width 39 height 39
click at [356, 294] on button "l" at bounding box center [350, 296] width 39 height 39
click at [671, 257] on button "i" at bounding box center [677, 242] width 39 height 39
click at [797, 78] on button "Pause Pause" at bounding box center [788, 78] width 113 height 36
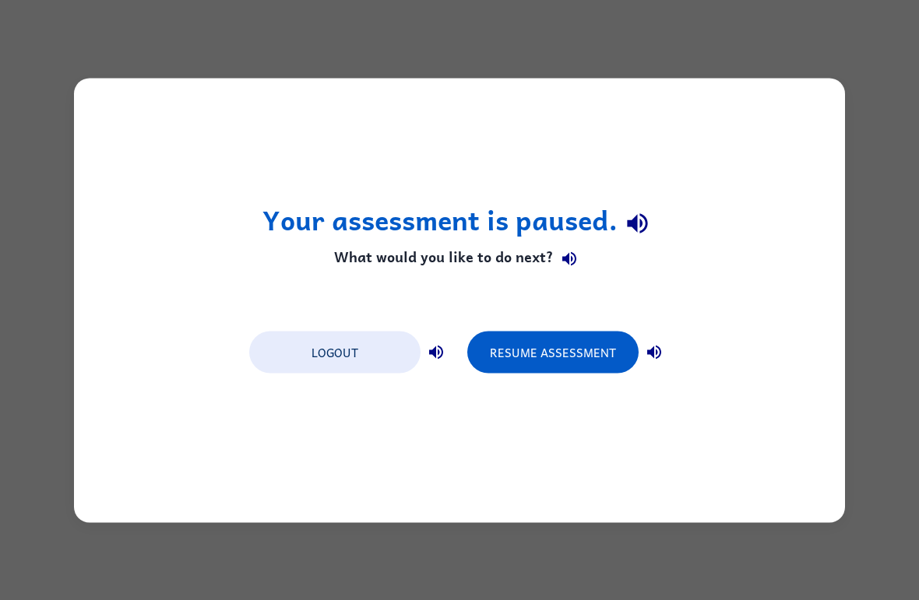
click at [524, 356] on button "Resume Assessment" at bounding box center [552, 352] width 171 height 42
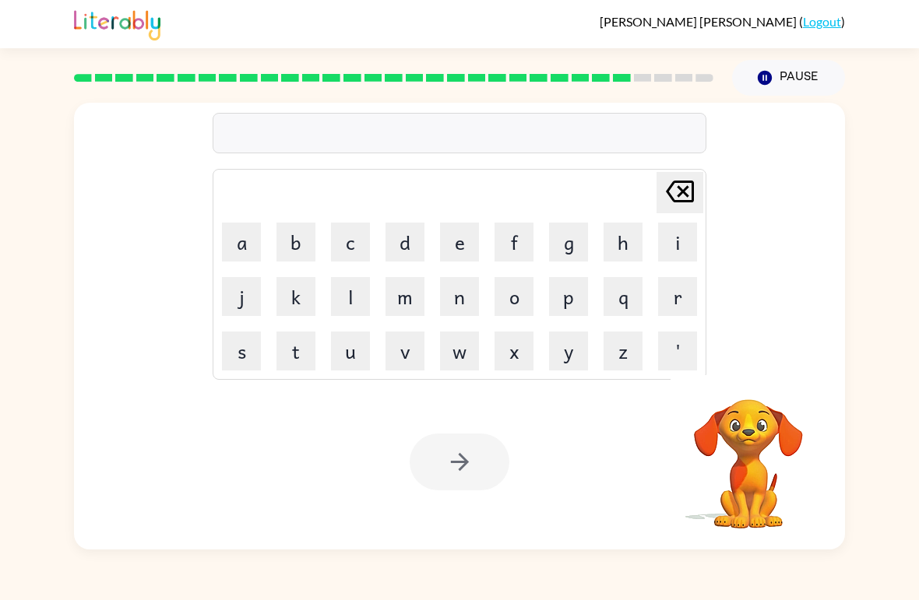
click at [241, 357] on button "s" at bounding box center [241, 351] width 39 height 39
click at [358, 312] on button "l" at bounding box center [350, 296] width 39 height 39
click at [674, 258] on button "i" at bounding box center [677, 242] width 39 height 39
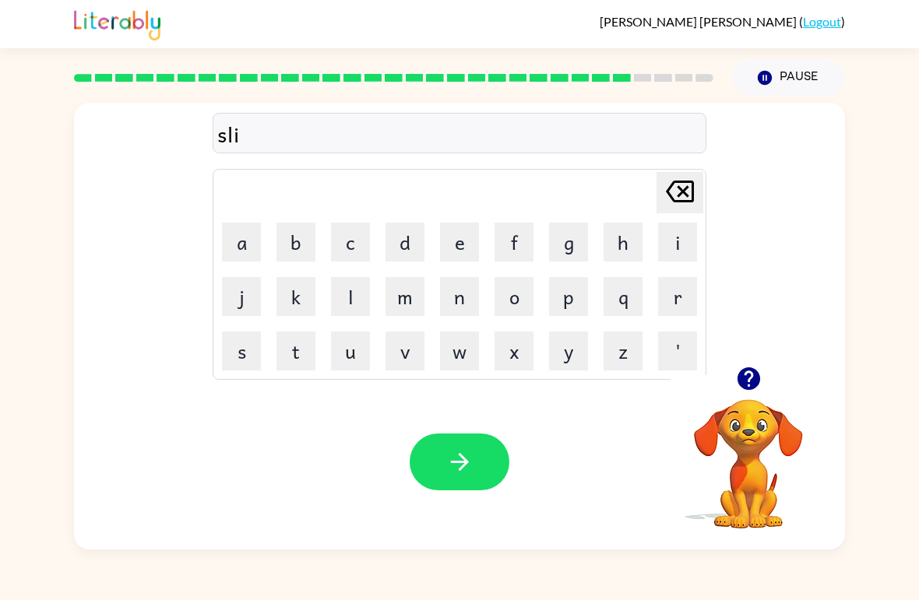
click at [667, 204] on icon "Delete Delete last character input" at bounding box center [679, 191] width 37 height 37
click at [667, 243] on button "i" at bounding box center [677, 242] width 39 height 39
click at [677, 204] on icon "Delete Delete last character input" at bounding box center [679, 191] width 37 height 37
click at [227, 236] on button "a" at bounding box center [241, 242] width 39 height 39
click at [682, 257] on button "i" at bounding box center [677, 242] width 39 height 39
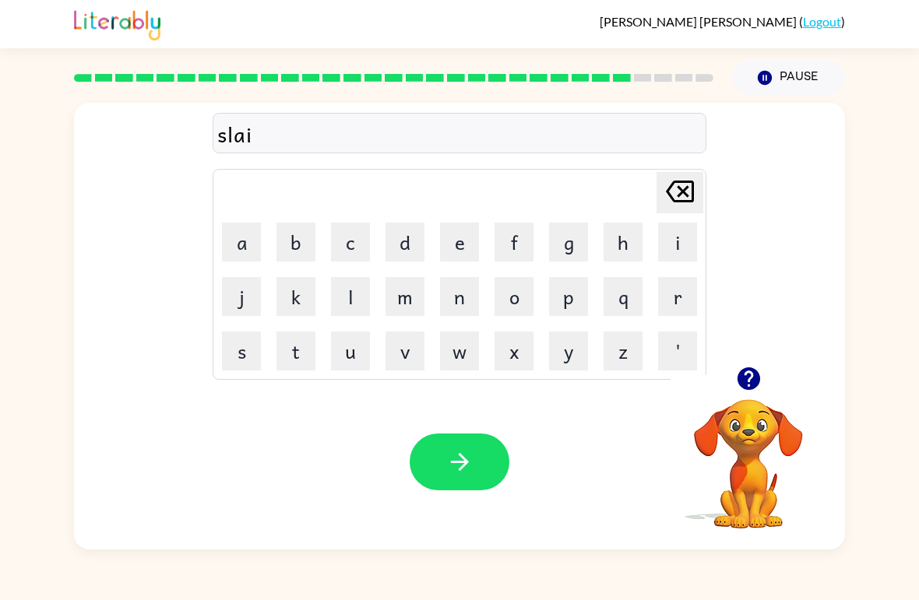
click at [288, 360] on button "t" at bounding box center [295, 351] width 39 height 39
click at [466, 466] on icon "button" at bounding box center [459, 462] width 27 height 27
click at [573, 346] on button "y" at bounding box center [568, 351] width 39 height 39
click at [522, 304] on button "o" at bounding box center [514, 296] width 39 height 39
click at [350, 364] on button "u" at bounding box center [350, 351] width 39 height 39
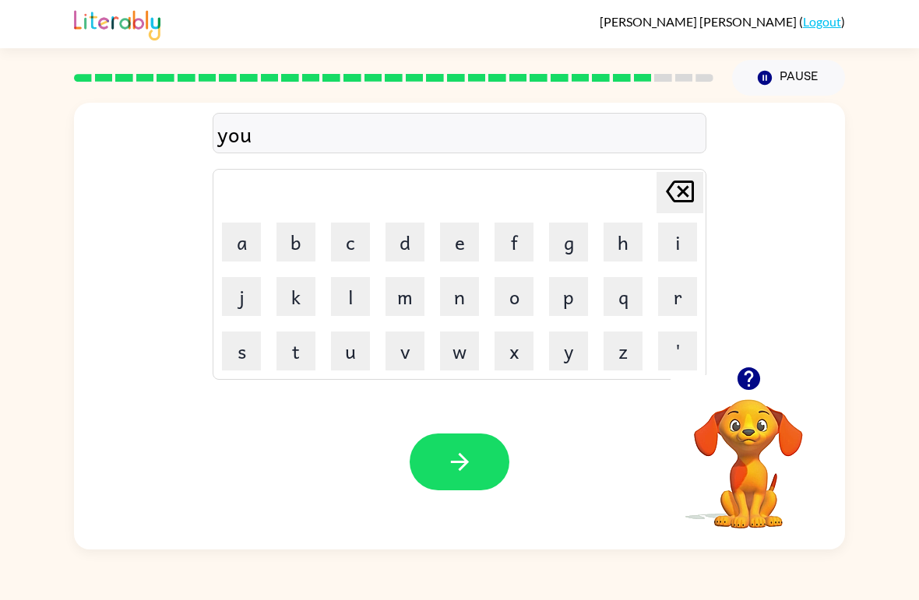
click at [467, 305] on button "n" at bounding box center [459, 296] width 39 height 39
click at [678, 241] on button "i" at bounding box center [677, 242] width 39 height 39
click at [418, 352] on button "v" at bounding box center [404, 351] width 39 height 39
click at [676, 188] on icon "Delete Delete last character input" at bounding box center [679, 191] width 37 height 37
click at [409, 236] on button "d" at bounding box center [404, 242] width 39 height 39
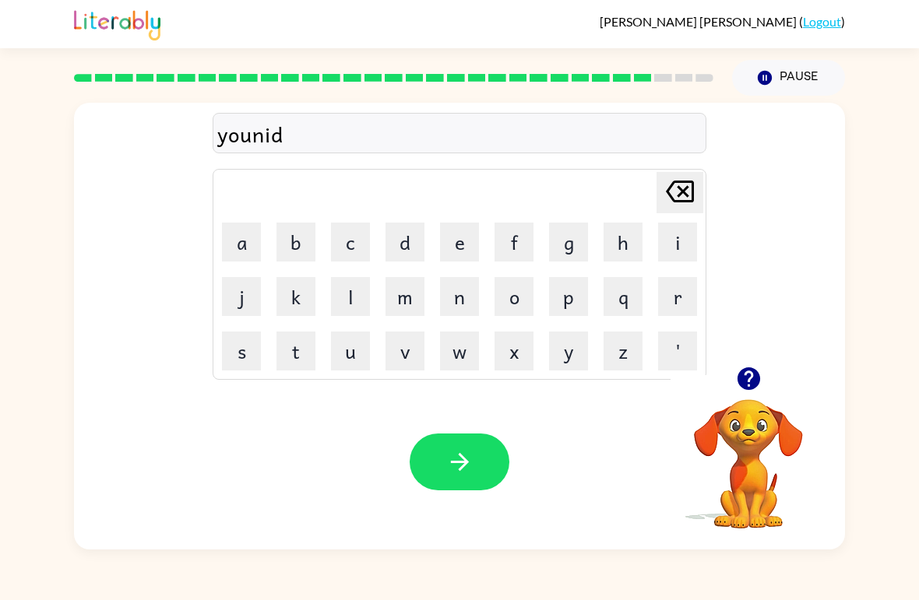
click at [459, 246] on button "e" at bounding box center [459, 242] width 39 height 39
click at [665, 315] on button "r" at bounding box center [677, 296] width 39 height 39
click at [249, 350] on button "s" at bounding box center [241, 351] width 39 height 39
click at [258, 249] on button "a" at bounding box center [241, 242] width 39 height 39
click at [351, 307] on button "l" at bounding box center [350, 296] width 39 height 39
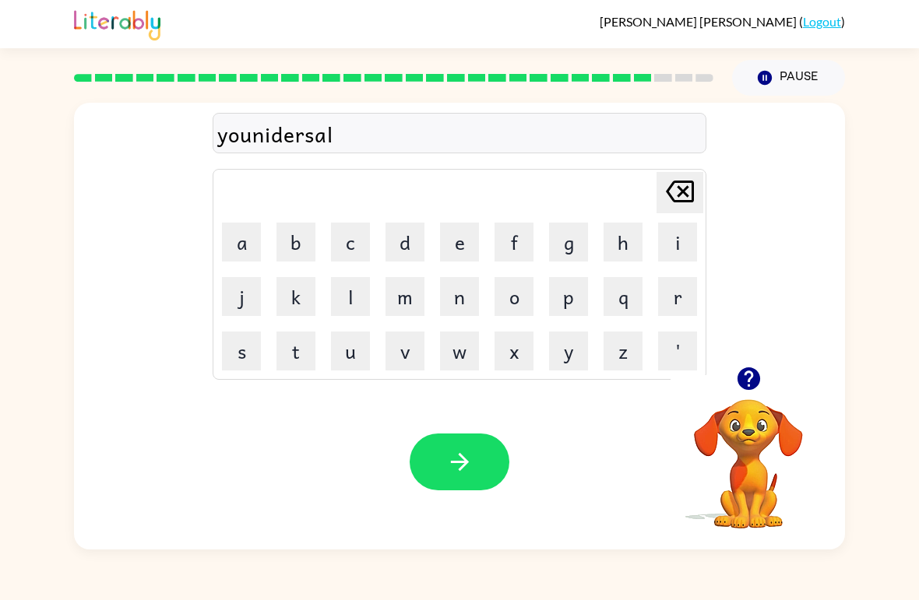
click at [490, 501] on div "Your browser must support playing .mp4 files to use Literably. Please try using…" at bounding box center [459, 462] width 771 height 175
click at [498, 485] on button "button" at bounding box center [460, 462] width 100 height 57
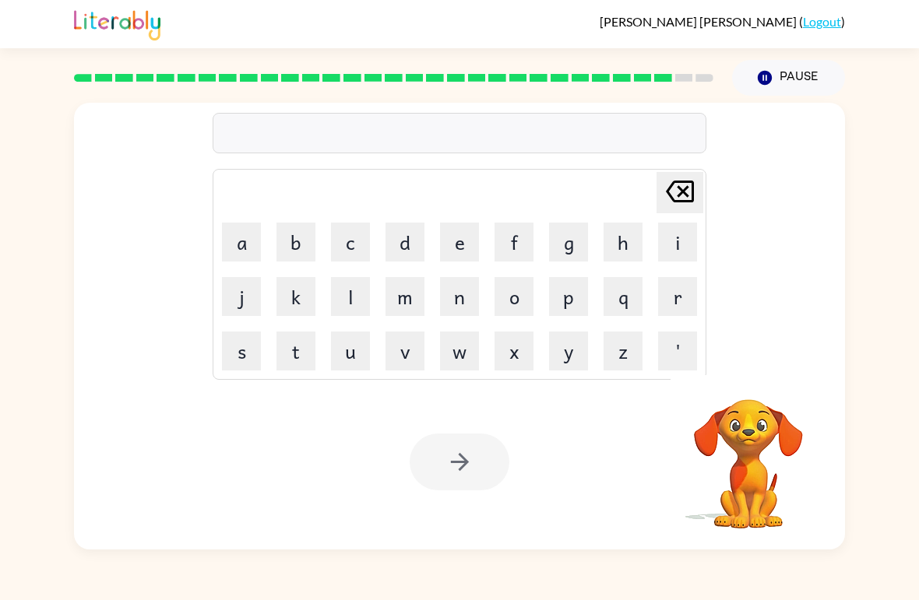
click at [246, 346] on button "s" at bounding box center [241, 351] width 39 height 39
click at [514, 293] on button "o" at bounding box center [514, 296] width 39 height 39
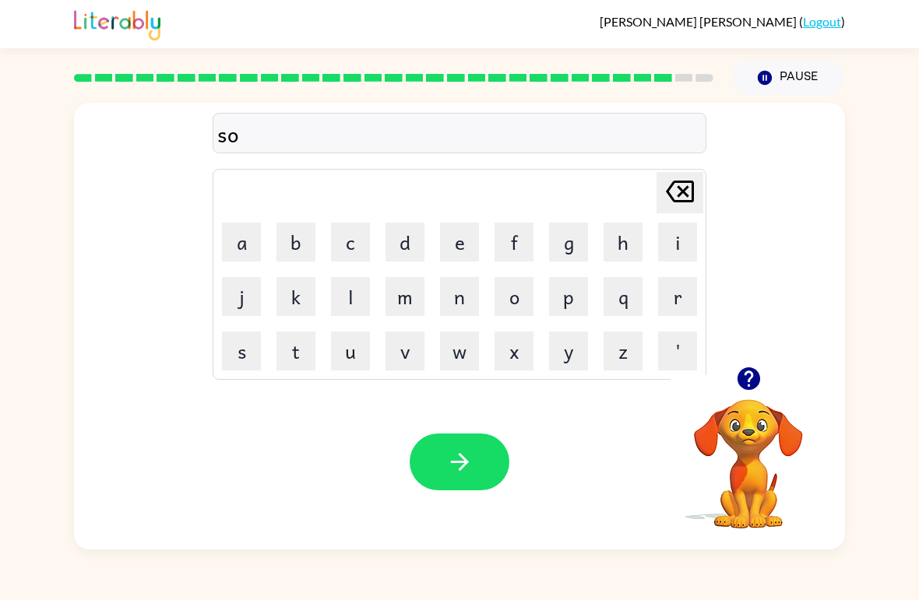
click at [349, 297] on button "l" at bounding box center [350, 296] width 39 height 39
click at [417, 361] on button "v" at bounding box center [404, 351] width 39 height 39
click at [460, 255] on button "e" at bounding box center [459, 242] width 39 height 39
click at [685, 308] on button "r" at bounding box center [677, 296] width 39 height 39
click at [456, 363] on button "w" at bounding box center [459, 351] width 39 height 39
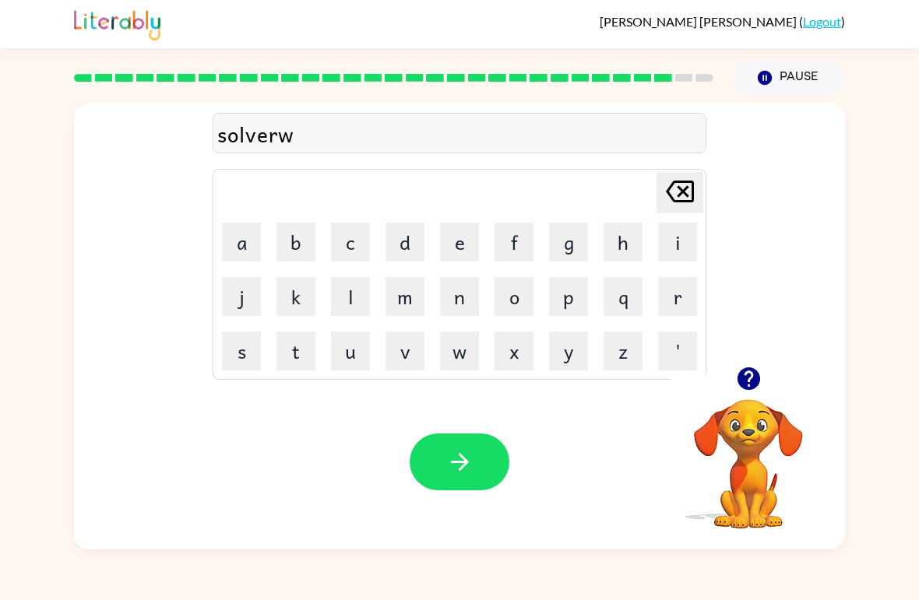
click at [451, 248] on button "e" at bounding box center [459, 242] width 39 height 39
click at [688, 307] on button "r" at bounding box center [677, 296] width 39 height 39
click at [445, 479] on button "button" at bounding box center [460, 462] width 100 height 57
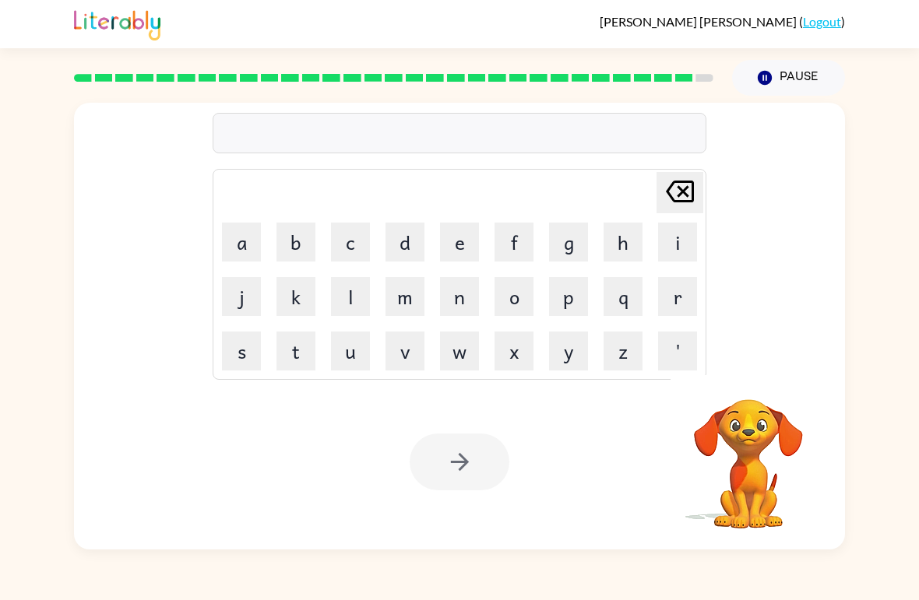
click at [673, 257] on button "i" at bounding box center [677, 242] width 39 height 39
click at [465, 312] on button "n" at bounding box center [459, 296] width 39 height 39
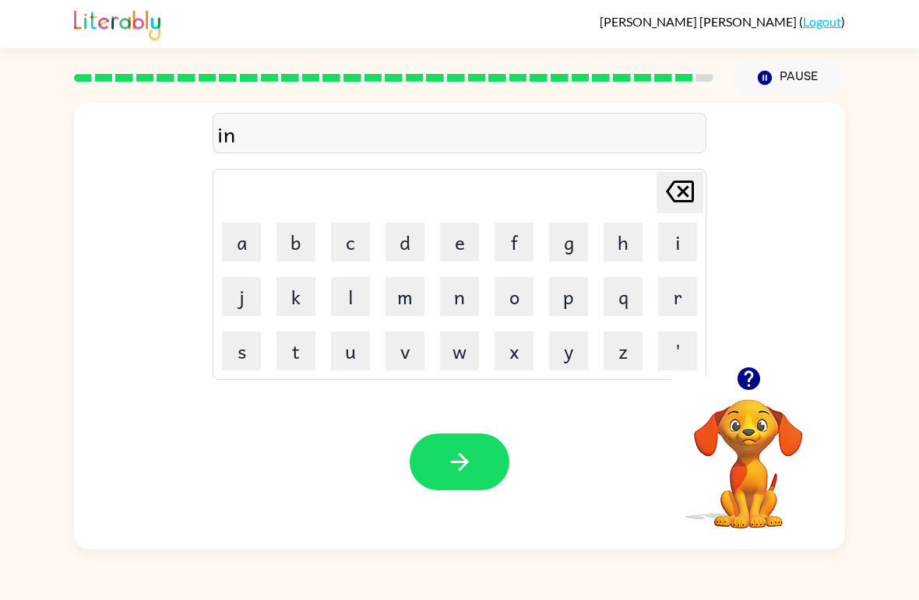
click at [354, 247] on button "c" at bounding box center [350, 242] width 39 height 39
click at [241, 259] on button "a" at bounding box center [241, 242] width 39 height 39
click at [347, 361] on button "u" at bounding box center [350, 351] width 39 height 39
click at [461, 312] on button "n" at bounding box center [459, 296] width 39 height 39
click at [297, 358] on button "t" at bounding box center [295, 351] width 39 height 39
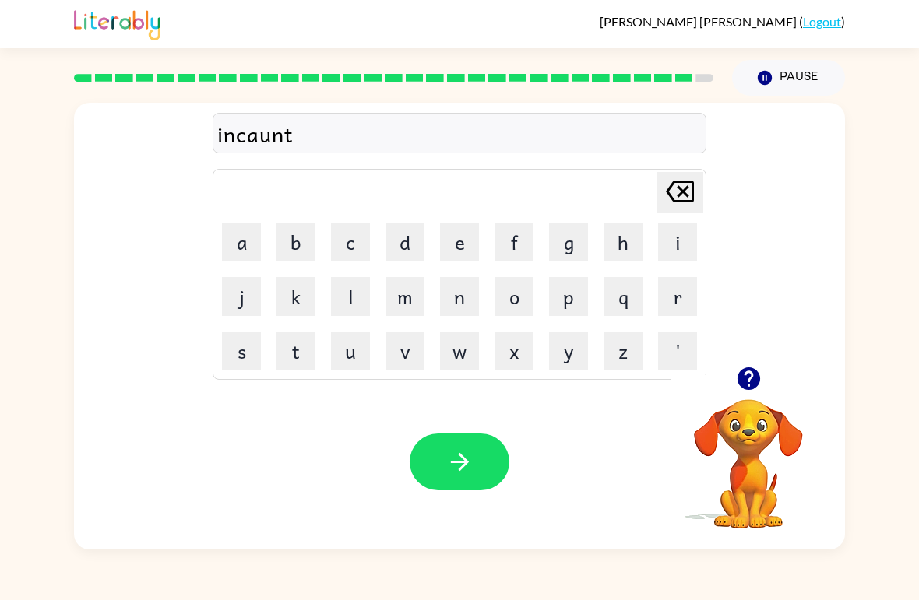
click at [461, 255] on button "e" at bounding box center [459, 242] width 39 height 39
click at [667, 312] on button "r" at bounding box center [677, 296] width 39 height 39
click at [469, 486] on button "button" at bounding box center [460, 462] width 100 height 57
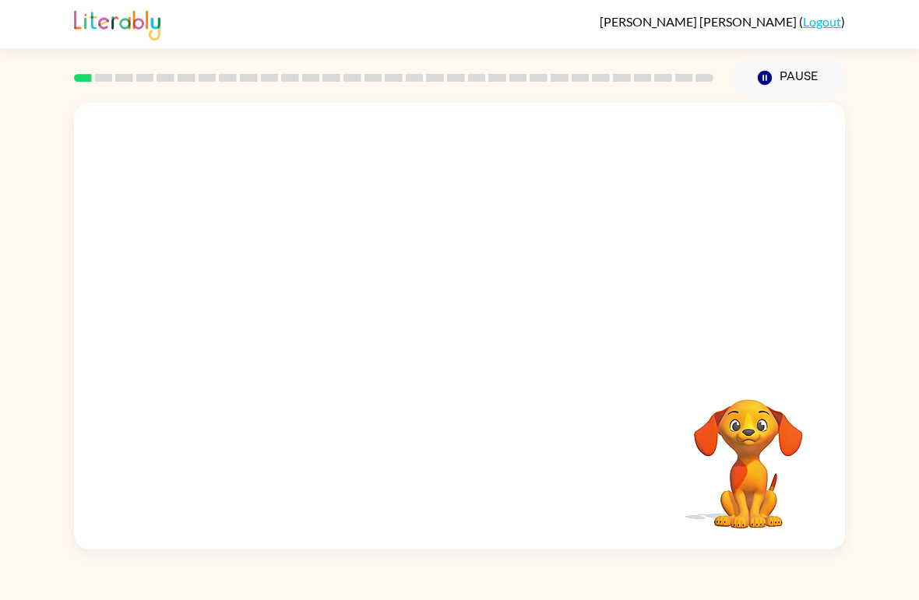
click at [792, 74] on button "Pause Pause" at bounding box center [788, 78] width 113 height 36
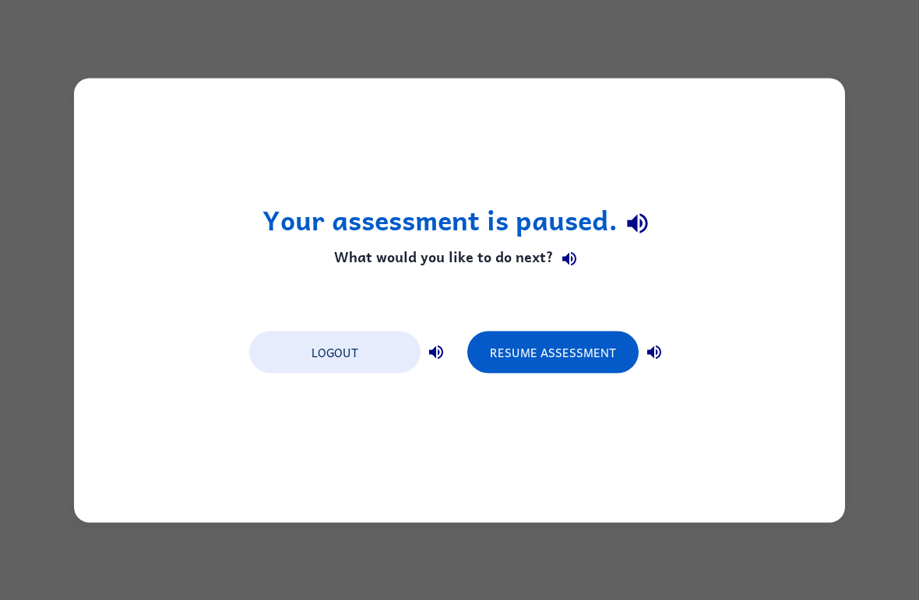
click at [590, 350] on button "Resume Assessment" at bounding box center [552, 352] width 171 height 42
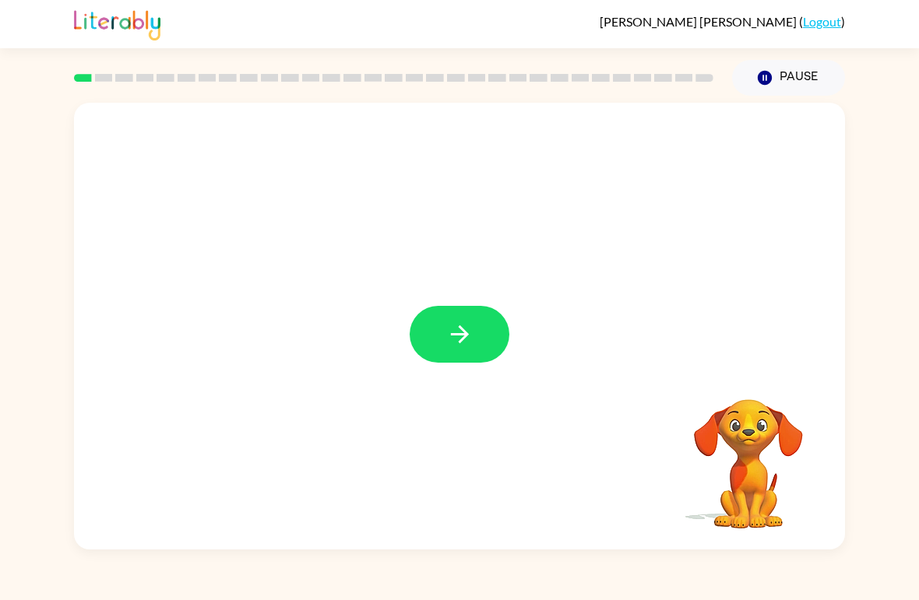
click at [444, 342] on button "button" at bounding box center [460, 334] width 100 height 57
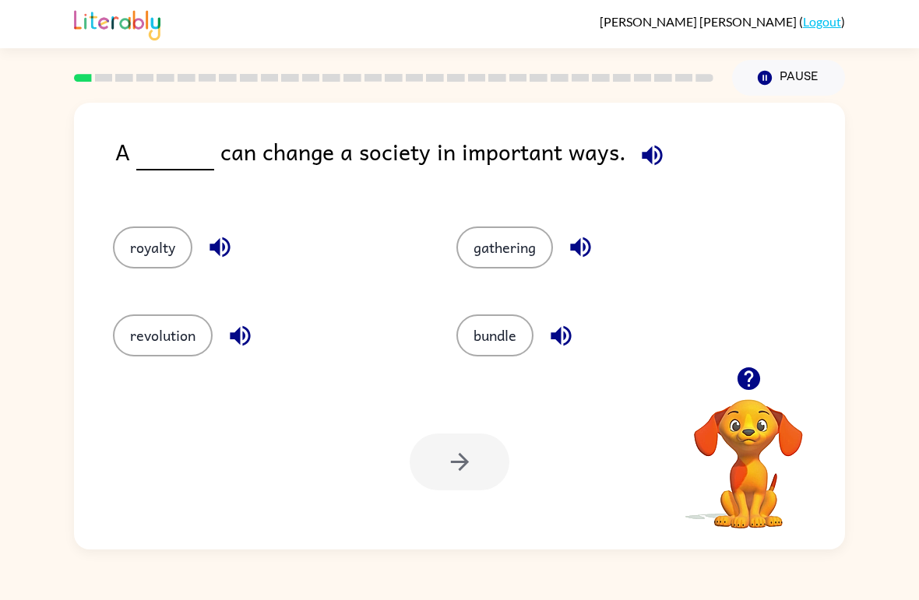
click at [120, 343] on button "revolution" at bounding box center [163, 336] width 100 height 42
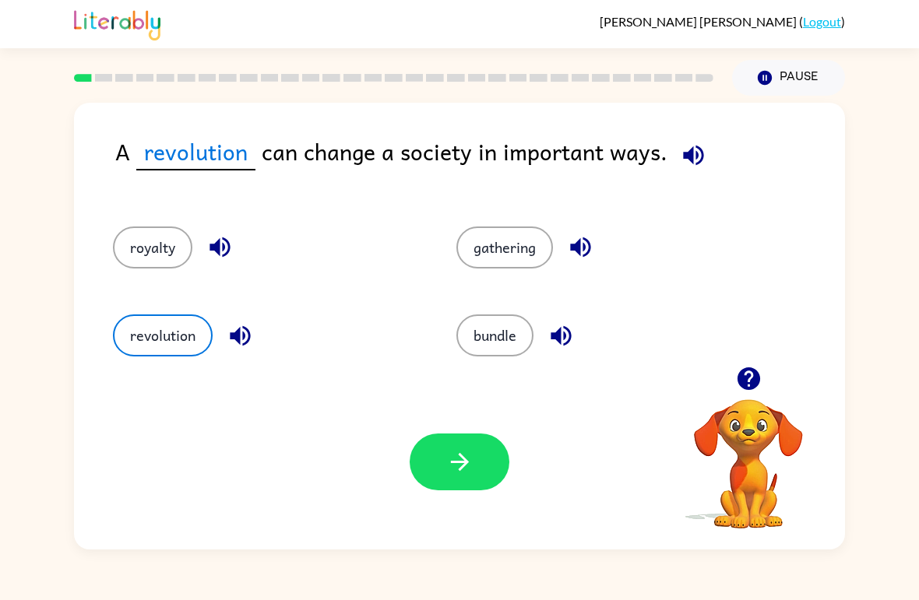
click at [133, 245] on button "royalty" at bounding box center [152, 248] width 79 height 42
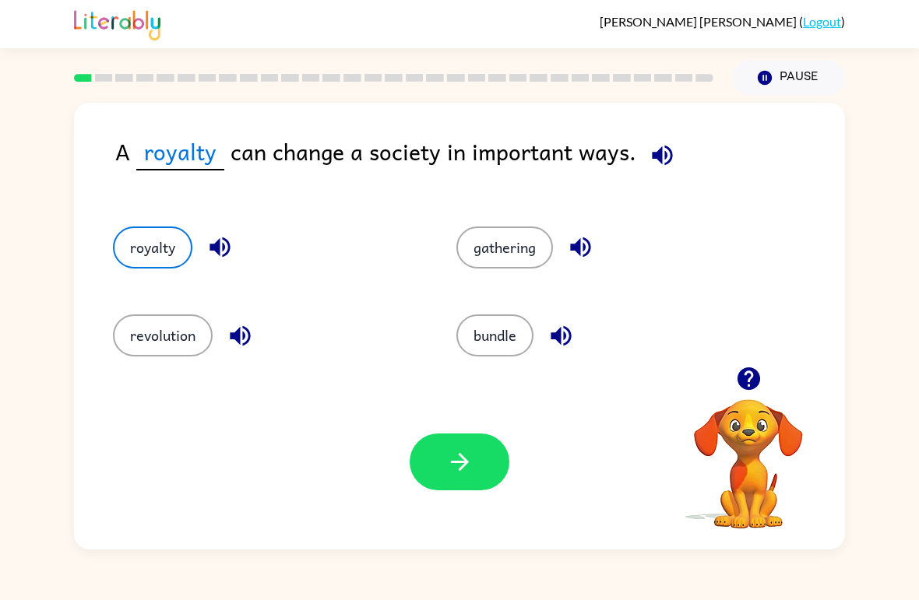
click at [484, 266] on button "gathering" at bounding box center [504, 248] width 97 height 42
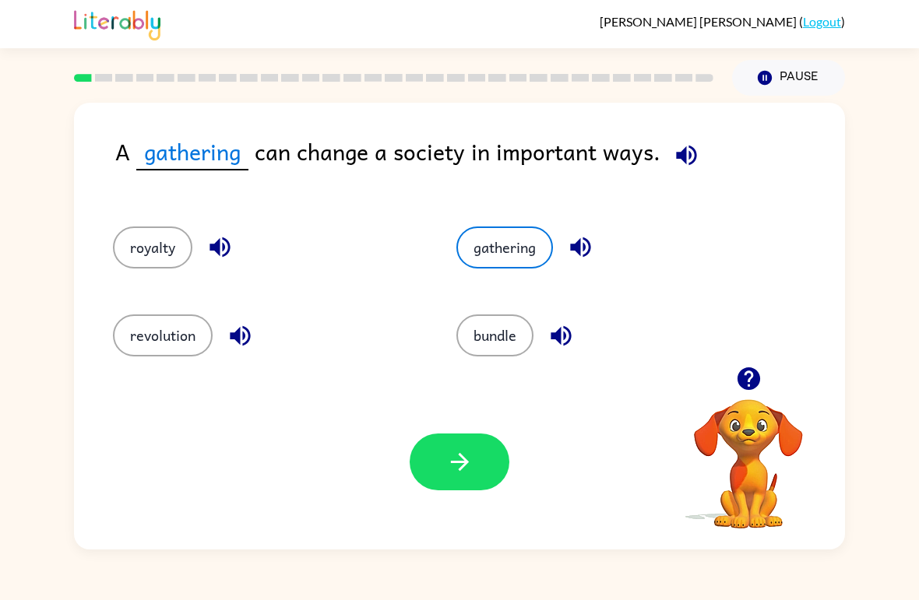
click at [490, 348] on button "bundle" at bounding box center [494, 336] width 77 height 42
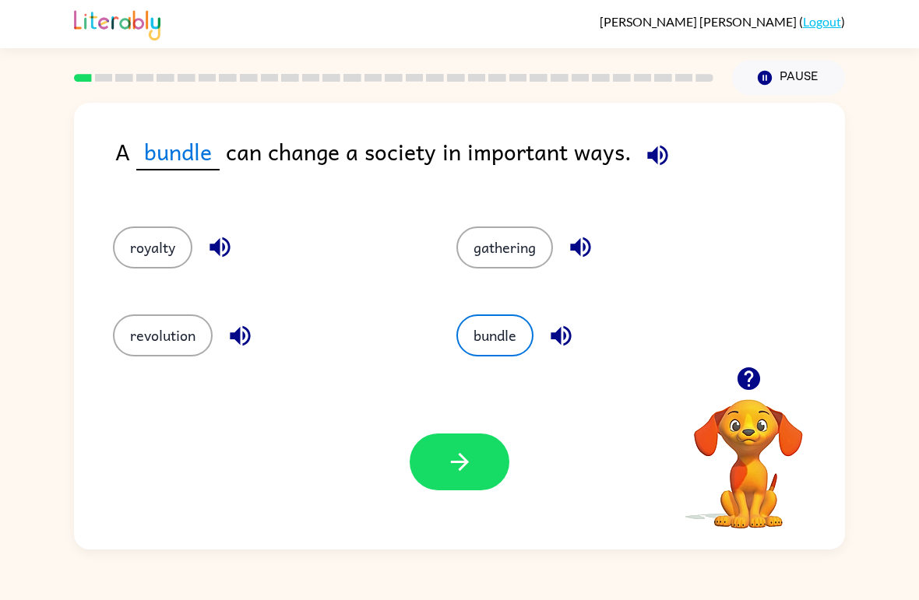
click at [495, 319] on button "bundle" at bounding box center [494, 336] width 77 height 42
click at [426, 469] on button "button" at bounding box center [460, 462] width 100 height 57
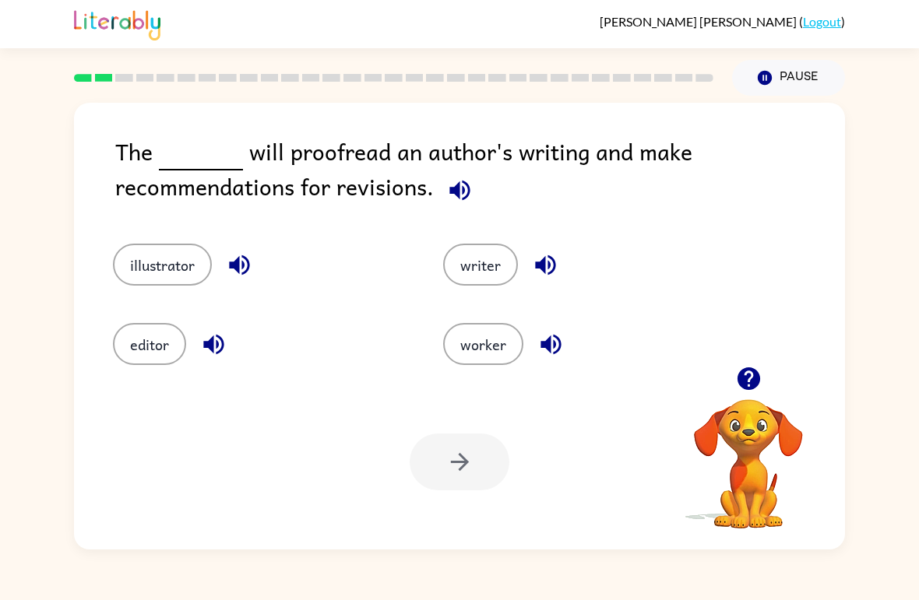
click at [489, 302] on div "worker" at bounding box center [579, 333] width 330 height 79
click at [457, 276] on button "writer" at bounding box center [480, 265] width 75 height 42
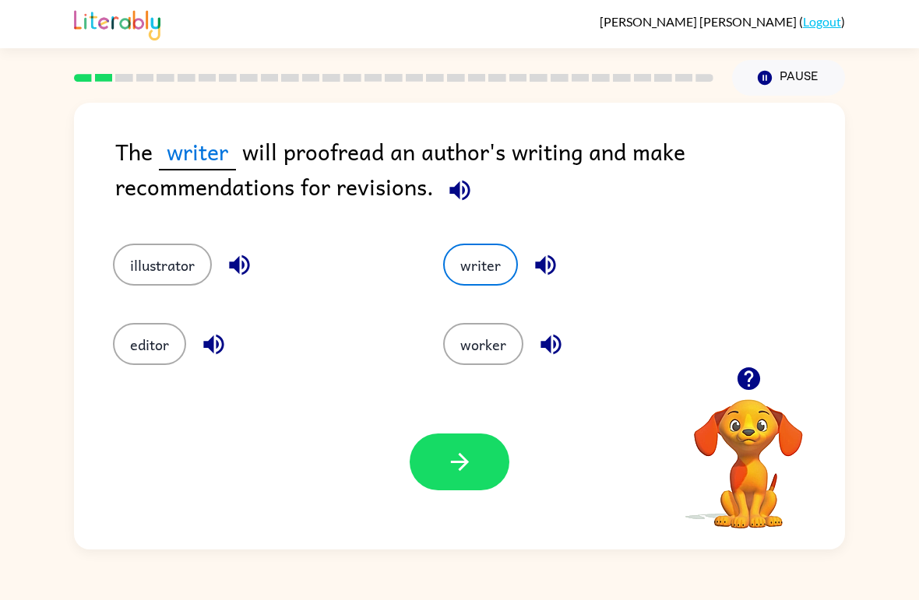
click at [462, 461] on icon "button" at bounding box center [459, 462] width 27 height 27
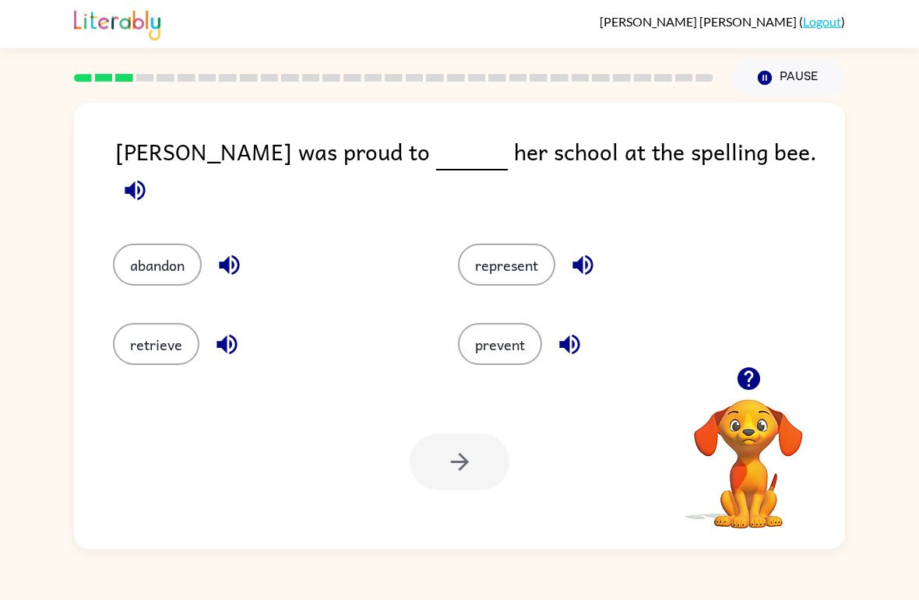
click at [471, 248] on button "represent" at bounding box center [506, 265] width 97 height 42
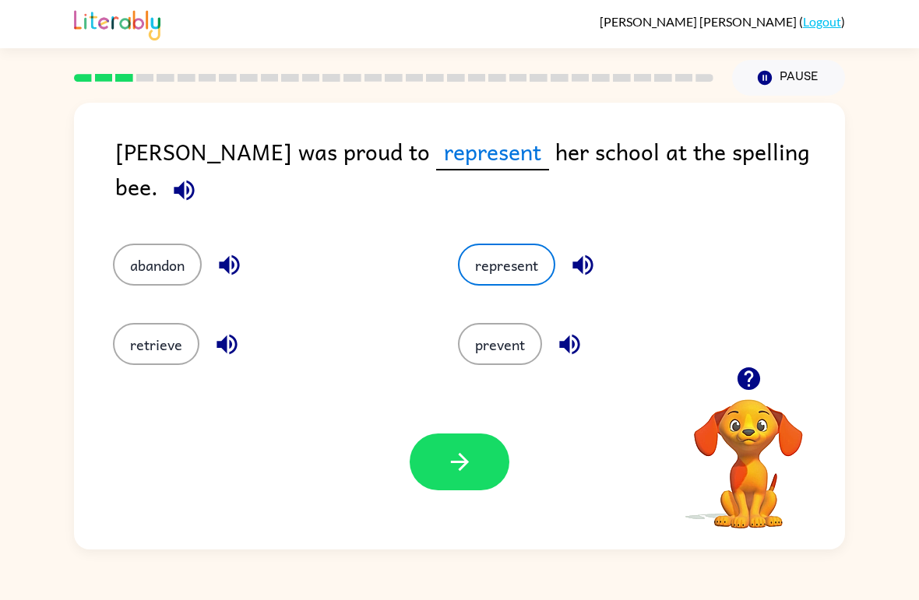
click at [443, 467] on button "button" at bounding box center [460, 462] width 100 height 57
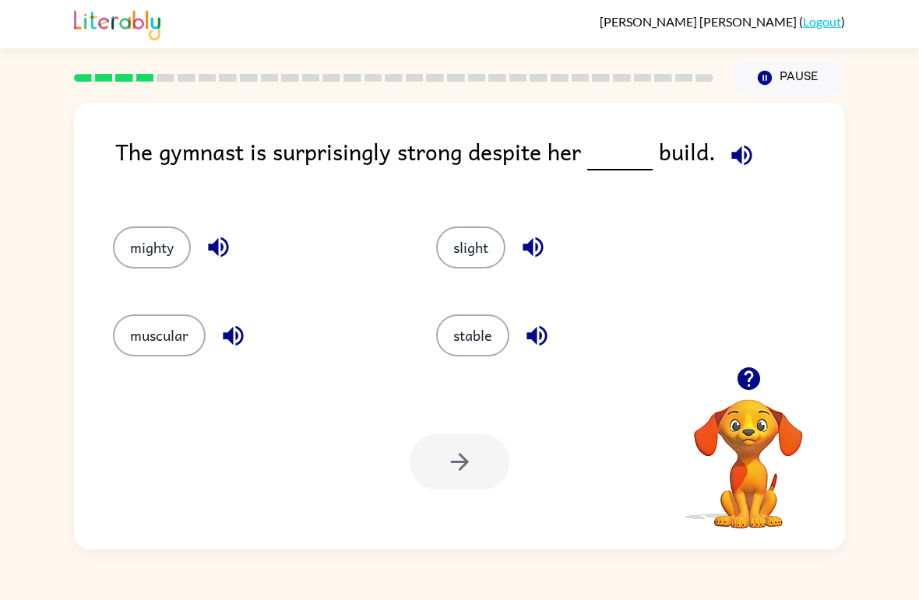
click at [62, 389] on div "The gymnast is surprisingly strong despite her build. mighty slight muscular st…" at bounding box center [459, 323] width 919 height 454
click at [160, 342] on button "muscular" at bounding box center [159, 336] width 93 height 42
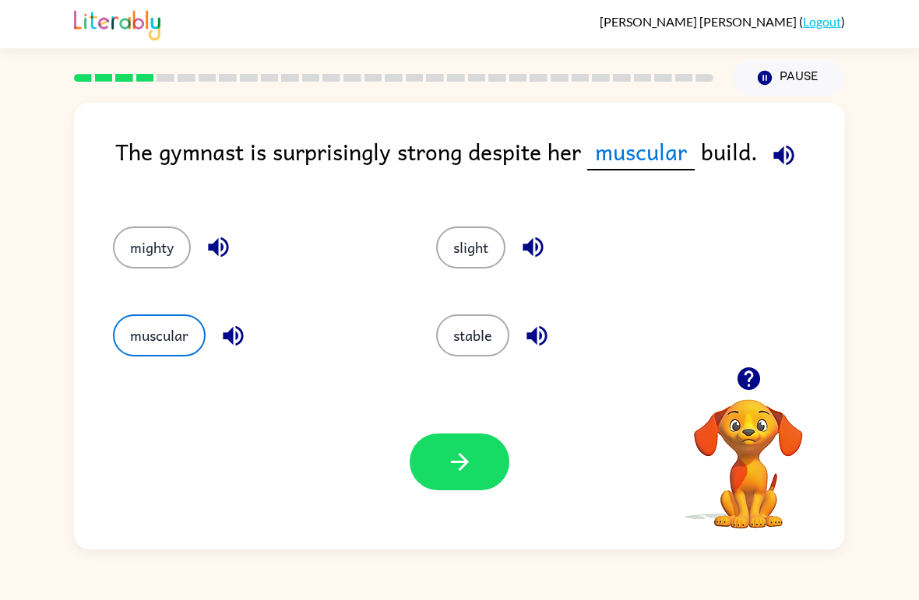
click at [452, 357] on button "stable" at bounding box center [472, 336] width 73 height 42
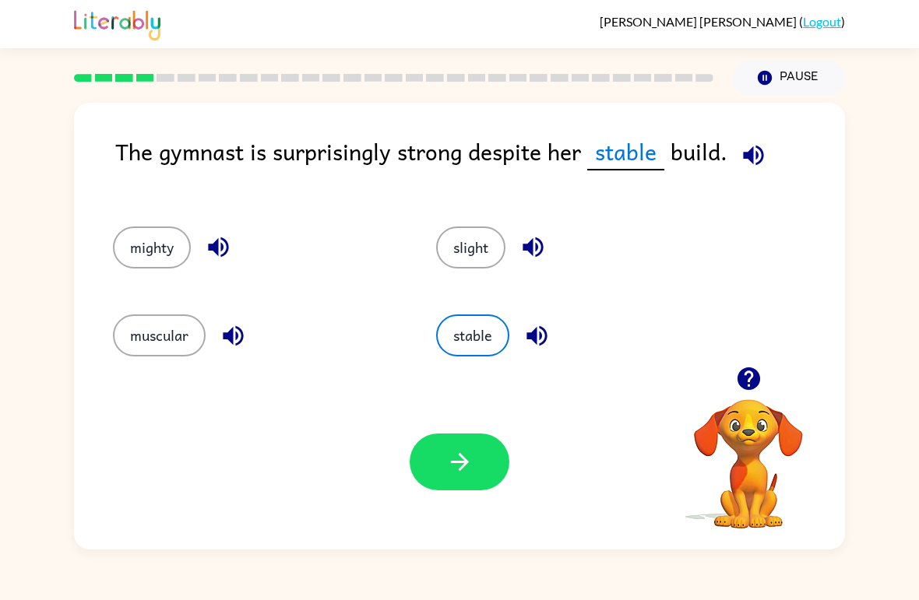
click at [478, 248] on button "slight" at bounding box center [470, 248] width 69 height 42
click at [450, 468] on icon "button" at bounding box center [459, 462] width 27 height 27
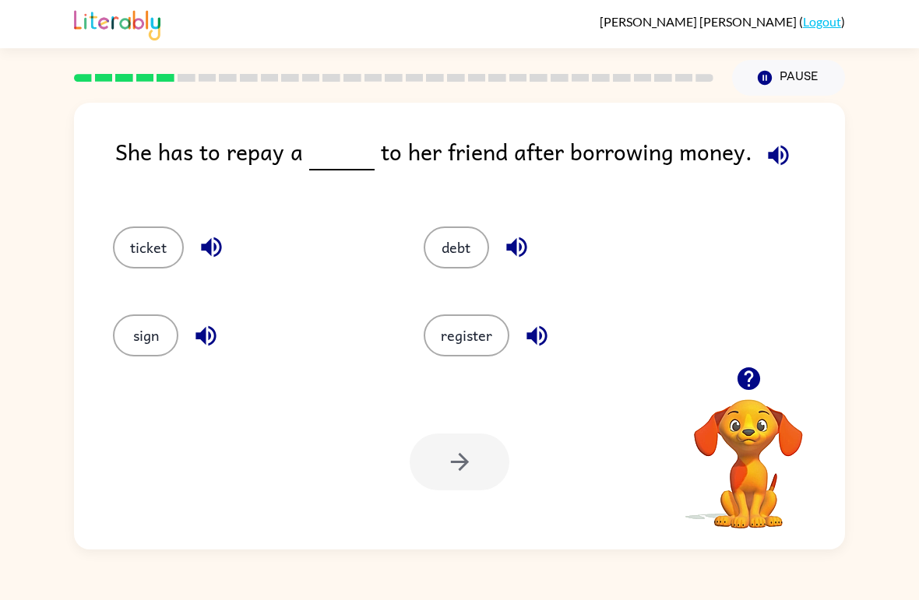
click at [110, 252] on div "ticket" at bounding box center [238, 241] width 311 height 88
click at [112, 256] on div "ticket" at bounding box center [238, 241] width 311 height 88
click at [135, 261] on button "ticket" at bounding box center [148, 248] width 71 height 42
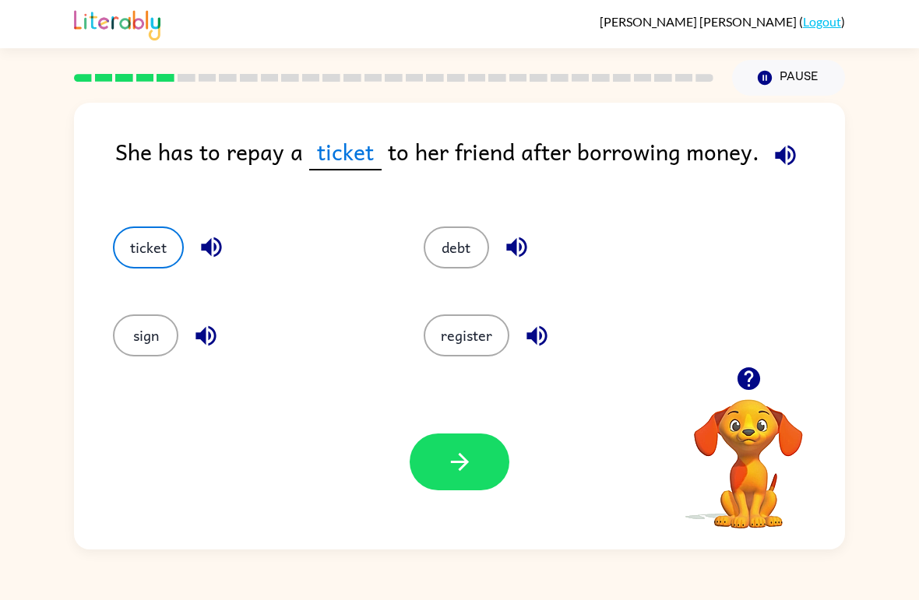
click at [436, 482] on button "button" at bounding box center [460, 462] width 100 height 57
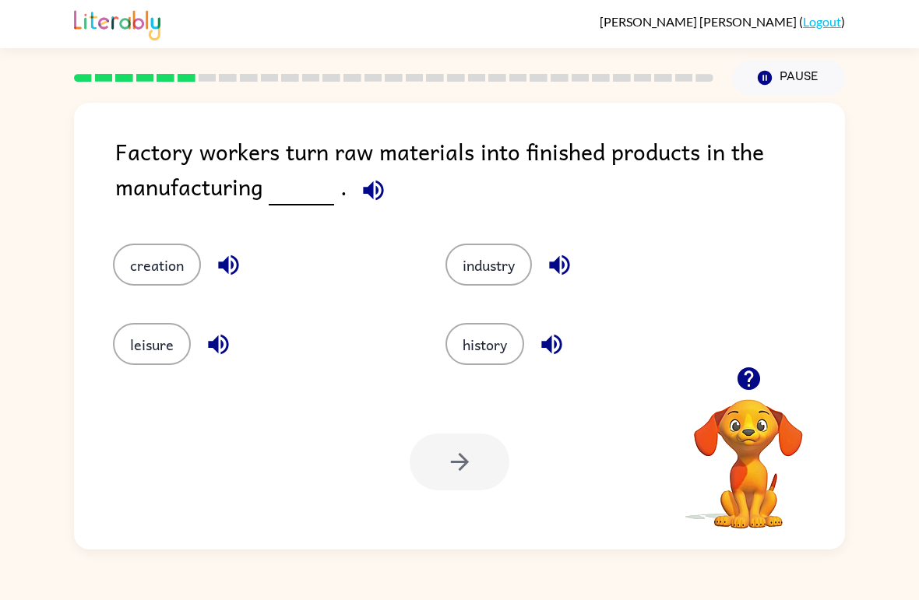
click at [20, 188] on div "Factory workers turn raw materials into finished products in the manufacturing …" at bounding box center [459, 323] width 919 height 454
click at [44, 205] on div "Factory workers turn raw materials into finished products in the manufacturing …" at bounding box center [459, 323] width 919 height 454
click at [467, 331] on button "history" at bounding box center [484, 344] width 79 height 42
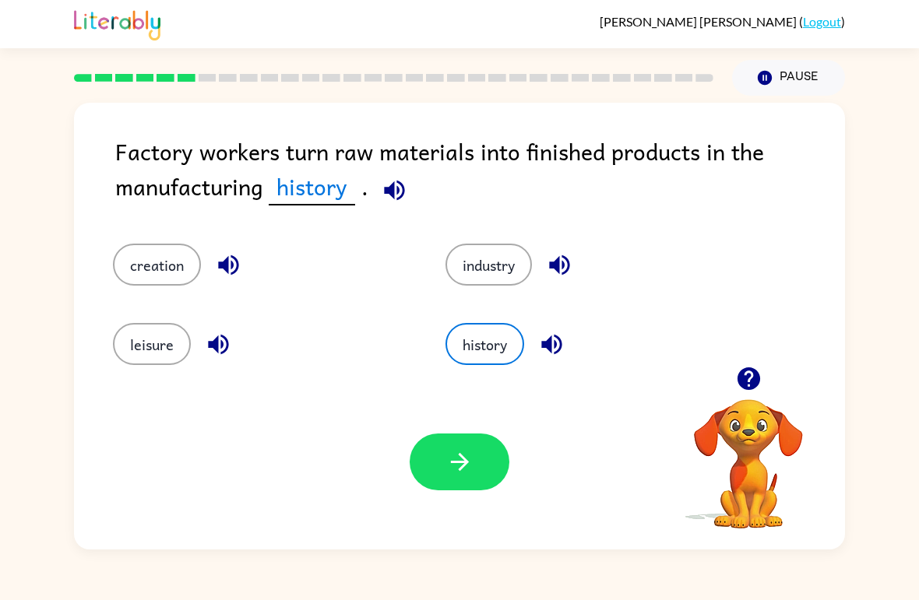
click at [150, 259] on button "creation" at bounding box center [157, 265] width 88 height 42
click at [150, 326] on button "leisure" at bounding box center [152, 344] width 78 height 42
click at [418, 484] on button "button" at bounding box center [460, 462] width 100 height 57
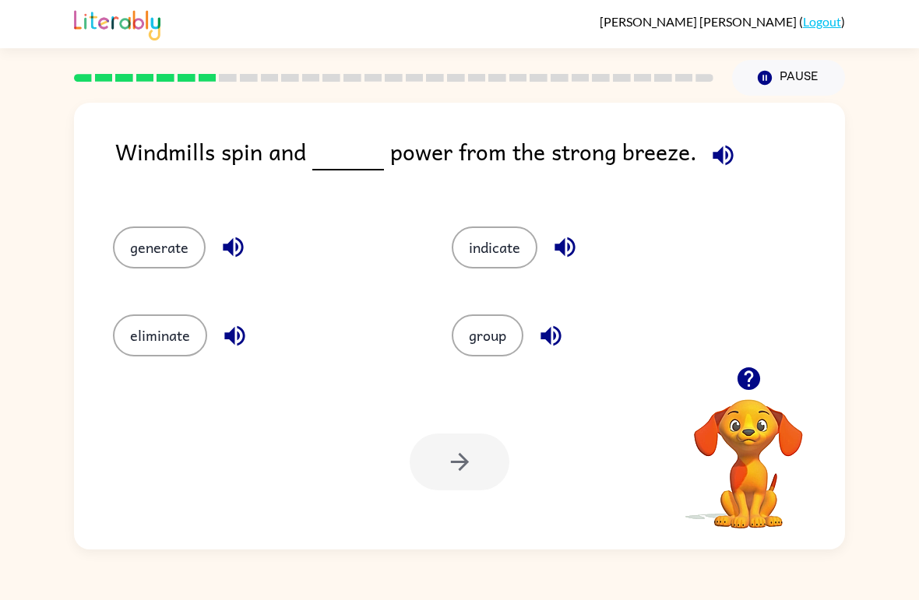
click at [133, 262] on button "generate" at bounding box center [159, 248] width 93 height 42
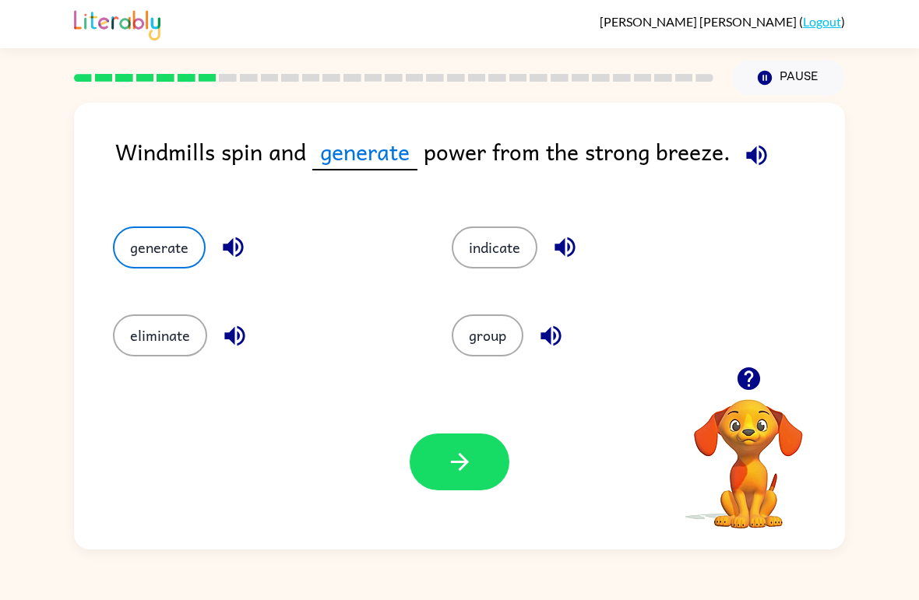
click at [432, 470] on button "button" at bounding box center [460, 462] width 100 height 57
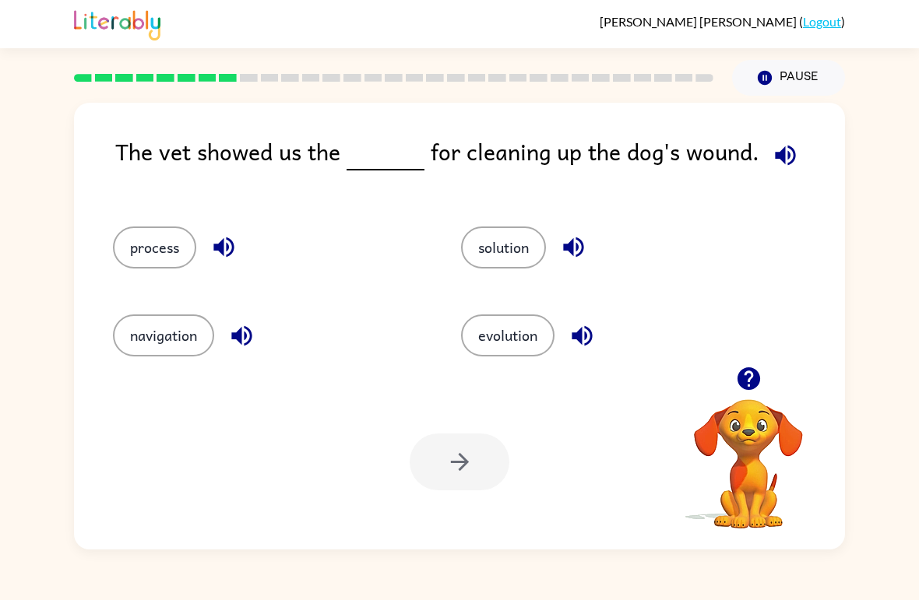
click at [498, 268] on button "solution" at bounding box center [503, 248] width 85 height 42
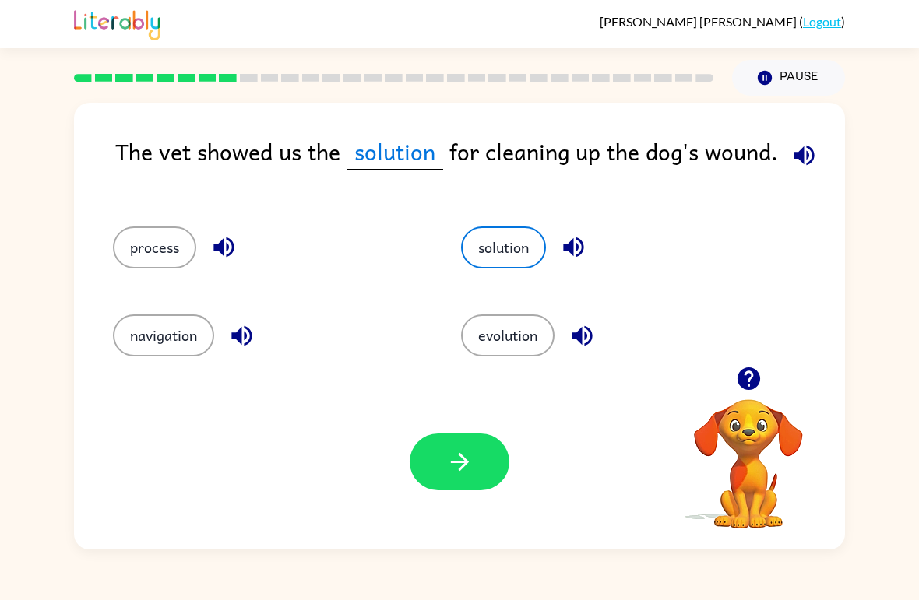
click at [148, 257] on button "process" at bounding box center [154, 248] width 83 height 42
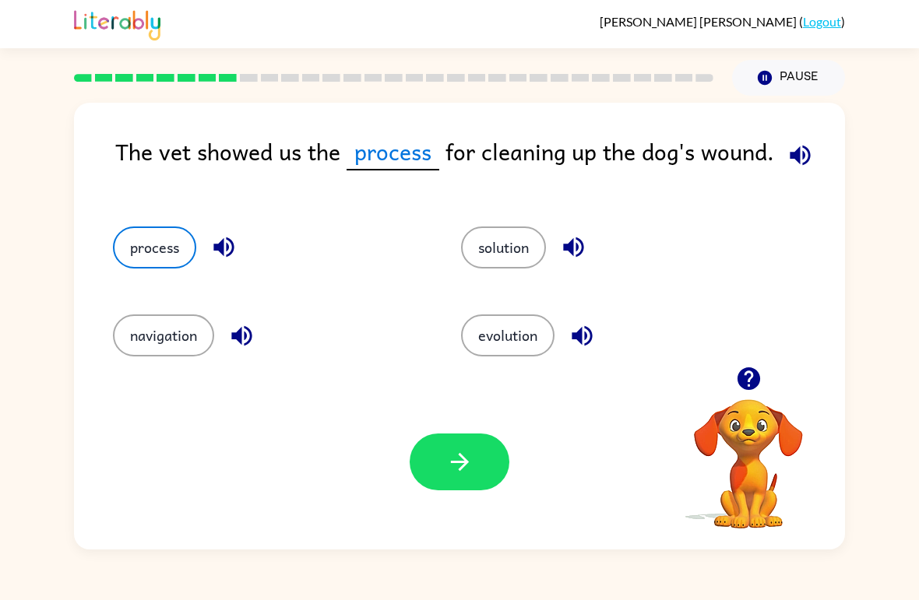
click at [460, 474] on icon "button" at bounding box center [459, 462] width 27 height 27
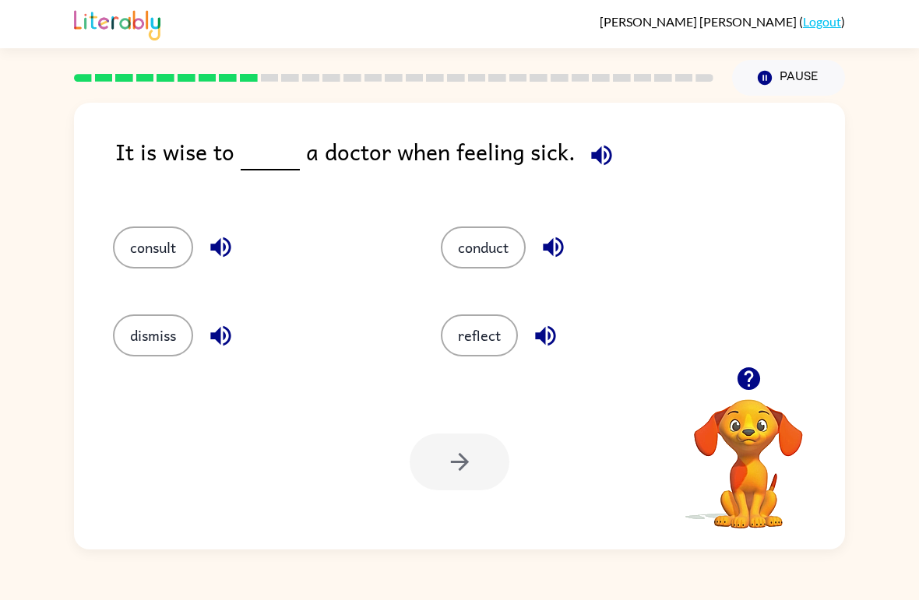
click at [139, 262] on button "consult" at bounding box center [153, 248] width 80 height 42
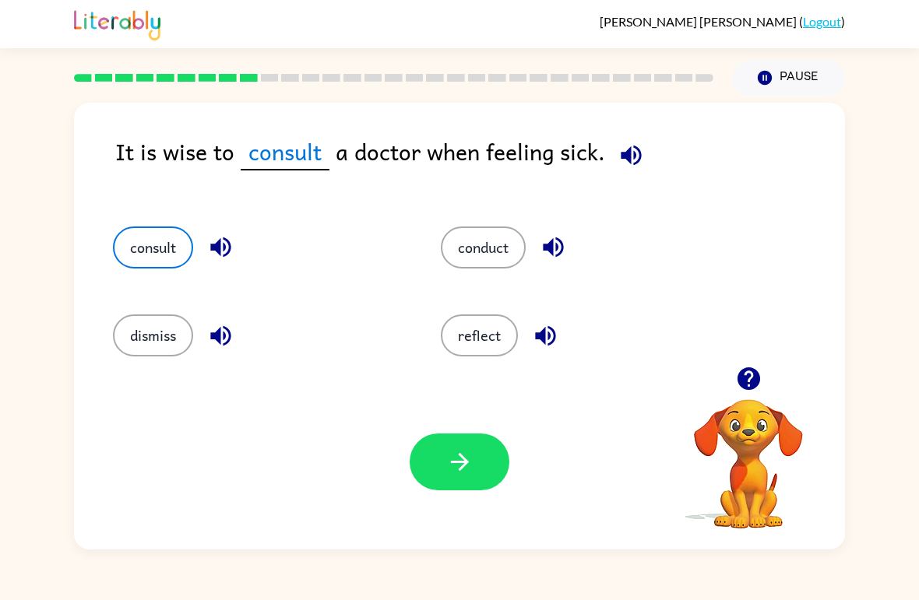
click at [442, 474] on button "button" at bounding box center [460, 462] width 100 height 57
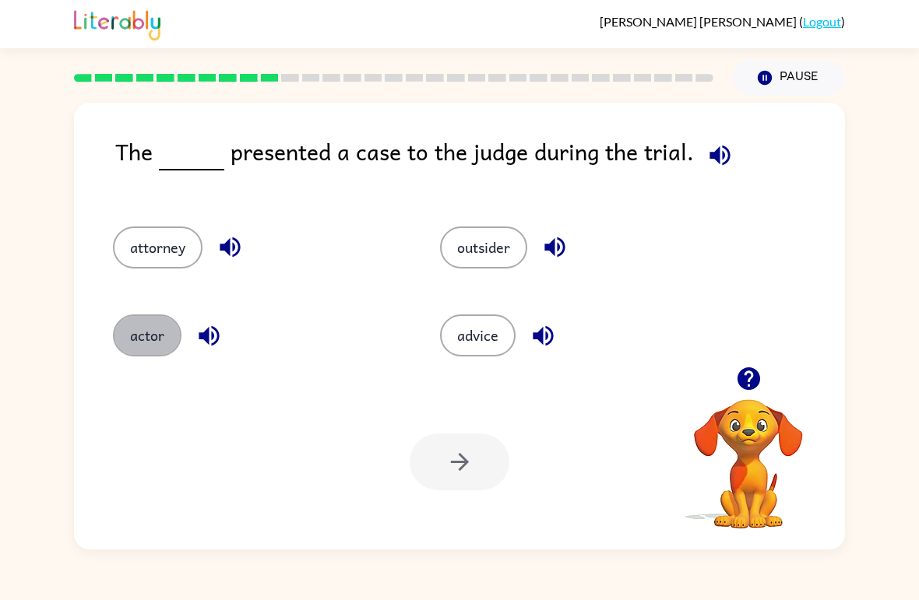
click at [132, 340] on button "actor" at bounding box center [147, 336] width 69 height 42
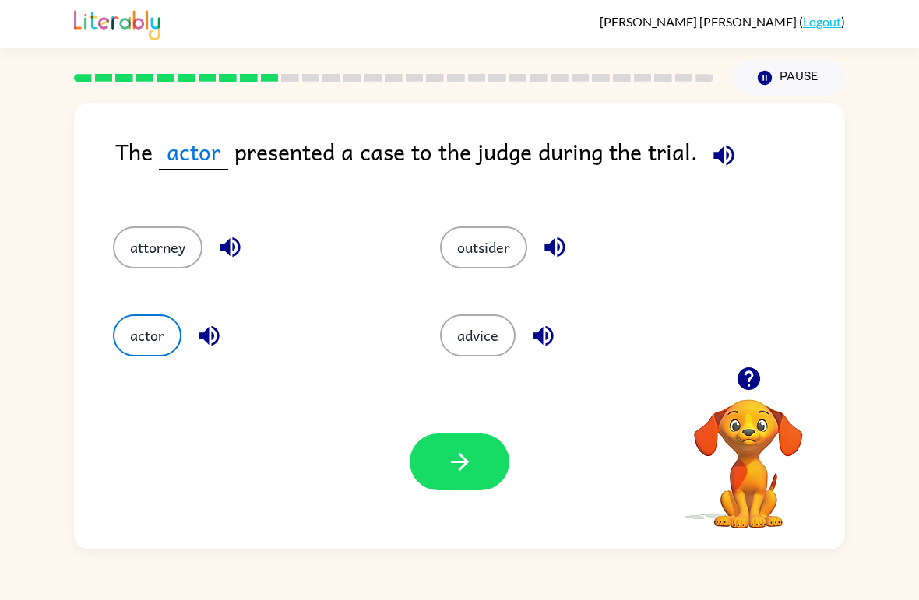
click at [278, 216] on div "attorney" at bounding box center [246, 241] width 327 height 88
click at [412, 463] on button "button" at bounding box center [460, 462] width 100 height 57
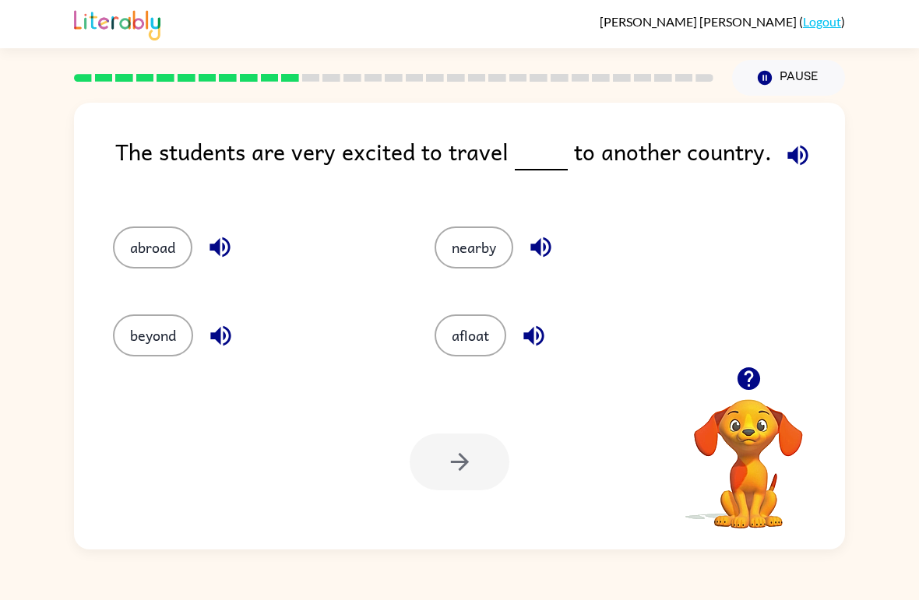
click at [478, 267] on button "nearby" at bounding box center [474, 248] width 79 height 42
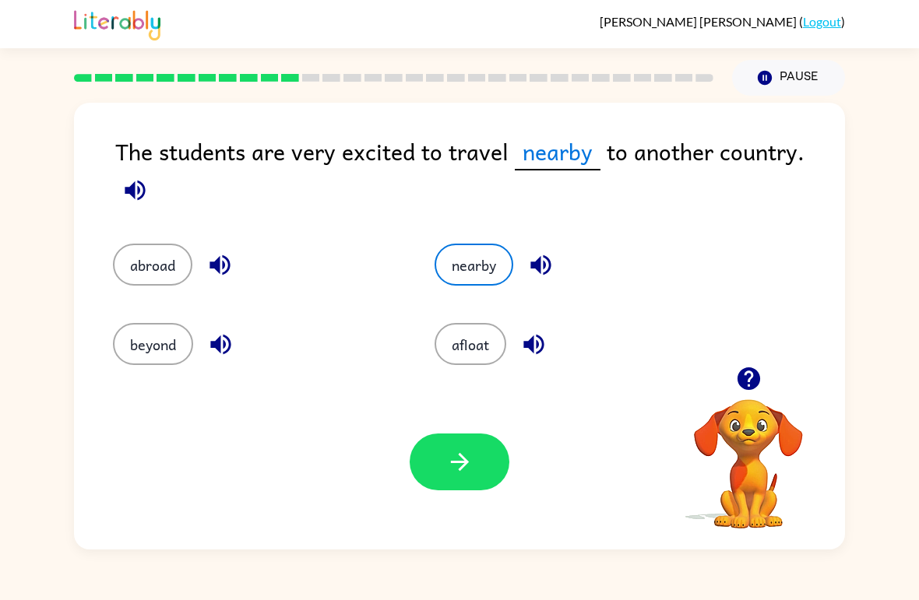
click at [441, 470] on button "button" at bounding box center [460, 462] width 100 height 57
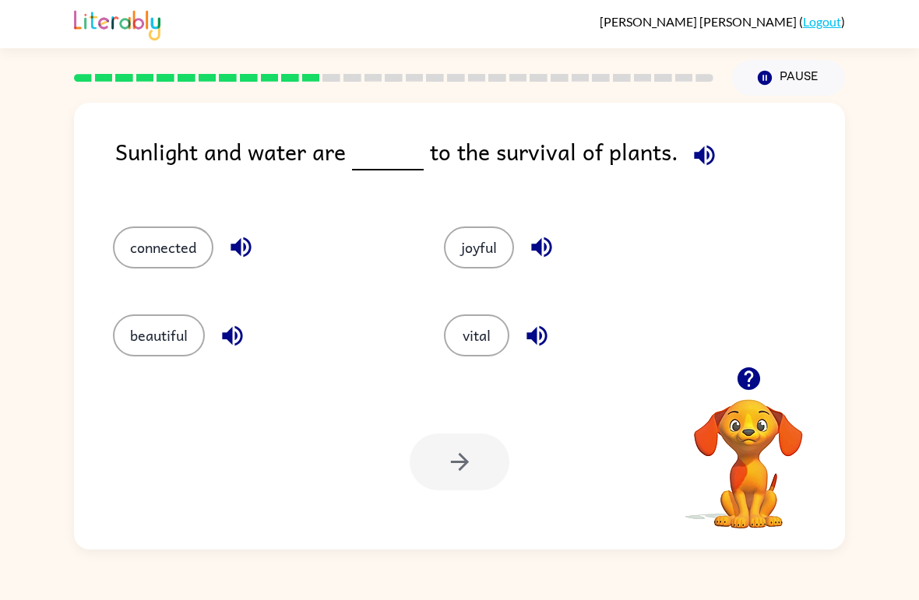
click at [474, 248] on button "joyful" at bounding box center [479, 248] width 70 height 42
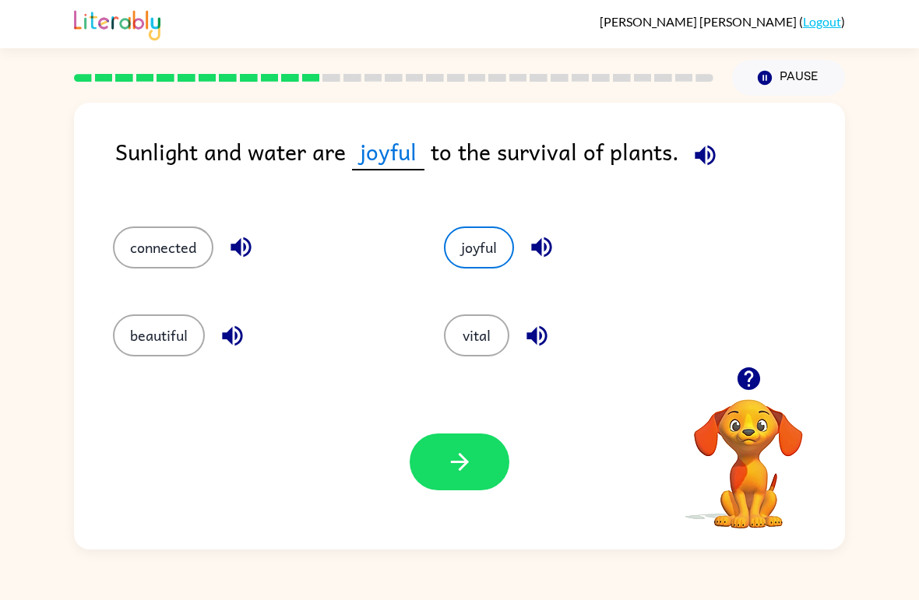
click at [137, 269] on button "connected" at bounding box center [163, 248] width 100 height 42
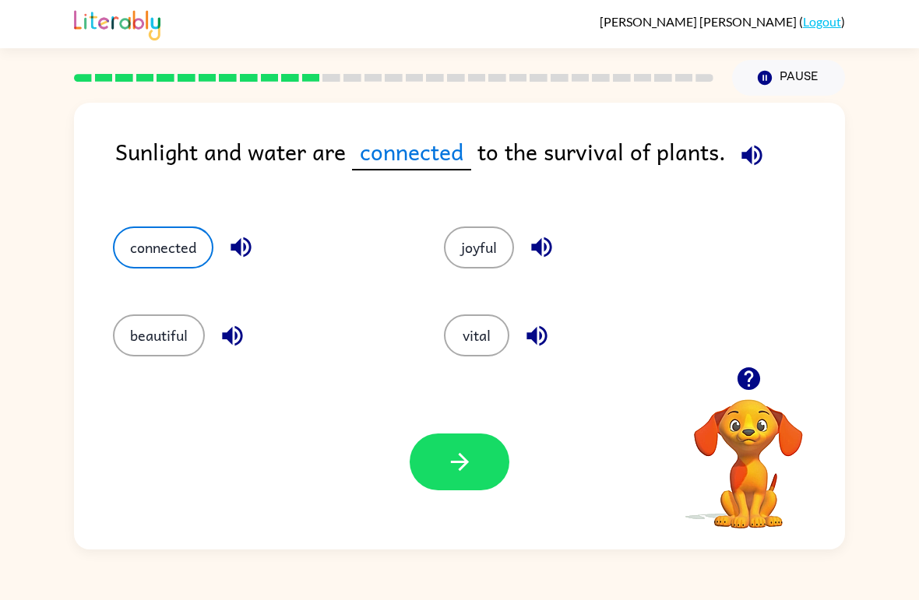
click at [444, 458] on button "button" at bounding box center [460, 462] width 100 height 57
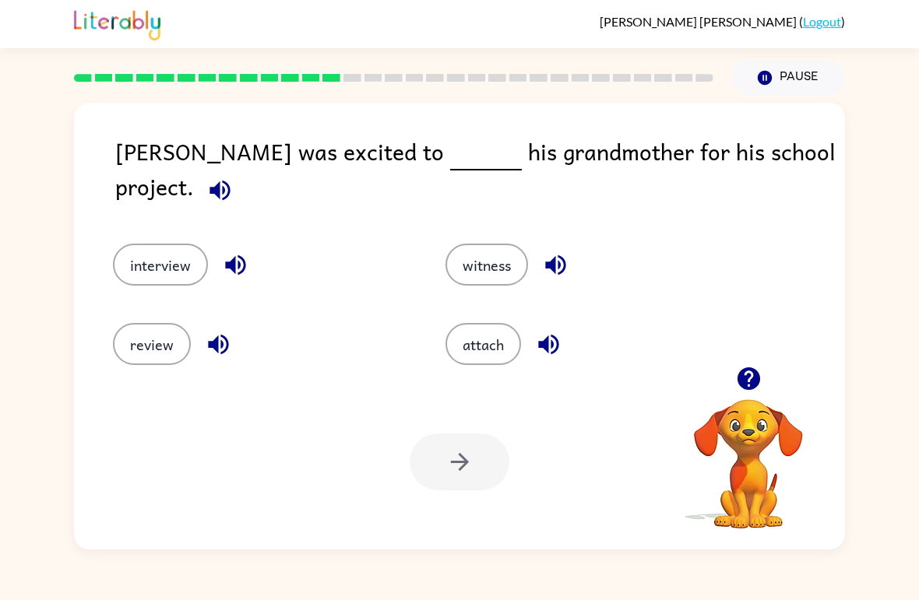
click at [132, 258] on button "interview" at bounding box center [160, 265] width 95 height 42
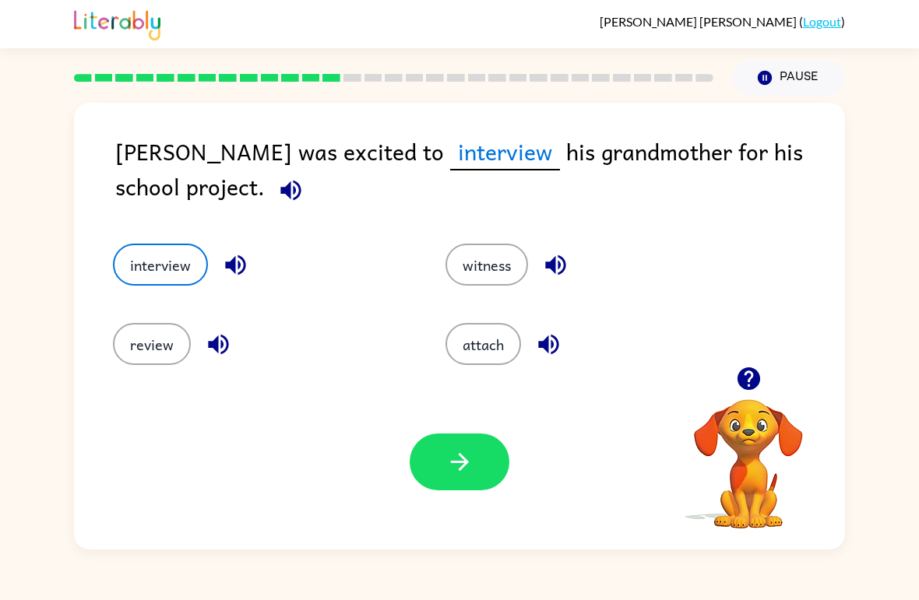
click at [153, 340] on button "review" at bounding box center [152, 344] width 78 height 42
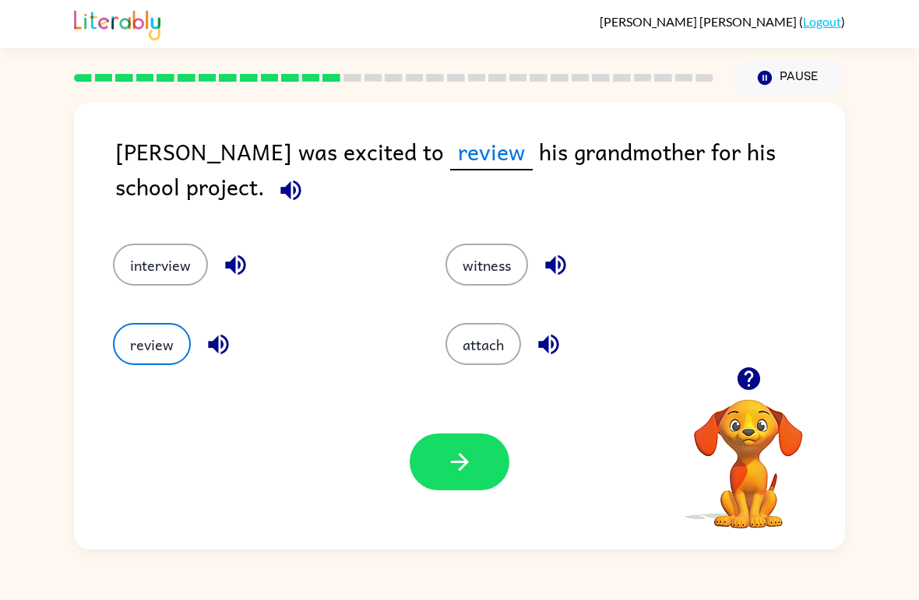
click at [140, 267] on button "interview" at bounding box center [160, 265] width 95 height 42
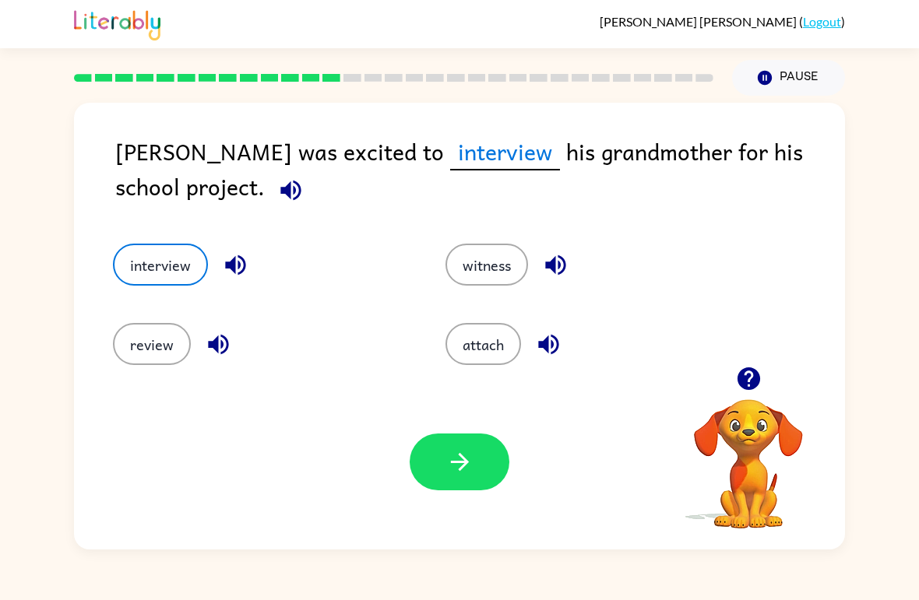
click at [440, 463] on button "button" at bounding box center [460, 462] width 100 height 57
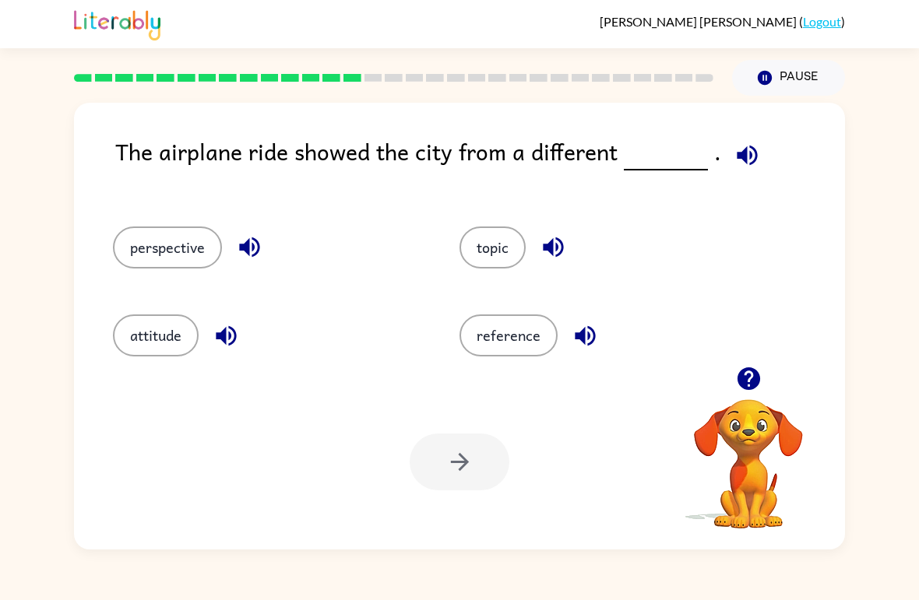
click at [169, 251] on button "perspective" at bounding box center [167, 248] width 109 height 42
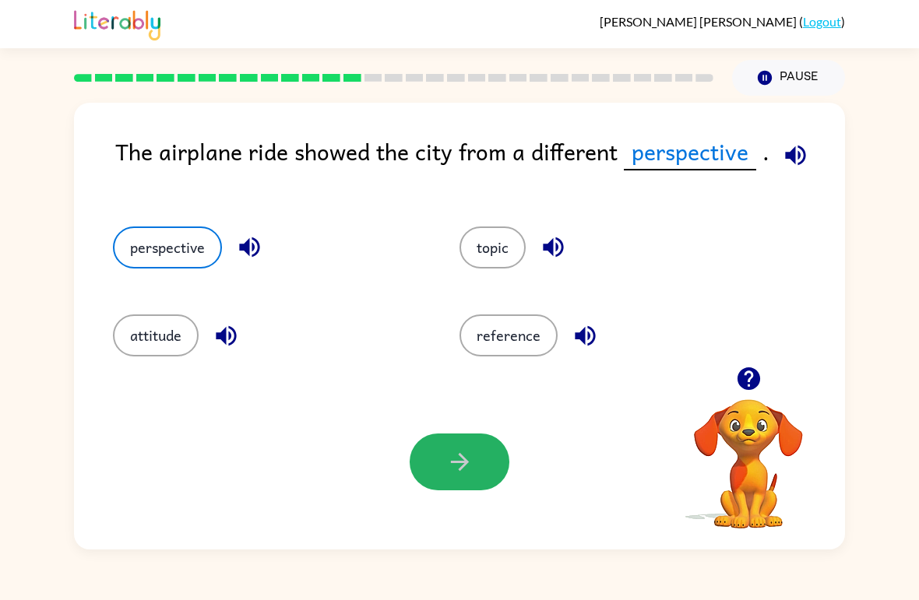
click at [437, 473] on button "button" at bounding box center [460, 462] width 100 height 57
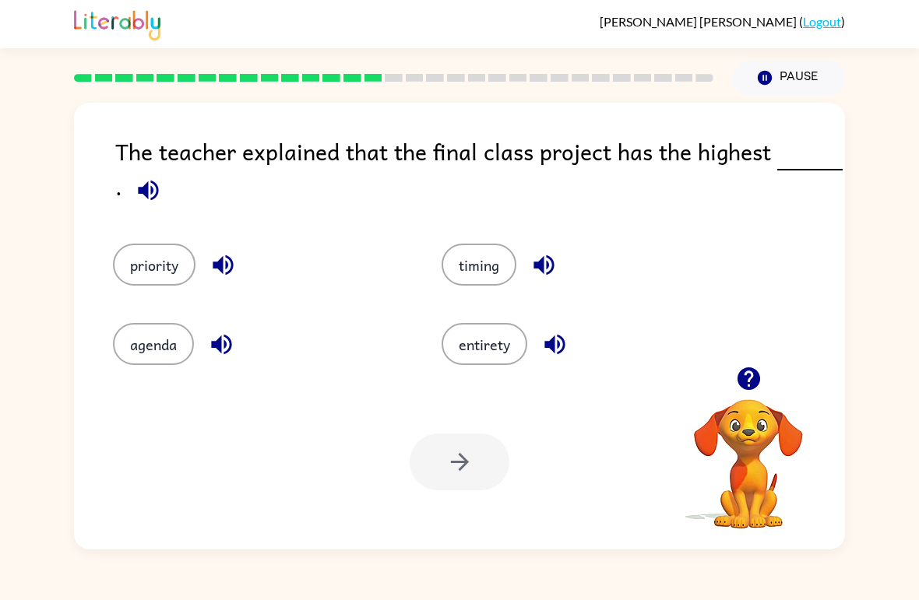
click at [132, 265] on button "priority" at bounding box center [154, 265] width 83 height 42
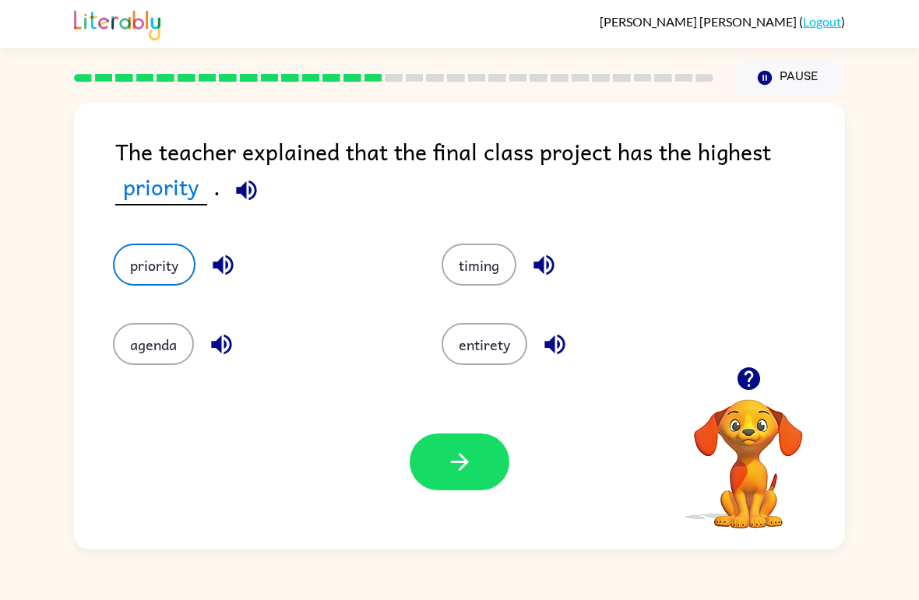
click at [463, 491] on button "button" at bounding box center [460, 462] width 100 height 57
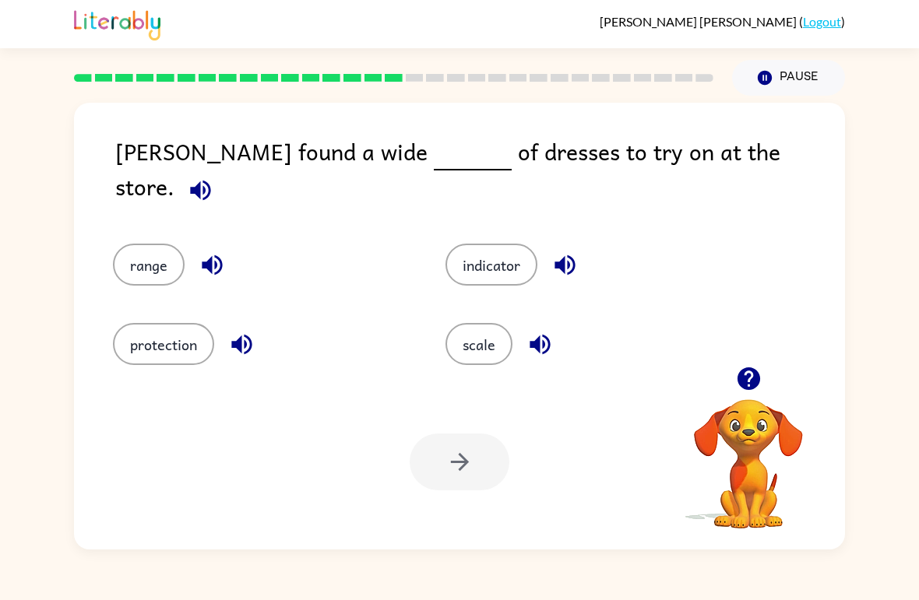
click at [466, 341] on button "scale" at bounding box center [478, 344] width 67 height 42
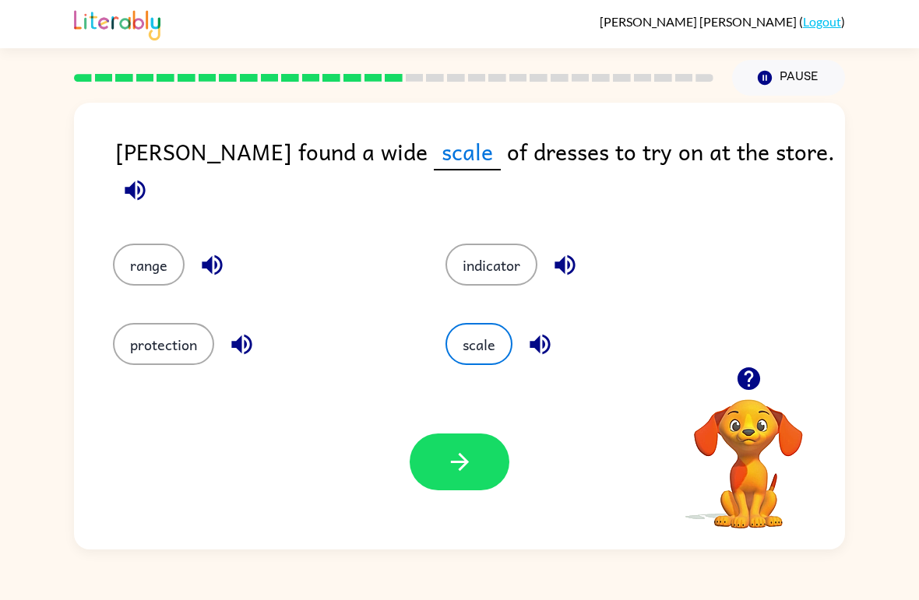
click at [141, 252] on button "range" at bounding box center [149, 265] width 72 height 42
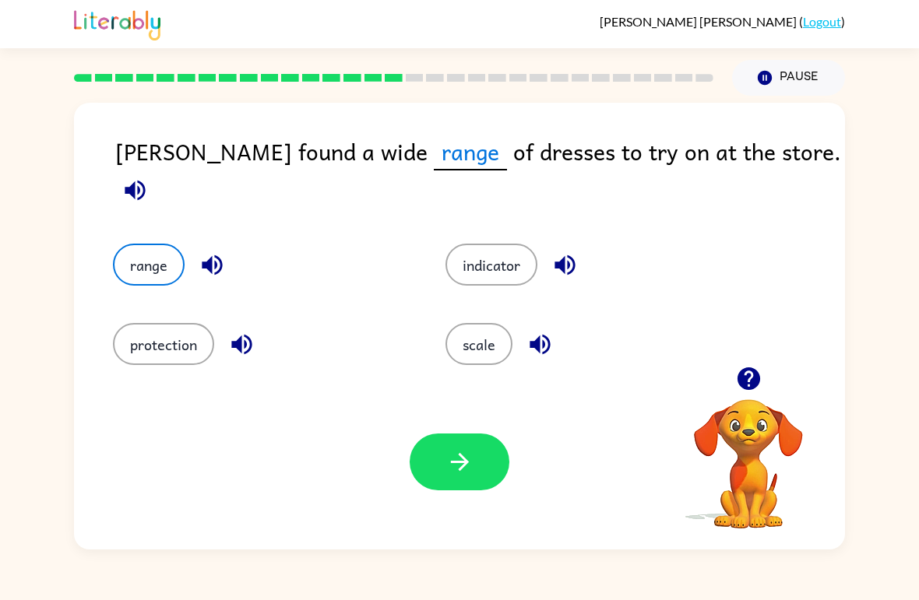
click at [454, 412] on div "Your browser must support playing .mp4 files to use Literably. Please try using…" at bounding box center [459, 462] width 771 height 175
click at [435, 471] on button "button" at bounding box center [460, 462] width 100 height 57
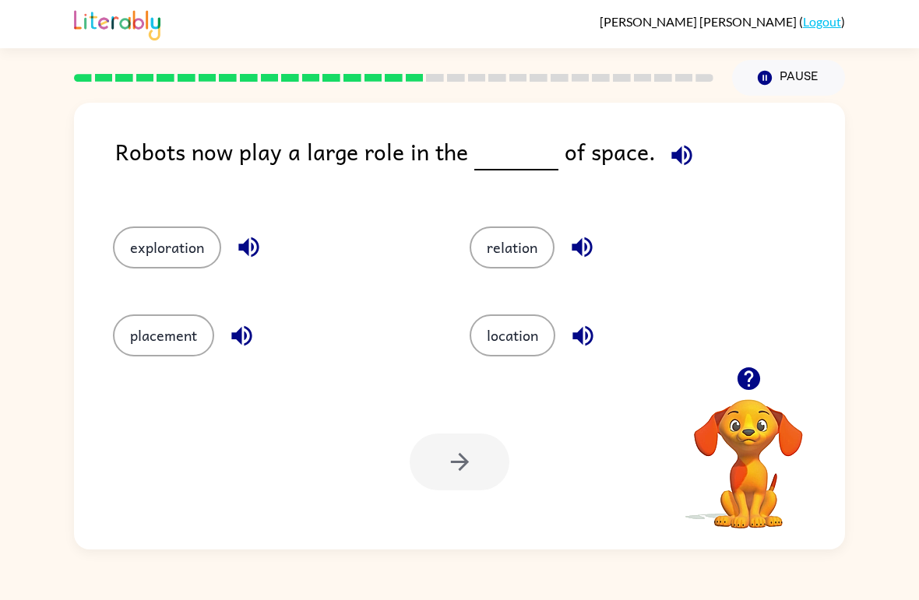
click at [140, 238] on button "exploration" at bounding box center [167, 248] width 108 height 42
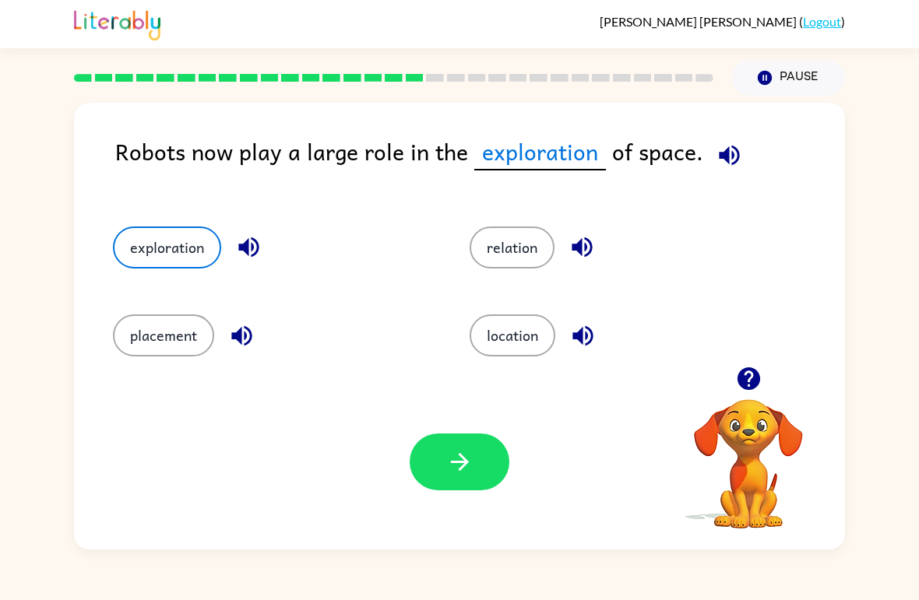
click at [440, 505] on div "Your browser must support playing .mp4 files to use Literably. Please try using…" at bounding box center [459, 462] width 771 height 175
click at [439, 473] on button "button" at bounding box center [460, 462] width 100 height 57
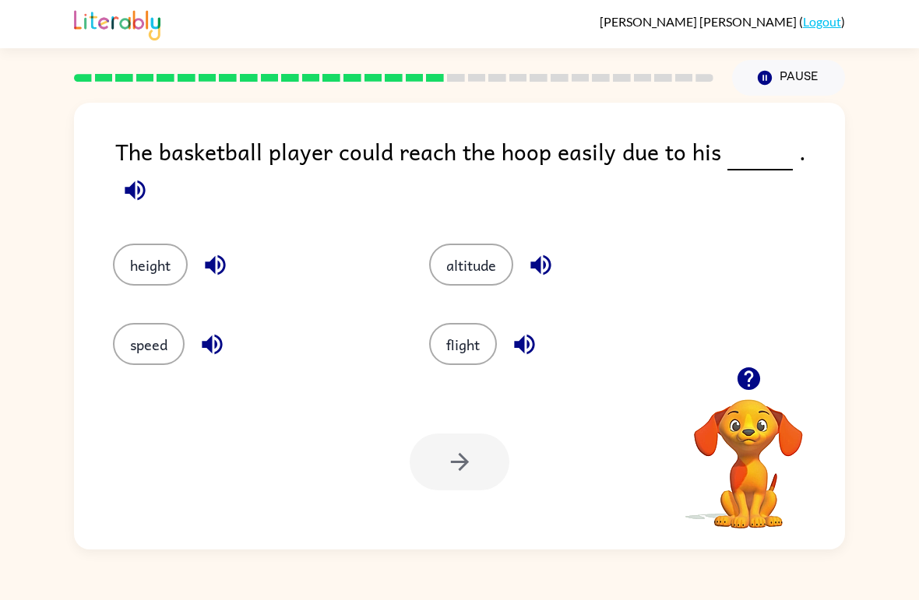
click at [146, 323] on button "speed" at bounding box center [149, 344] width 72 height 42
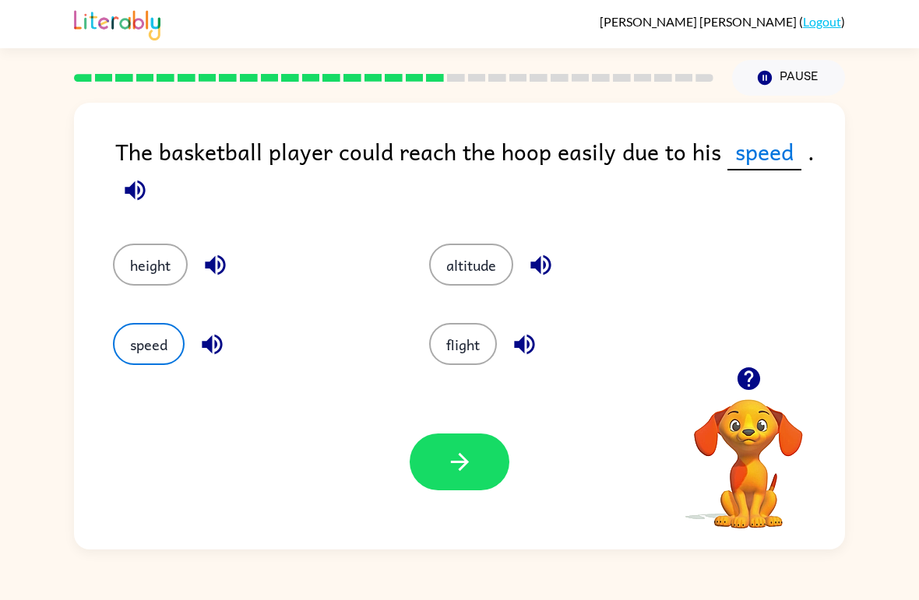
click at [128, 262] on button "height" at bounding box center [150, 265] width 75 height 42
click at [449, 443] on button "button" at bounding box center [460, 462] width 100 height 57
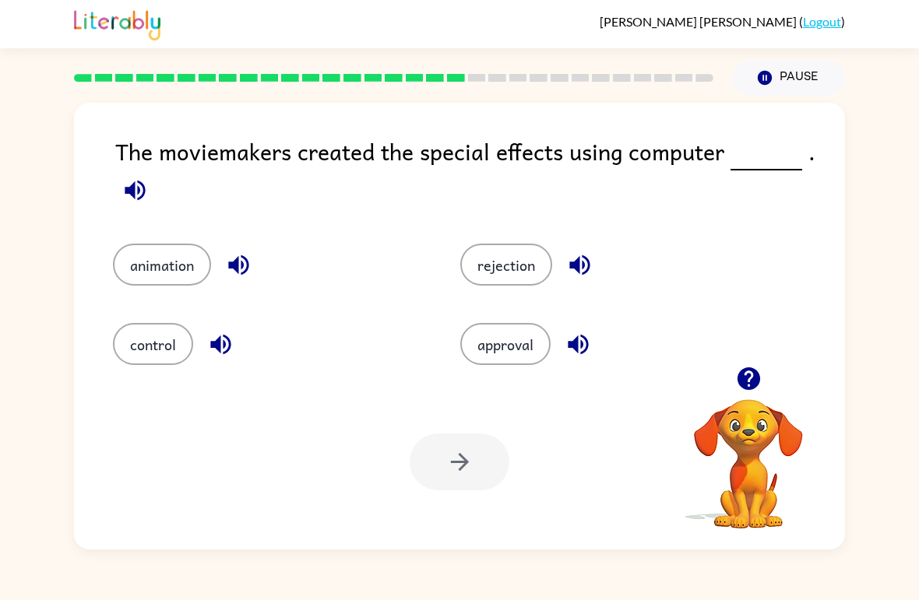
click at [143, 273] on button "animation" at bounding box center [162, 265] width 98 height 42
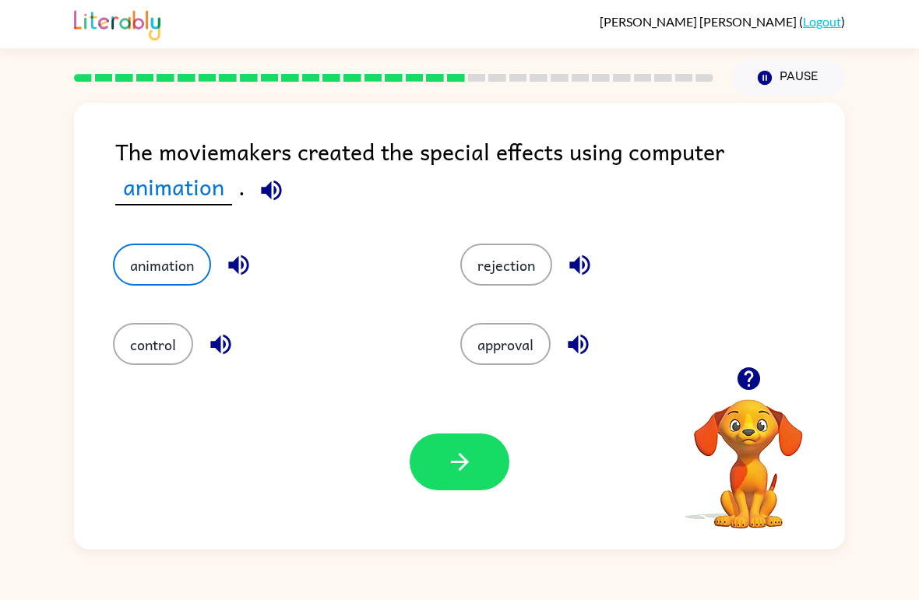
click at [452, 481] on button "button" at bounding box center [460, 462] width 100 height 57
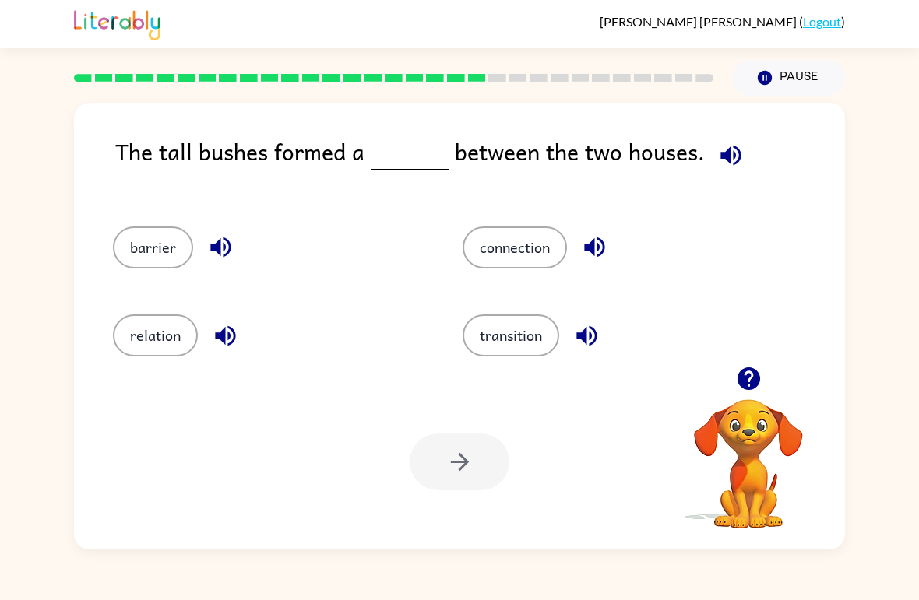
click at [111, 234] on div "barrier" at bounding box center [258, 241] width 350 height 88
click at [121, 242] on button "barrier" at bounding box center [153, 248] width 80 height 42
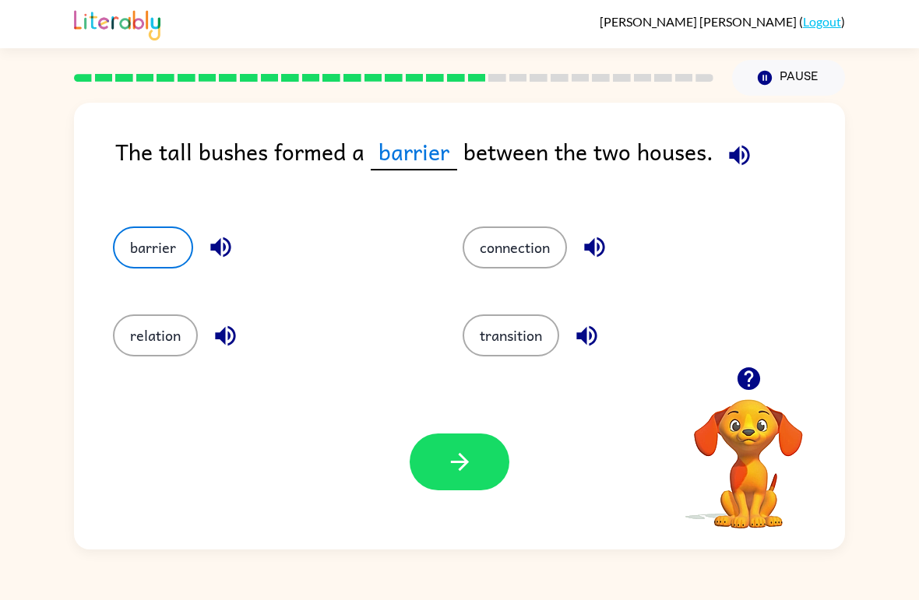
click at [501, 268] on button "connection" at bounding box center [515, 248] width 104 height 42
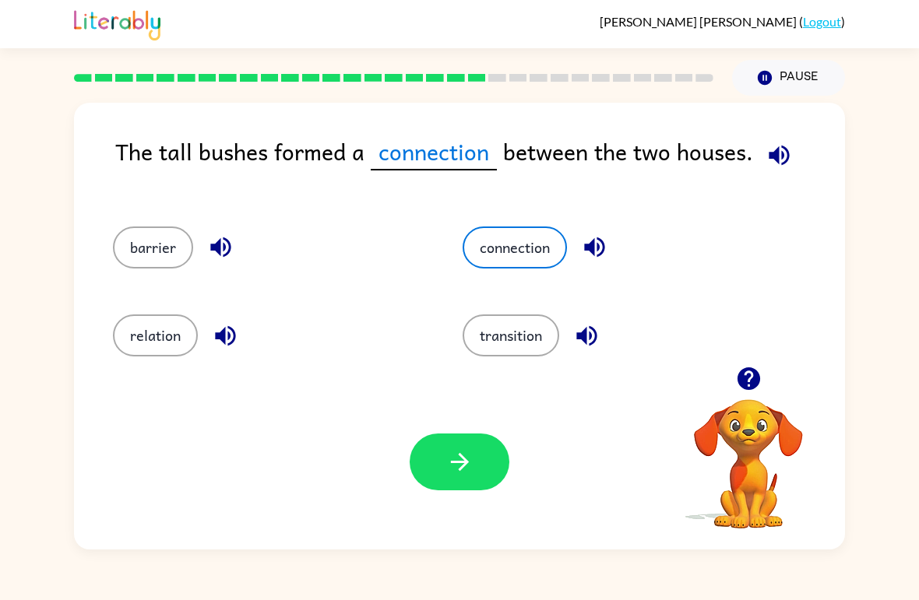
click at [138, 240] on button "barrier" at bounding box center [153, 248] width 80 height 42
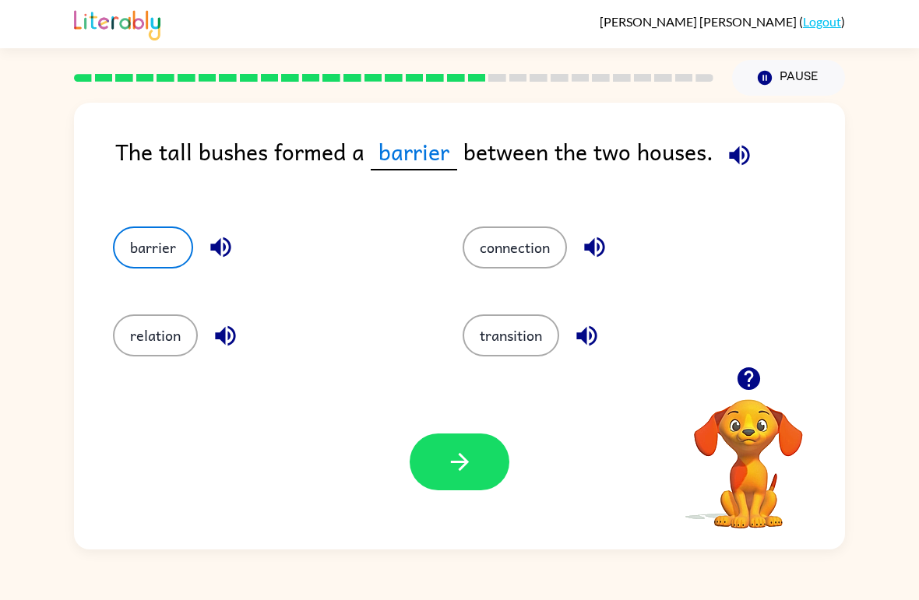
click at [503, 252] on button "connection" at bounding box center [515, 248] width 104 height 42
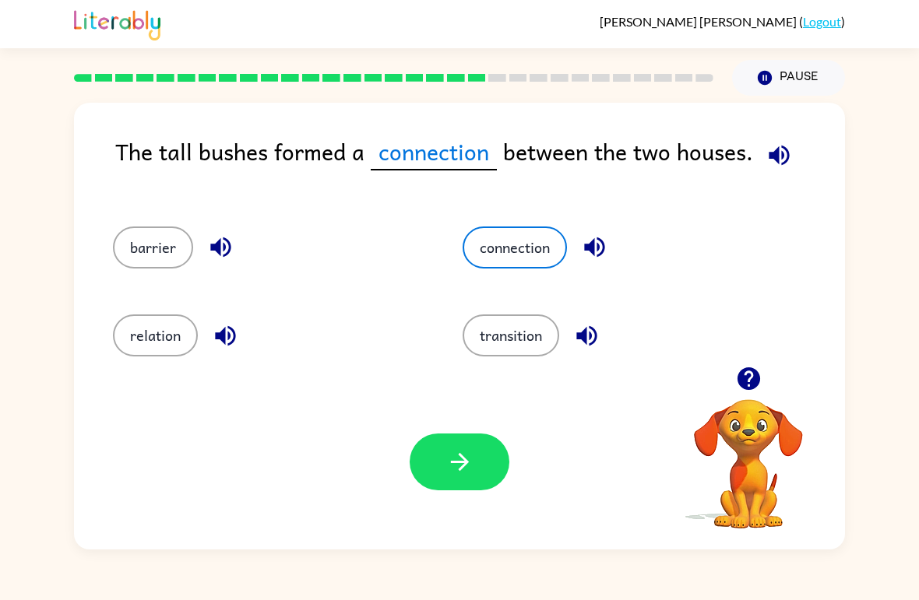
click at [153, 244] on button "barrier" at bounding box center [153, 248] width 80 height 42
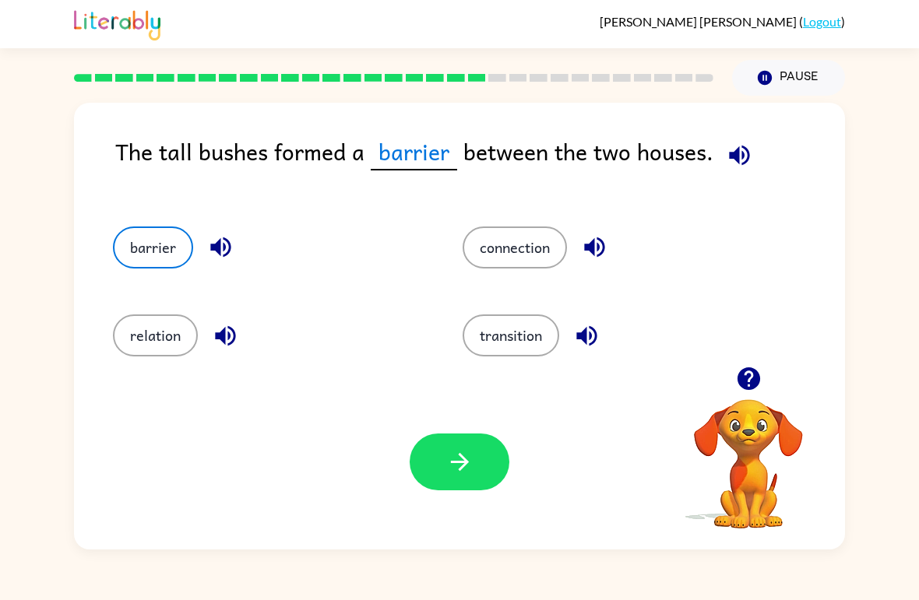
click at [456, 473] on icon "button" at bounding box center [459, 462] width 27 height 27
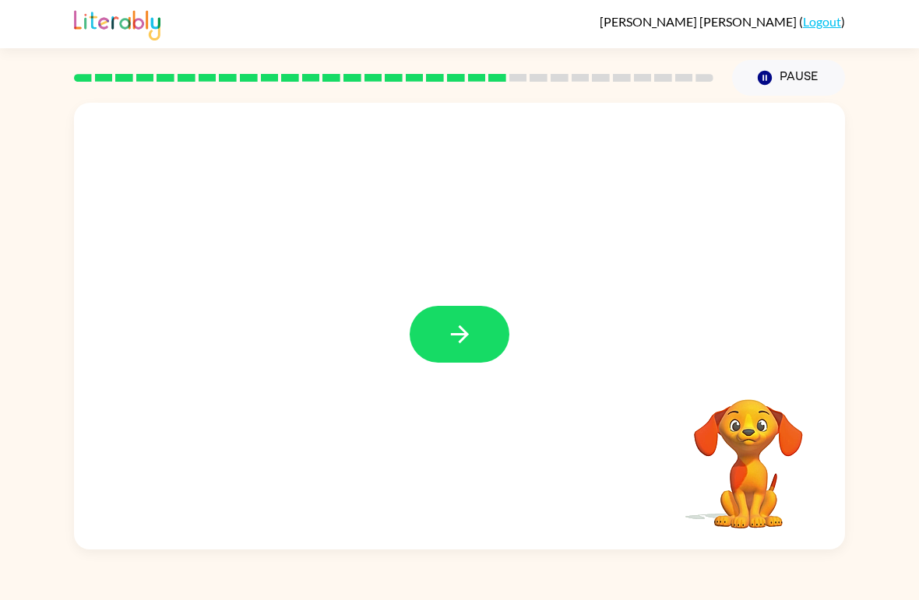
click at [446, 339] on icon "button" at bounding box center [459, 334] width 27 height 27
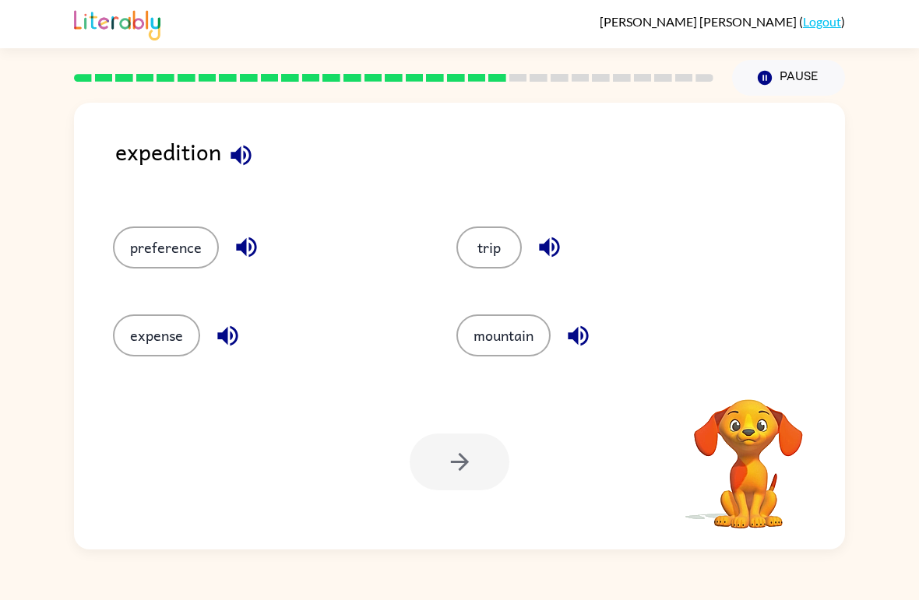
click at [474, 265] on button "trip" at bounding box center [488, 248] width 65 height 42
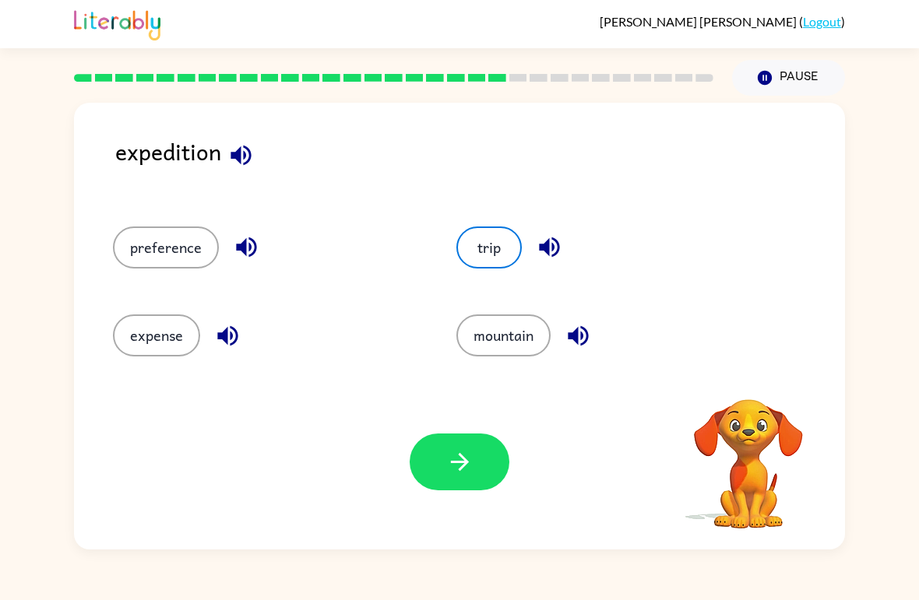
click at [449, 461] on icon "button" at bounding box center [459, 462] width 27 height 27
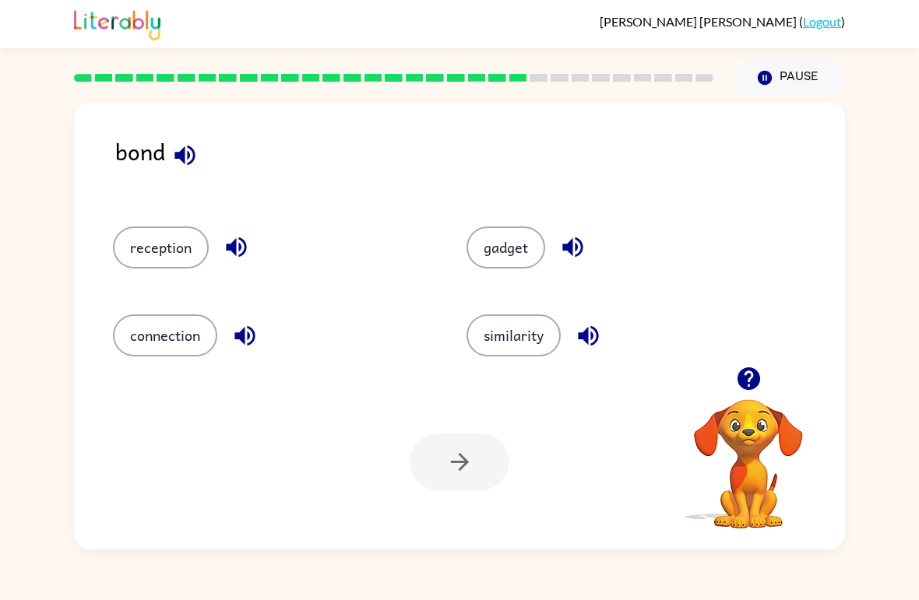
click at [500, 251] on button "gadget" at bounding box center [505, 248] width 79 height 42
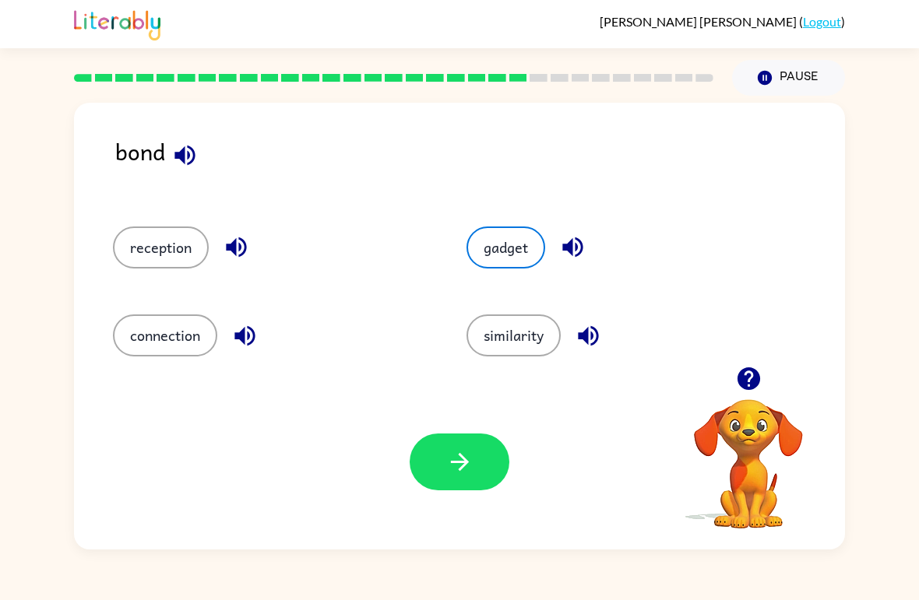
click at [486, 460] on button "button" at bounding box center [460, 462] width 100 height 57
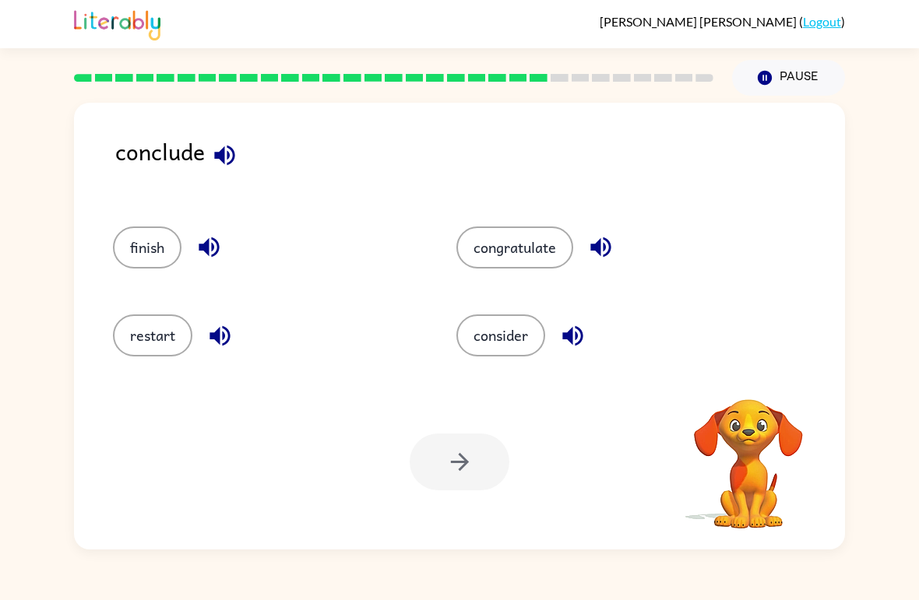
click at [130, 255] on button "finish" at bounding box center [147, 248] width 69 height 42
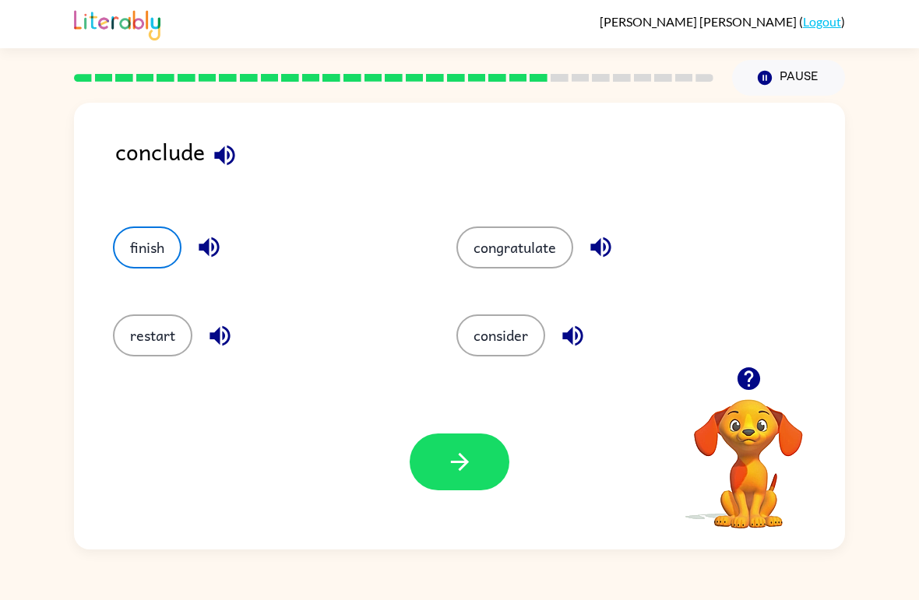
click at [481, 269] on button "congratulate" at bounding box center [514, 248] width 117 height 42
click at [437, 481] on button "button" at bounding box center [460, 462] width 100 height 57
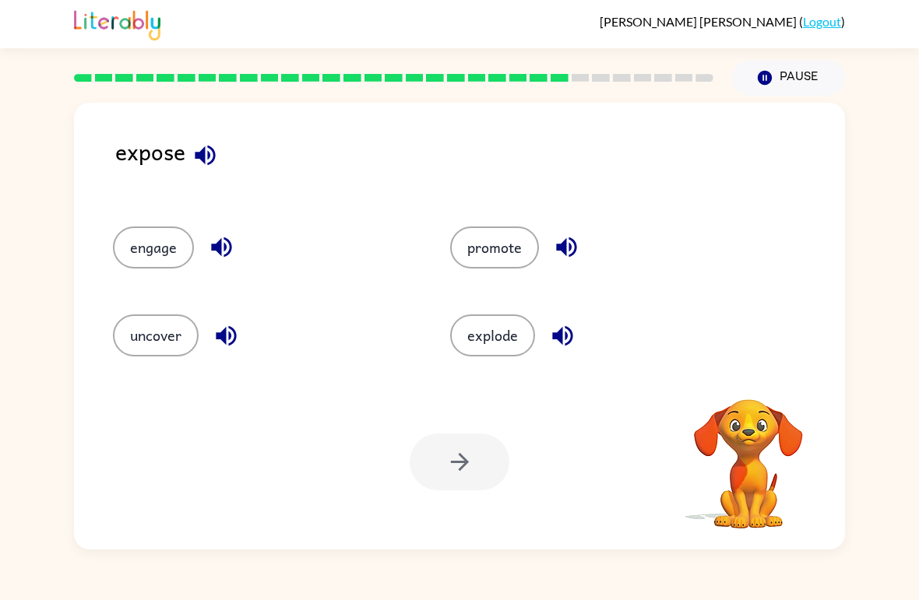
click at [147, 264] on button "engage" at bounding box center [153, 248] width 81 height 42
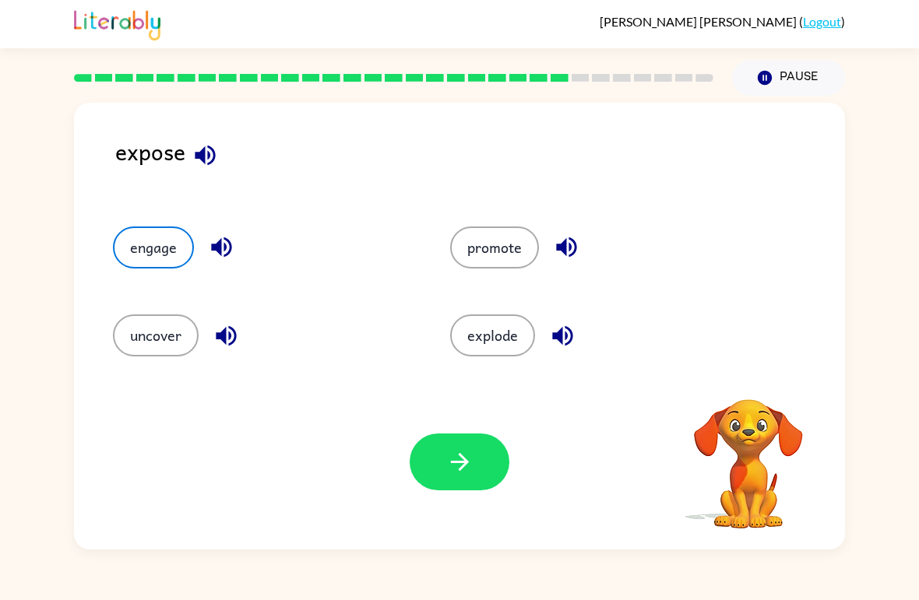
click at [149, 369] on div "uncover" at bounding box center [251, 329] width 337 height 88
click at [156, 356] on button "uncover" at bounding box center [156, 336] width 86 height 42
click at [218, 167] on icon "button" at bounding box center [205, 155] width 27 height 27
click at [222, 343] on icon "button" at bounding box center [226, 335] width 27 height 27
click at [209, 244] on icon "button" at bounding box center [221, 247] width 27 height 27
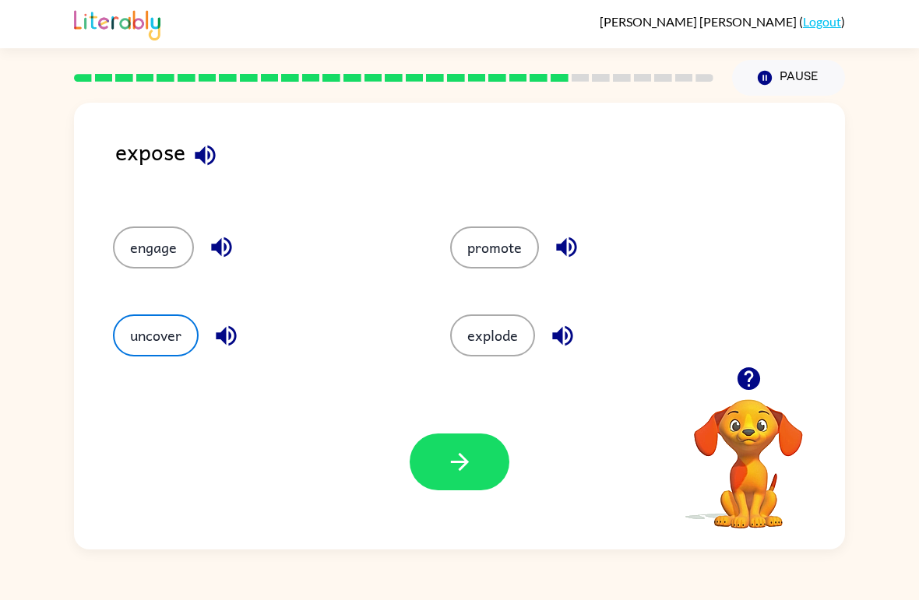
click at [565, 242] on icon "button" at bounding box center [566, 248] width 20 height 20
click at [552, 326] on icon "button" at bounding box center [562, 335] width 27 height 27
click at [473, 344] on button "explode" at bounding box center [492, 336] width 85 height 42
click at [201, 157] on icon "button" at bounding box center [205, 155] width 20 height 20
click at [157, 348] on button "uncover" at bounding box center [156, 336] width 86 height 42
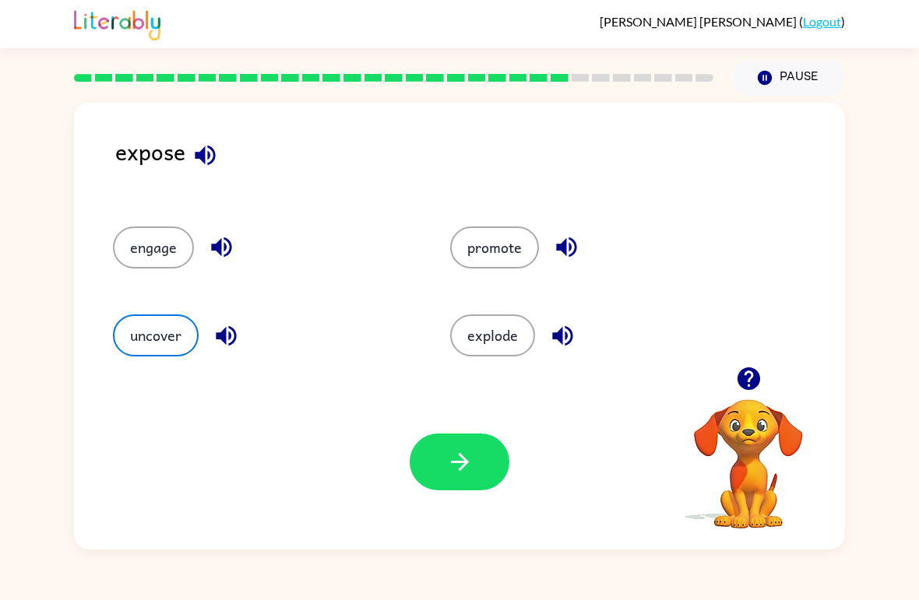
click at [438, 470] on button "button" at bounding box center [460, 462] width 100 height 57
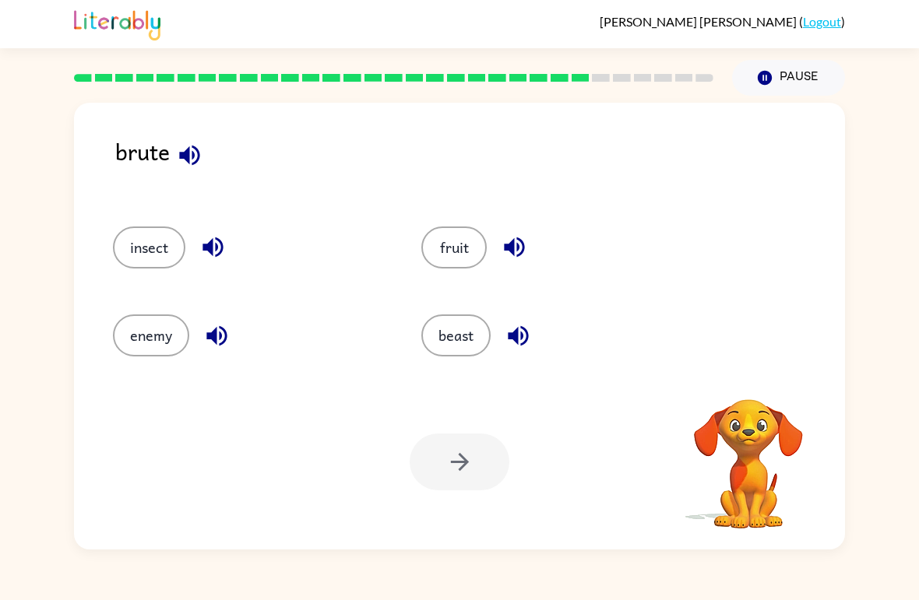
click at [208, 181] on div "brute" at bounding box center [480, 165] width 730 height 62
click at [207, 181] on div "brute" at bounding box center [480, 165] width 730 height 62
click at [185, 174] on button "button" at bounding box center [190, 156] width 40 height 40
click at [192, 161] on icon "button" at bounding box center [189, 155] width 27 height 27
click at [196, 175] on button "button" at bounding box center [190, 156] width 40 height 40
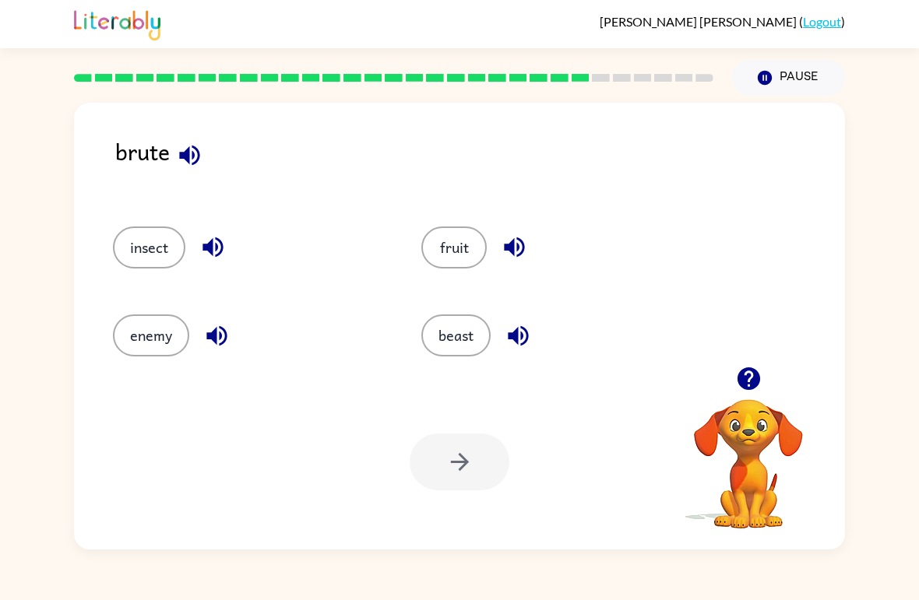
click at [184, 163] on icon "button" at bounding box center [189, 155] width 27 height 27
click at [194, 174] on button "button" at bounding box center [190, 156] width 40 height 40
click at [509, 252] on icon "button" at bounding box center [514, 248] width 20 height 20
click at [509, 262] on button "button" at bounding box center [515, 247] width 40 height 40
click at [192, 160] on icon "button" at bounding box center [189, 155] width 27 height 27
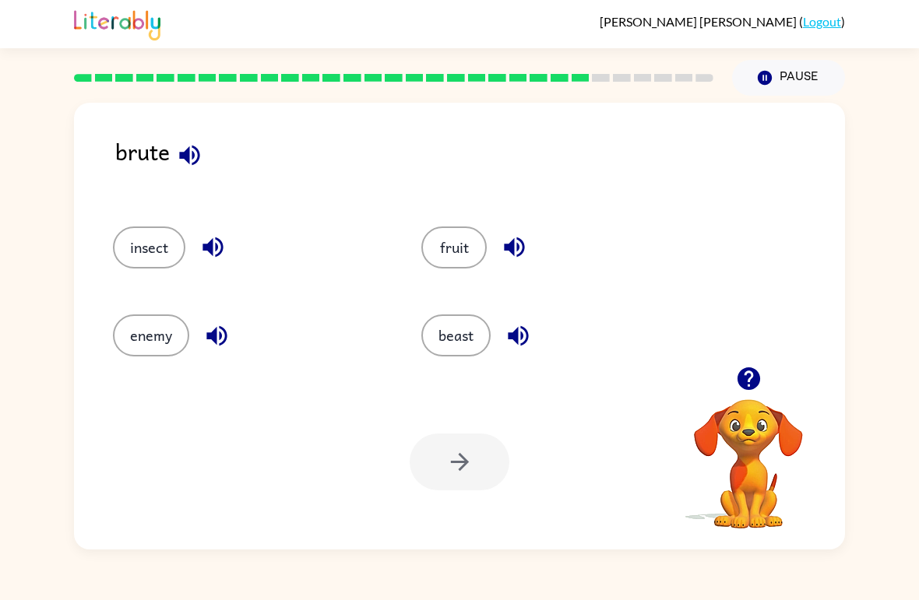
click at [482, 259] on button "fruit" at bounding box center [453, 248] width 65 height 42
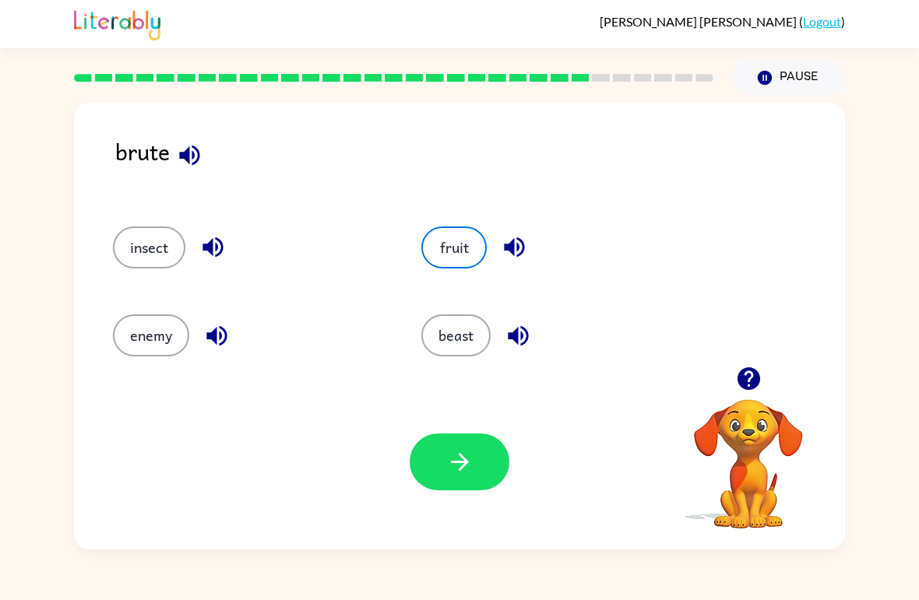
click at [454, 479] on button "button" at bounding box center [460, 462] width 100 height 57
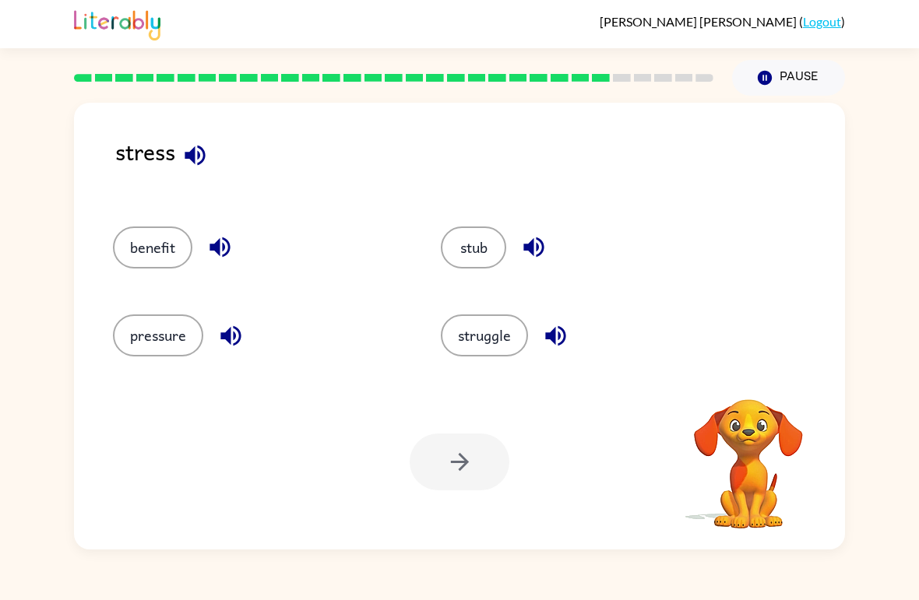
click at [461, 333] on button "struggle" at bounding box center [484, 336] width 87 height 42
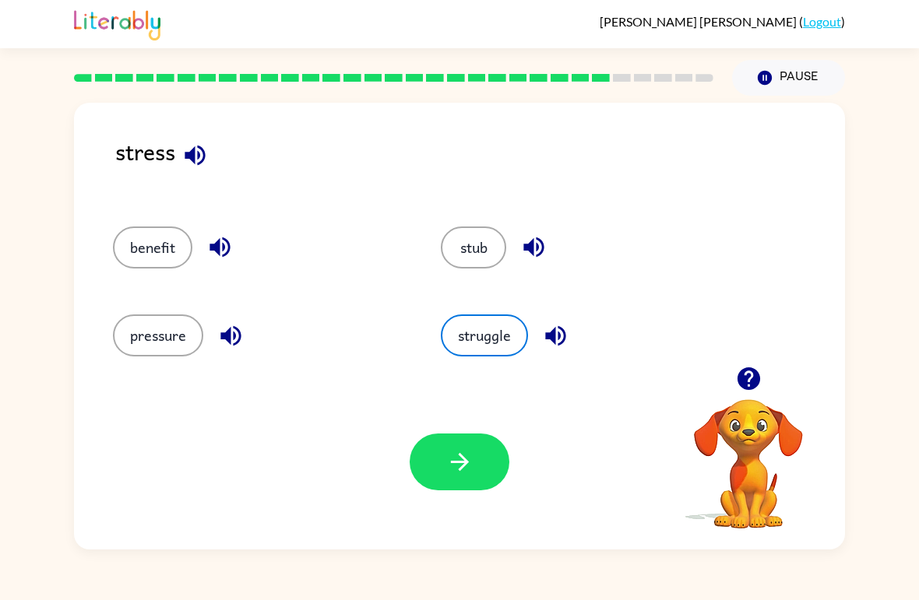
click at [551, 256] on button "button" at bounding box center [534, 247] width 40 height 40
click at [519, 249] on button "button" at bounding box center [534, 247] width 40 height 40
click at [192, 169] on icon "button" at bounding box center [194, 155] width 27 height 27
click at [515, 253] on button "button" at bounding box center [534, 247] width 40 height 40
click at [514, 252] on button "button" at bounding box center [534, 247] width 40 height 40
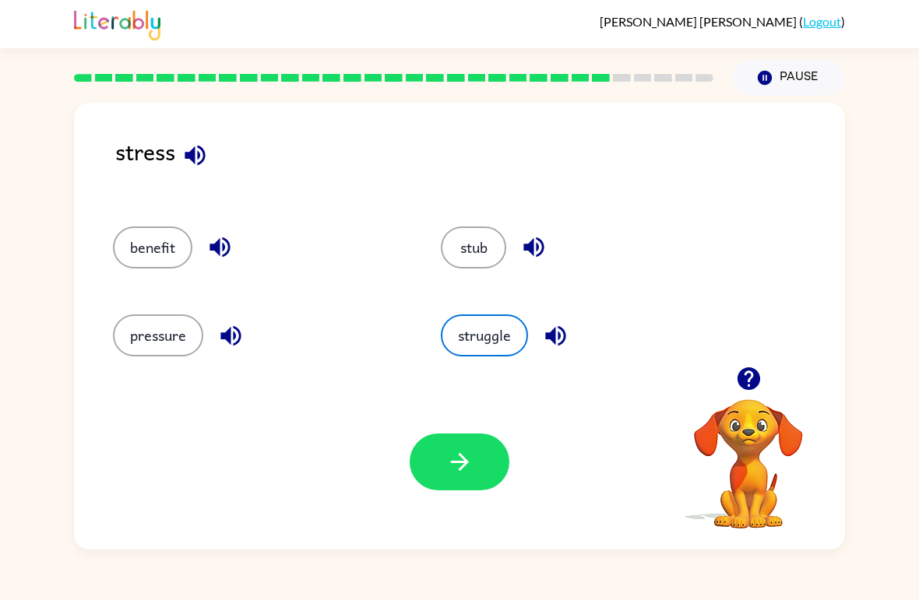
click at [539, 262] on button "button" at bounding box center [534, 247] width 40 height 40
click at [547, 246] on icon "button" at bounding box center [533, 247] width 27 height 27
click at [547, 245] on icon "button" at bounding box center [533, 247] width 27 height 27
click at [538, 259] on icon "button" at bounding box center [533, 247] width 27 height 27
click at [558, 340] on icon "button" at bounding box center [555, 335] width 27 height 27
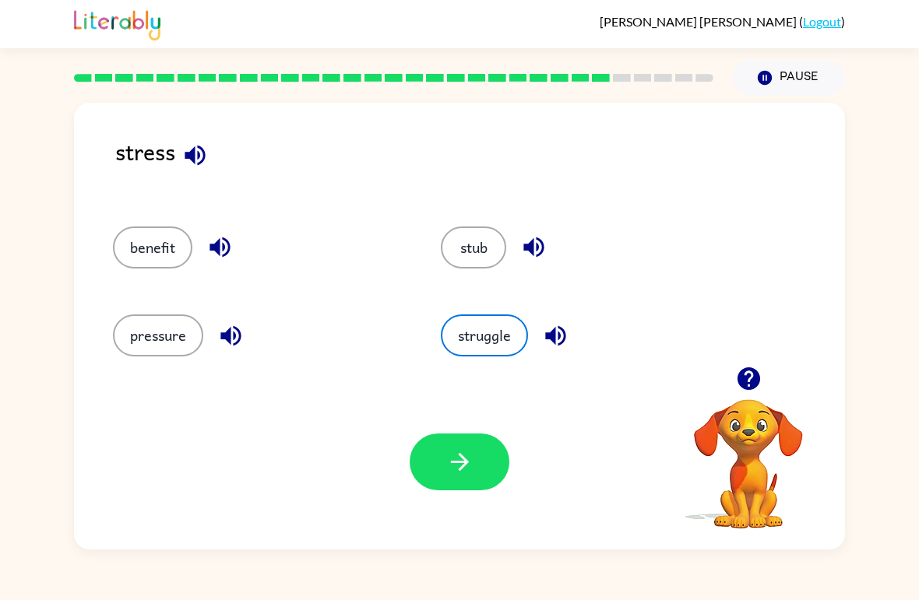
click at [231, 340] on icon "button" at bounding box center [230, 336] width 20 height 20
click at [150, 321] on button "pressure" at bounding box center [158, 336] width 90 height 42
click at [451, 490] on button "button" at bounding box center [460, 462] width 100 height 57
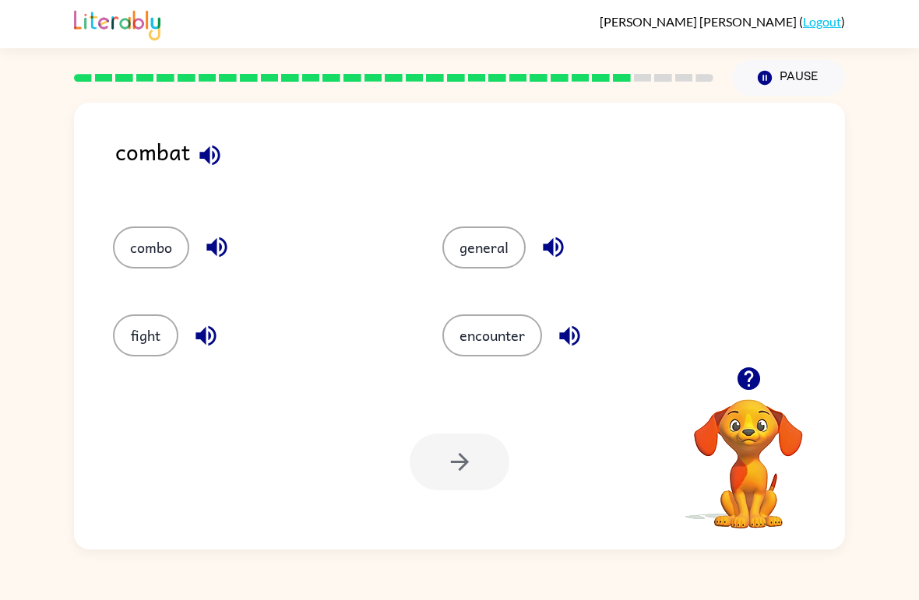
click at [206, 174] on button "button" at bounding box center [210, 156] width 40 height 40
click at [190, 330] on button "button" at bounding box center [206, 336] width 40 height 40
click at [146, 345] on button "fight" at bounding box center [145, 336] width 65 height 42
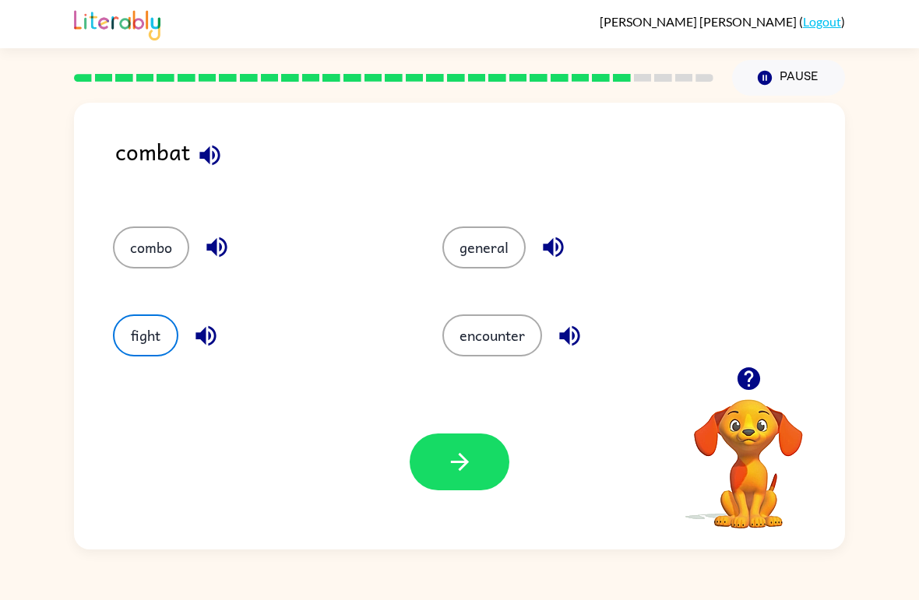
click at [437, 487] on button "button" at bounding box center [460, 462] width 100 height 57
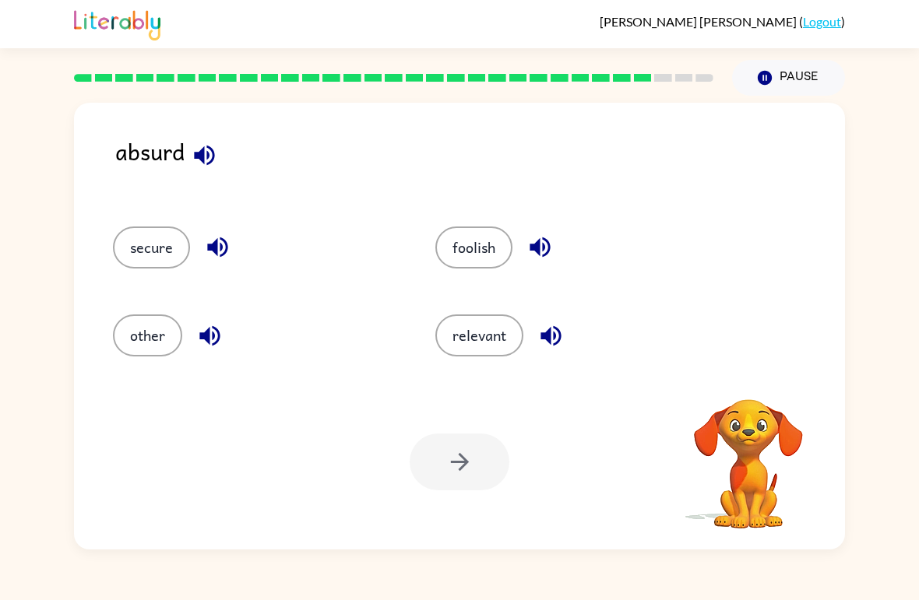
click at [221, 146] on button "button" at bounding box center [205, 156] width 40 height 40
click at [472, 344] on button "relevant" at bounding box center [479, 336] width 88 height 42
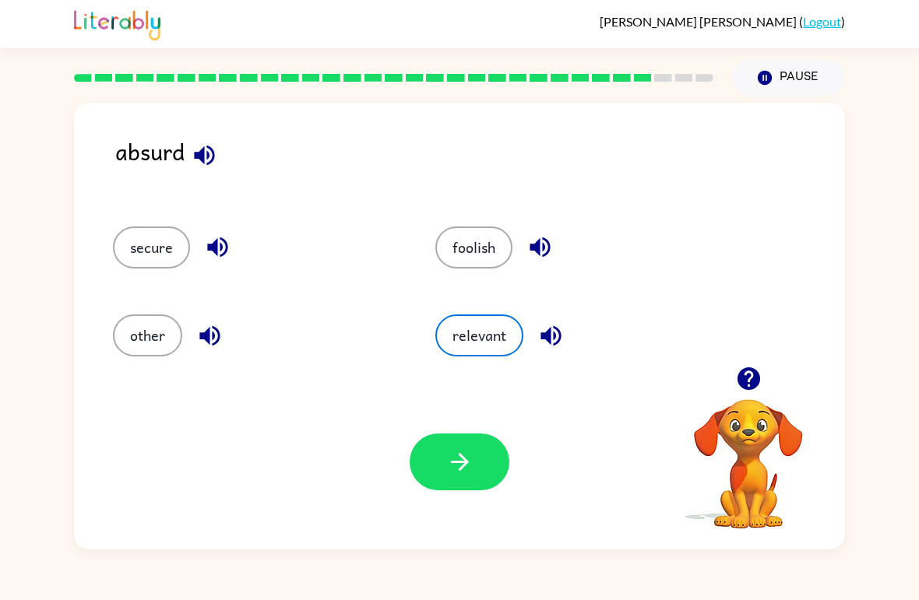
click at [456, 255] on button "foolish" at bounding box center [473, 248] width 77 height 42
click at [461, 455] on icon "button" at bounding box center [459, 462] width 27 height 27
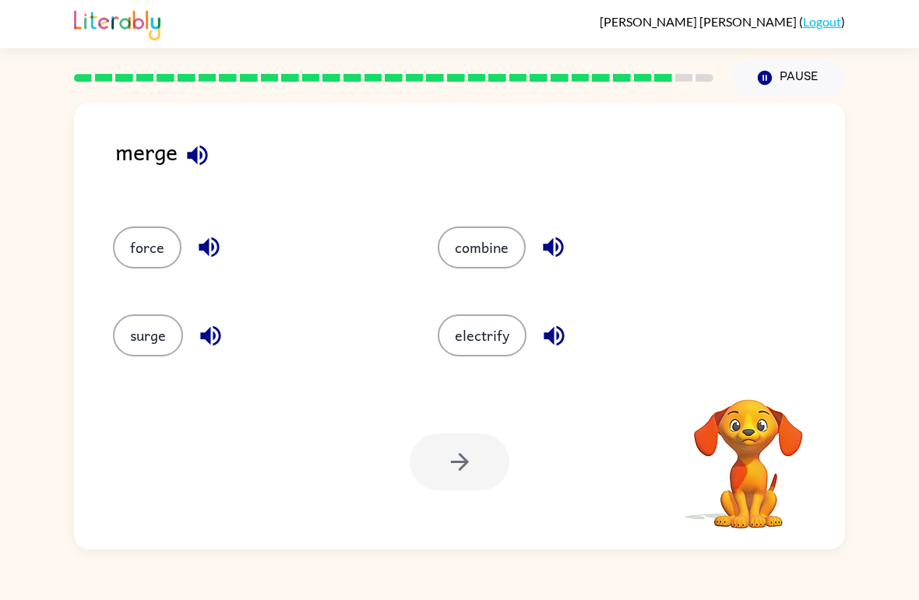
click at [199, 163] on icon "button" at bounding box center [197, 155] width 27 height 27
click at [199, 169] on icon "button" at bounding box center [197, 155] width 27 height 27
click at [178, 240] on button "force" at bounding box center [147, 248] width 69 height 42
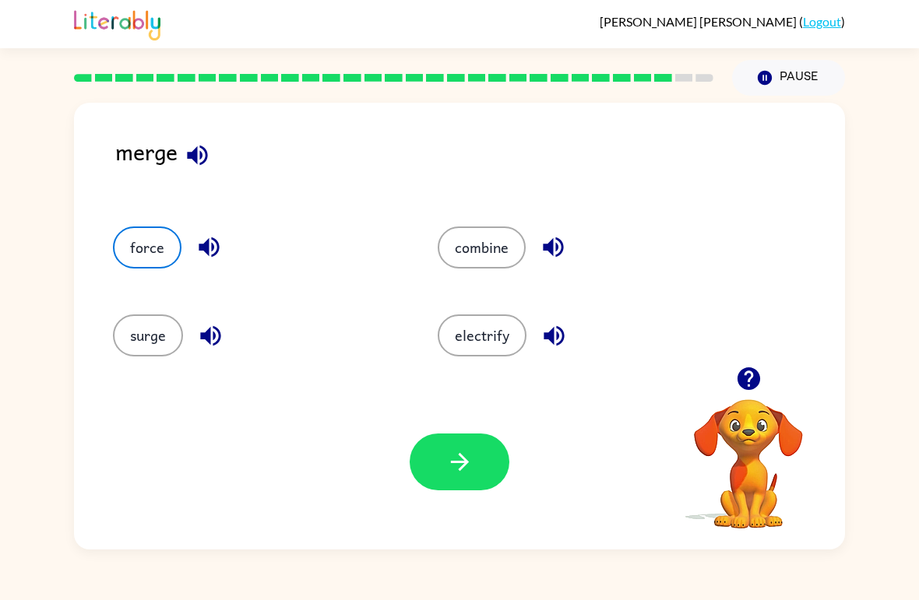
click at [195, 350] on button "button" at bounding box center [211, 336] width 40 height 40
click at [202, 241] on icon "button" at bounding box center [208, 247] width 27 height 27
click at [195, 167] on icon "button" at bounding box center [197, 155] width 27 height 27
click at [554, 244] on icon "button" at bounding box center [553, 247] width 27 height 27
click at [549, 346] on icon "button" at bounding box center [553, 335] width 27 height 27
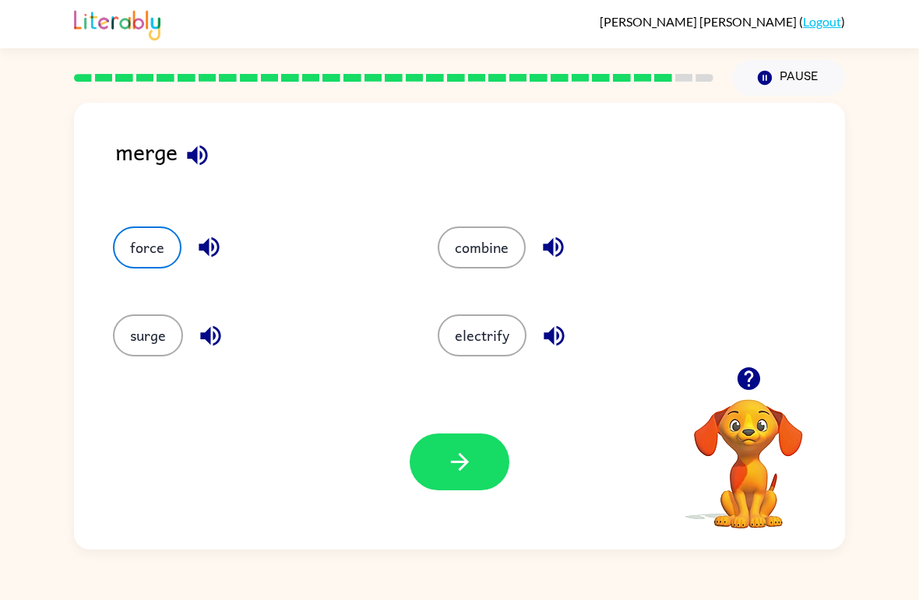
click at [138, 343] on button "surge" at bounding box center [148, 336] width 70 height 42
click at [464, 478] on button "button" at bounding box center [460, 462] width 100 height 57
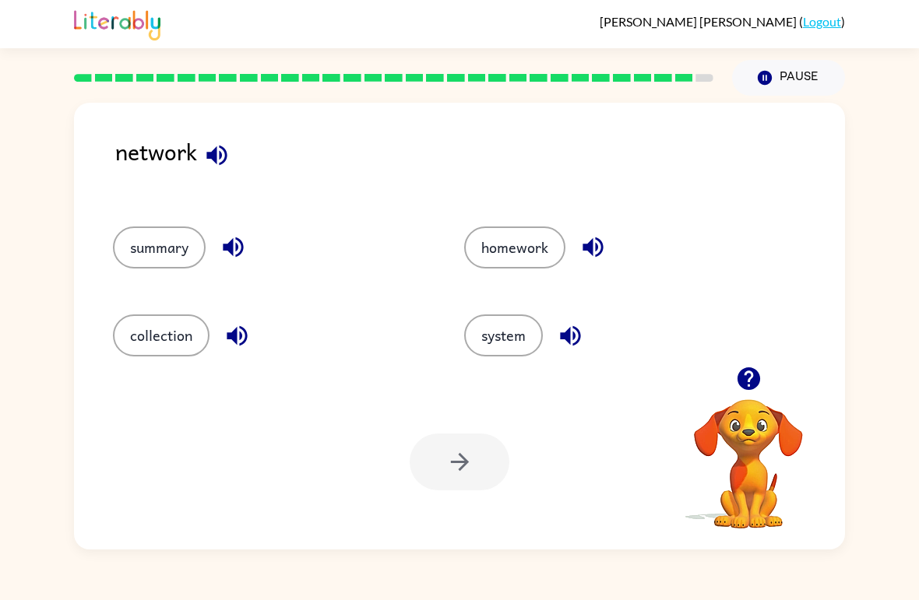
click at [502, 262] on button "homework" at bounding box center [514, 248] width 101 height 42
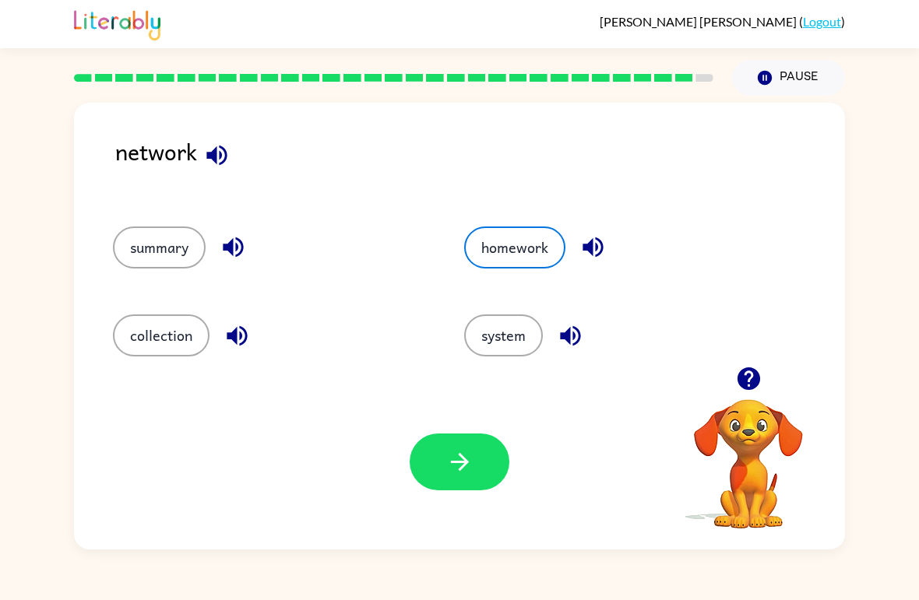
click at [417, 479] on button "button" at bounding box center [460, 462] width 100 height 57
